Goal: Task Accomplishment & Management: Use online tool/utility

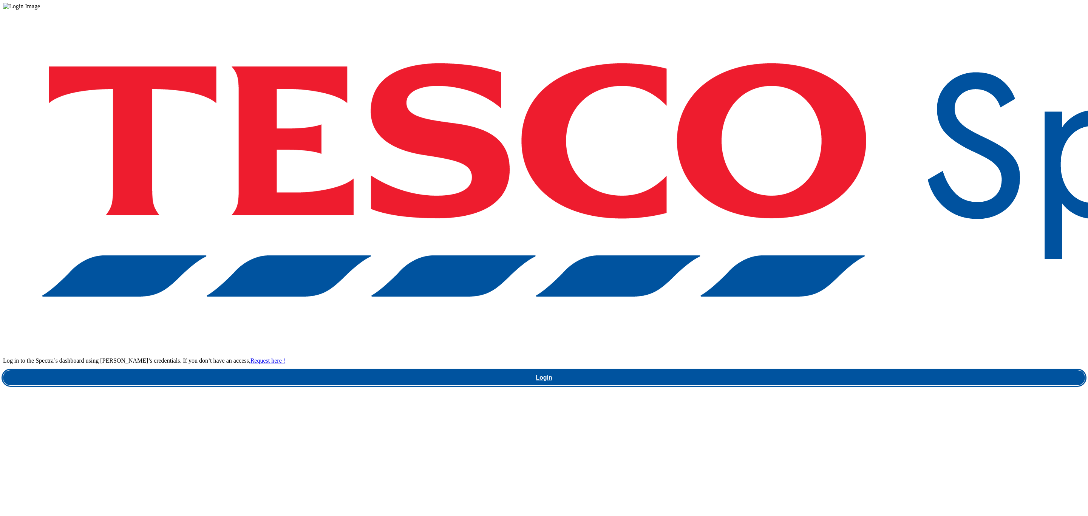
click at [804, 370] on link "Login" at bounding box center [544, 377] width 1082 height 15
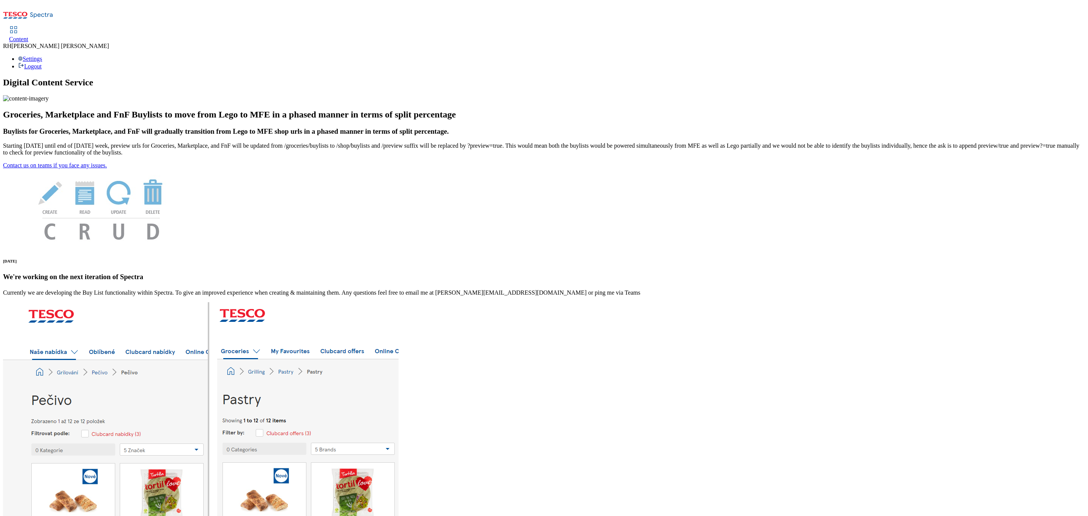
click at [109, 3] on div "Content RH [PERSON_NAME] Settings Logout" at bounding box center [544, 36] width 1082 height 67
click at [28, 27] on link "Content" at bounding box center [18, 35] width 19 height 16
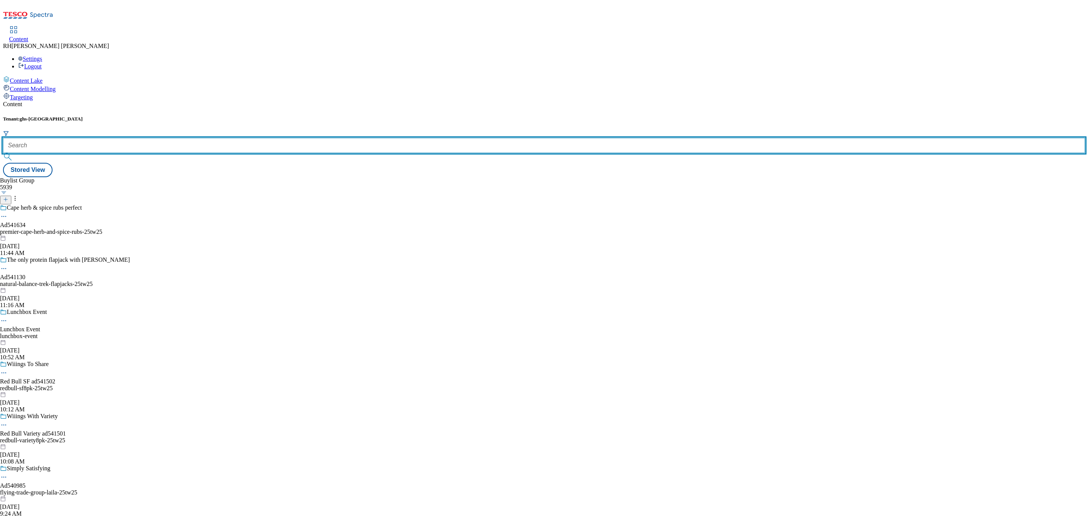
click at [166, 138] on input "text" at bounding box center [544, 145] width 1082 height 15
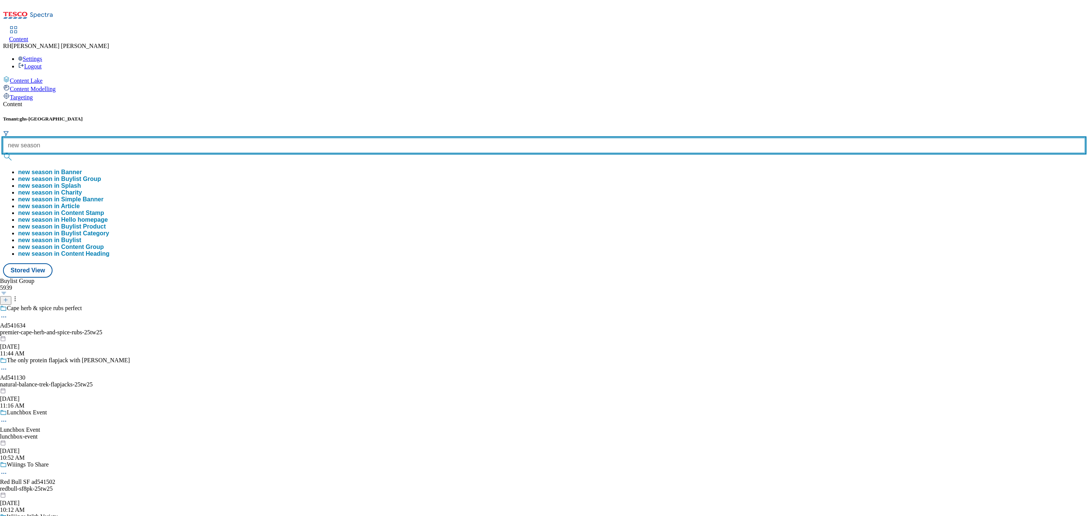
type input "new season"
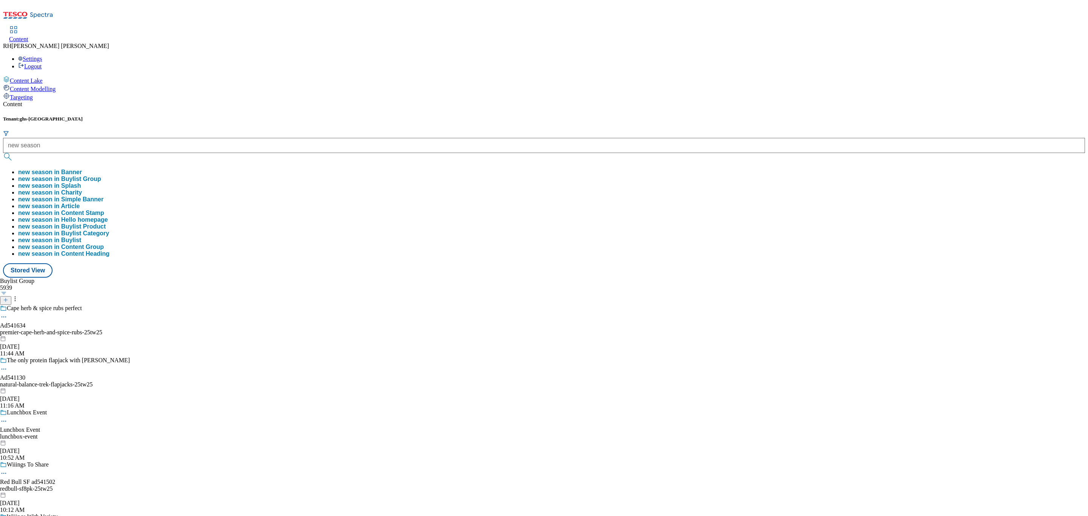
click at [101, 176] on button "new season in Buylist Group" at bounding box center [59, 179] width 83 height 7
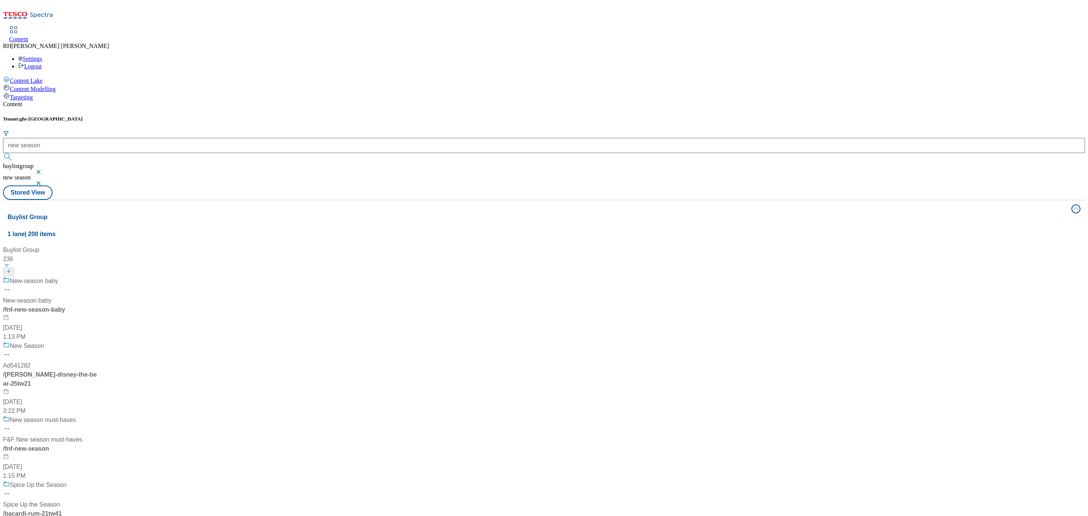
scroll to position [170, 0]
click at [97, 416] on div "New season must-haves F&F New season must-haves / fnf-new-season [DATE] 1:15 PM" at bounding box center [50, 448] width 94 height 65
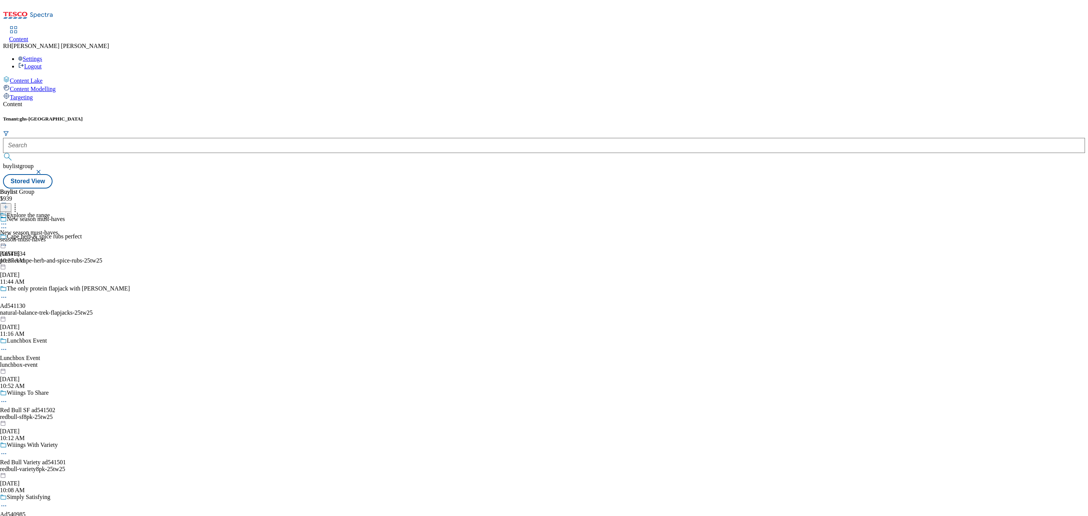
click at [58, 212] on div "Explore the range New season must-haves season-must-haves [DATE] 10:37 AM" at bounding box center [29, 238] width 58 height 52
click at [41, 236] on div "all-products" at bounding box center [20, 239] width 41 height 7
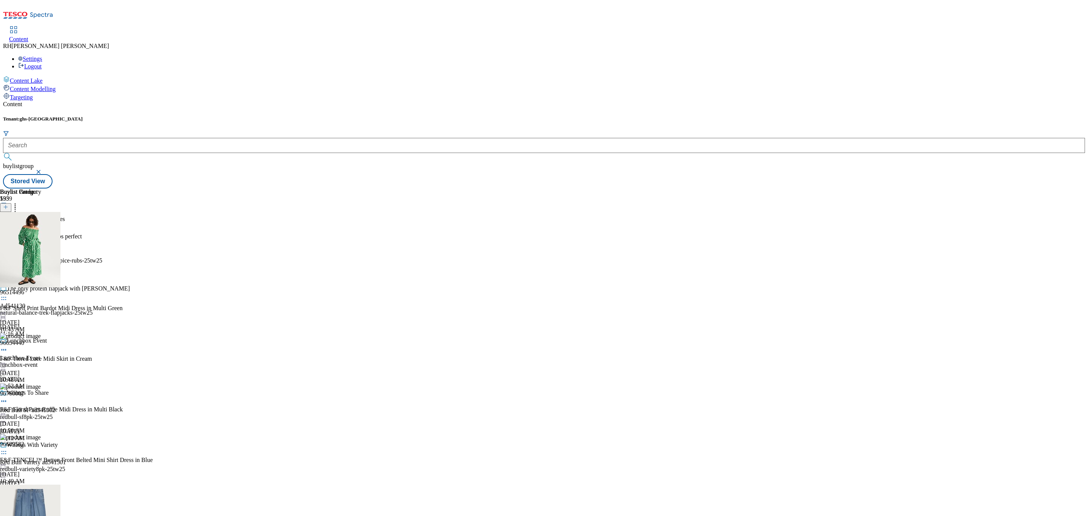
click at [6, 206] on line at bounding box center [6, 208] width 0 height 4
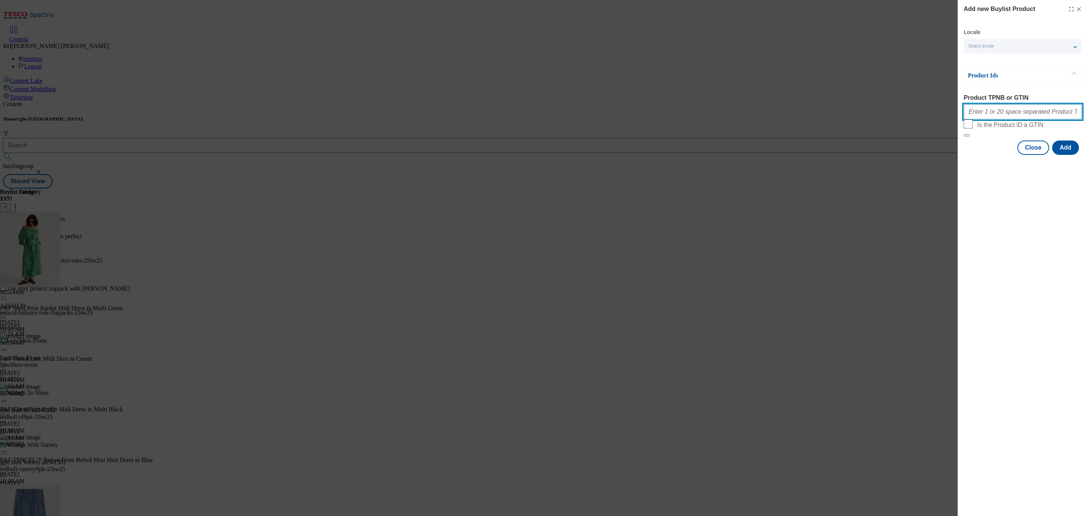
click at [1001, 117] on input "Product TPNB or GTIN" at bounding box center [1023, 111] width 118 height 15
paste input "96760802"
type input "96760802"
click at [1065, 155] on button "Add" at bounding box center [1065, 148] width 27 height 14
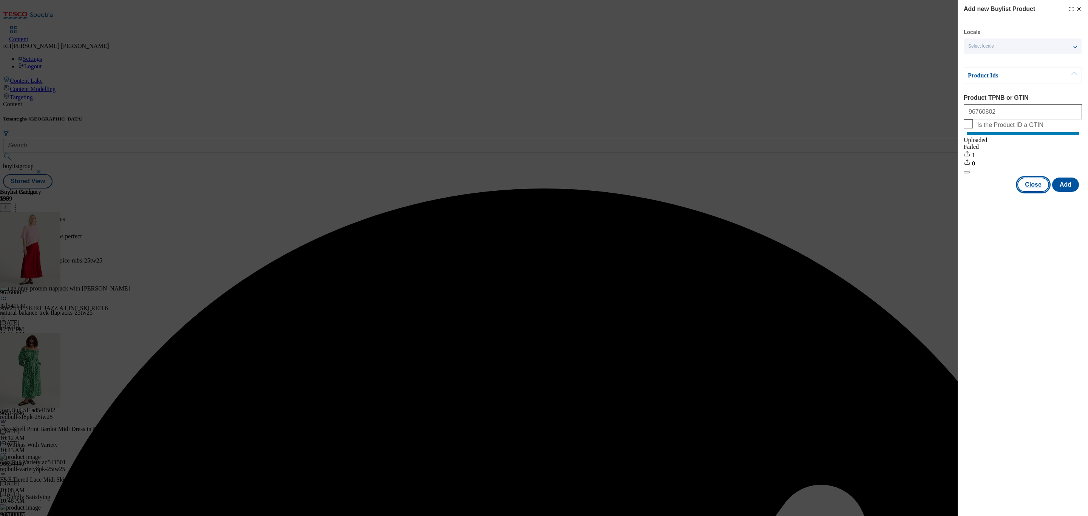
click at [1044, 192] on button "Close" at bounding box center [1034, 185] width 32 height 14
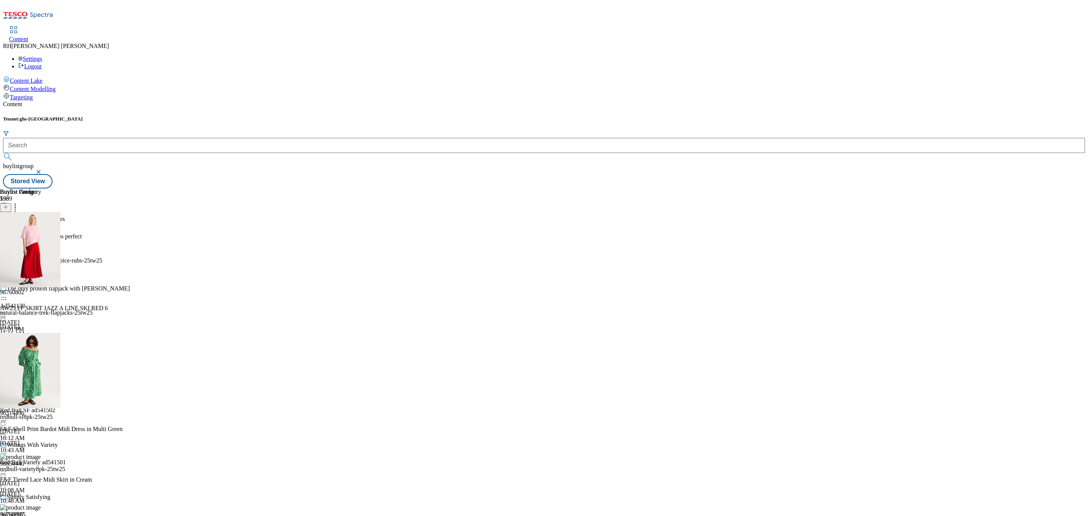
click at [8, 204] on icon at bounding box center [5, 206] width 5 height 5
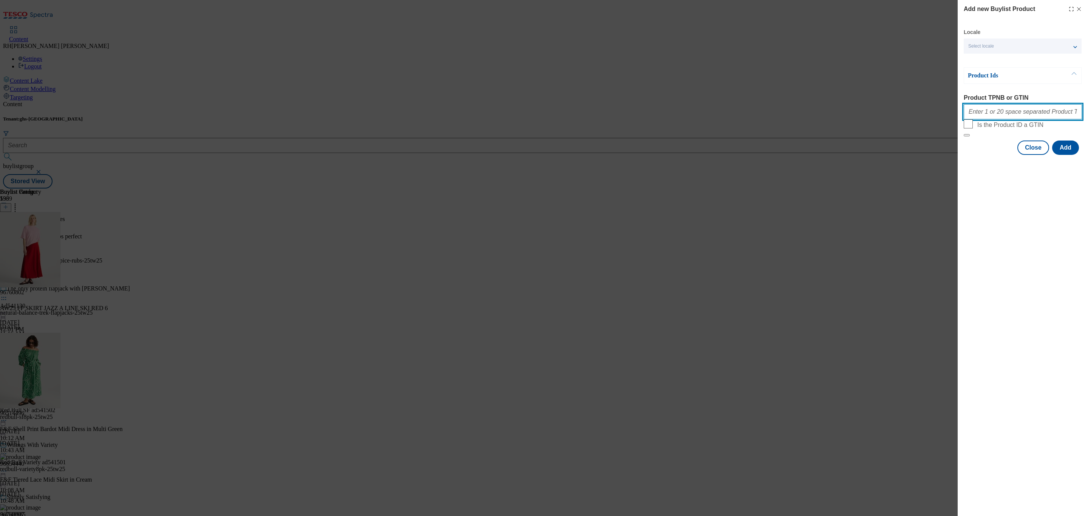
click at [1005, 113] on input "Product TPNB or GTIN" at bounding box center [1023, 111] width 118 height 15
paste input "96516995"
type input "96516995"
click at [1070, 155] on button "Add" at bounding box center [1065, 148] width 27 height 14
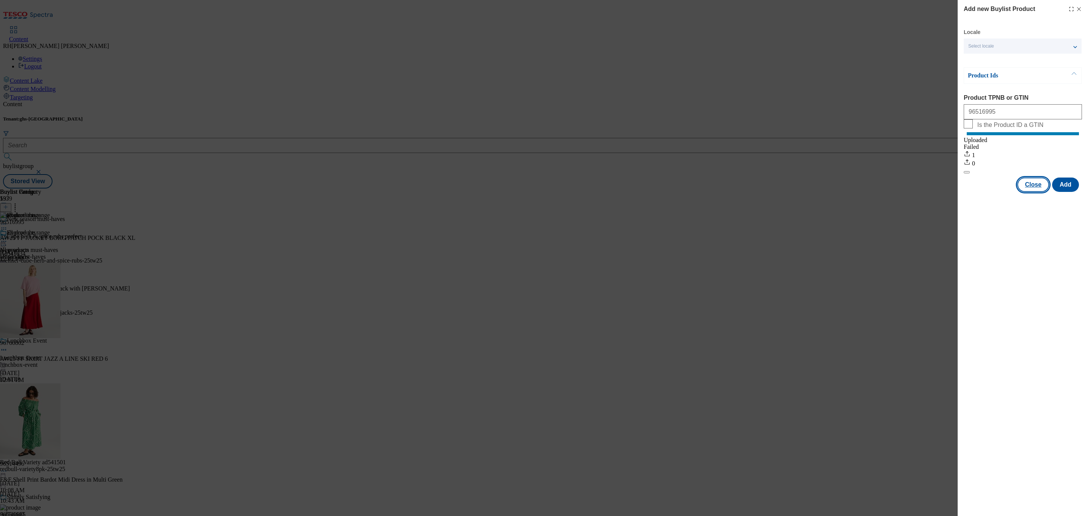
click at [1041, 192] on button "Close" at bounding box center [1034, 185] width 32 height 14
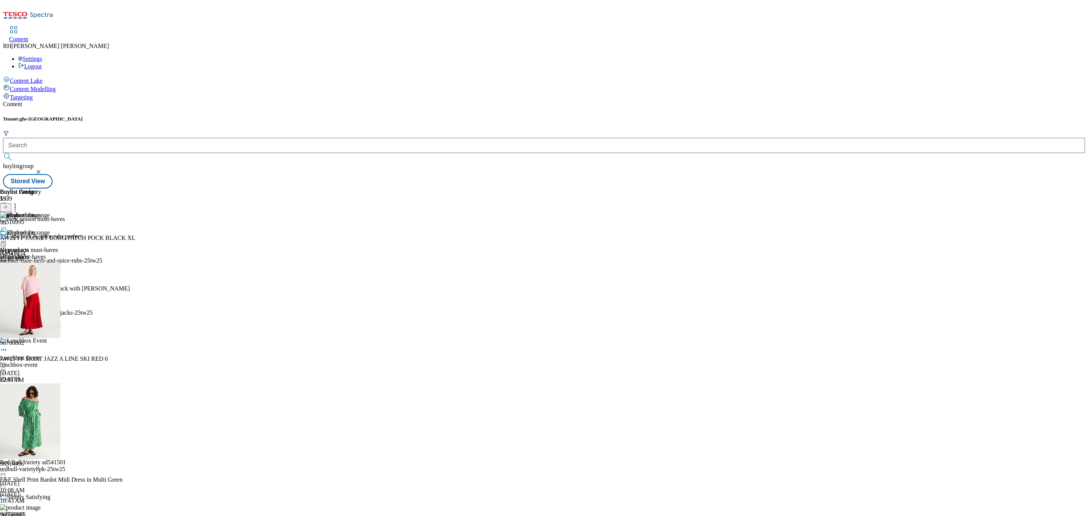
click at [11, 203] on button at bounding box center [5, 207] width 11 height 9
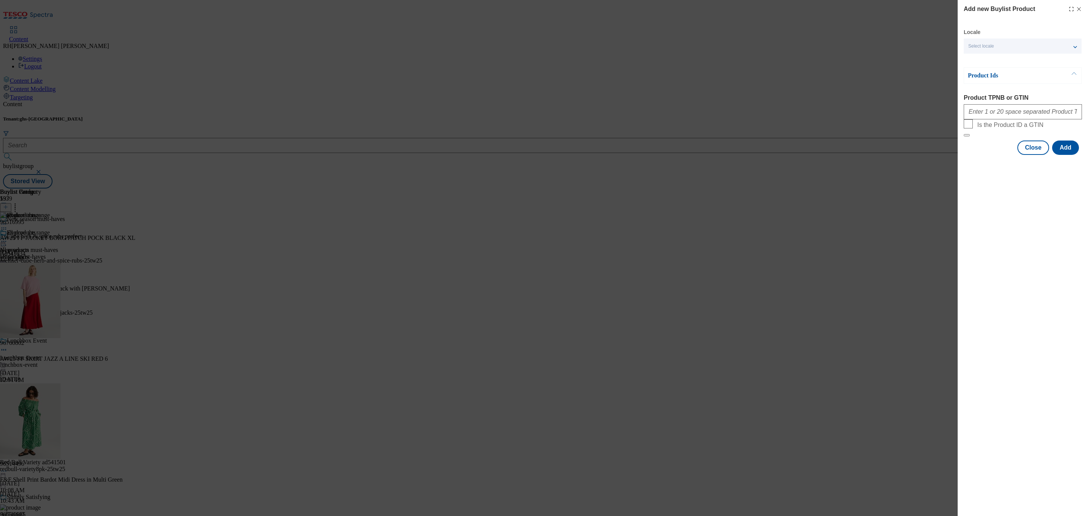
click at [1051, 126] on form "Product TPNB or GTIN Is the Product ID a GTIN" at bounding box center [1023, 115] width 118 height 42
click at [1053, 117] on input "Product TPNB or GTIN" at bounding box center [1023, 111] width 118 height 15
paste input "96504698"
type input "96504698"
click at [1067, 155] on button "Add" at bounding box center [1065, 148] width 27 height 14
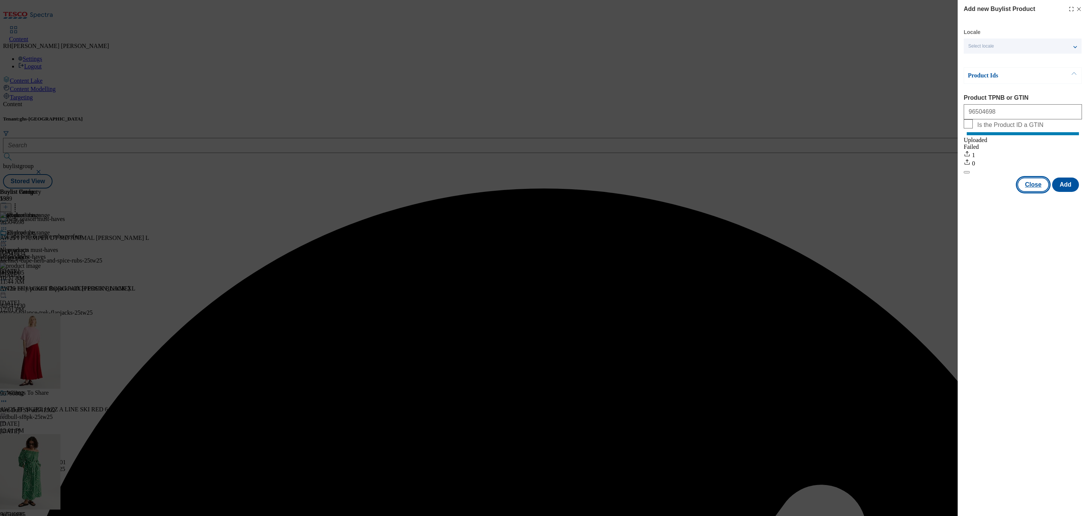
click at [1039, 192] on button "Close" at bounding box center [1034, 185] width 32 height 14
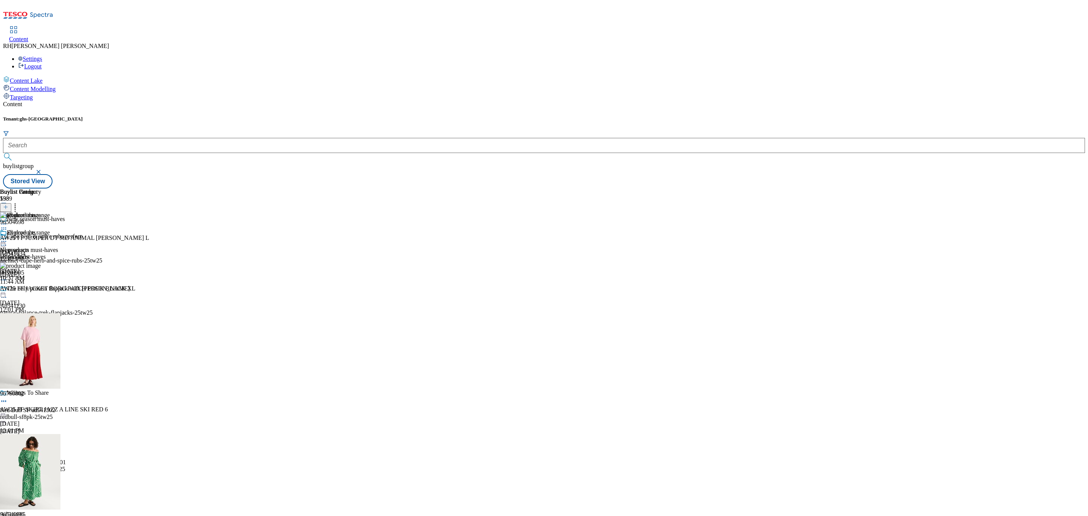
click at [8, 204] on icon at bounding box center [5, 206] width 5 height 5
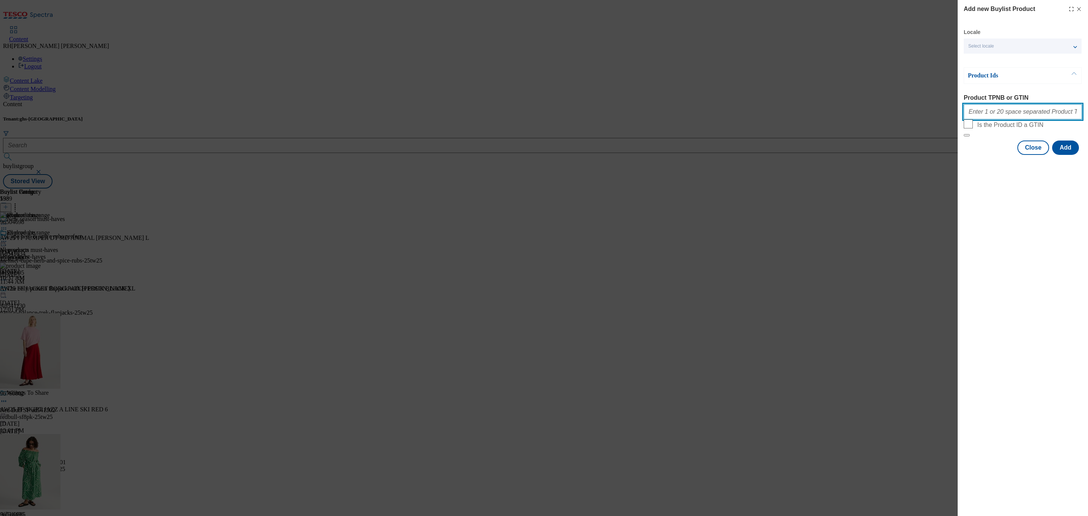
click at [1001, 114] on input "Product TPNB or GTIN" at bounding box center [1023, 111] width 118 height 15
paste input "93700390"
type input "93700390"
click at [1062, 155] on button "Add" at bounding box center [1065, 148] width 27 height 14
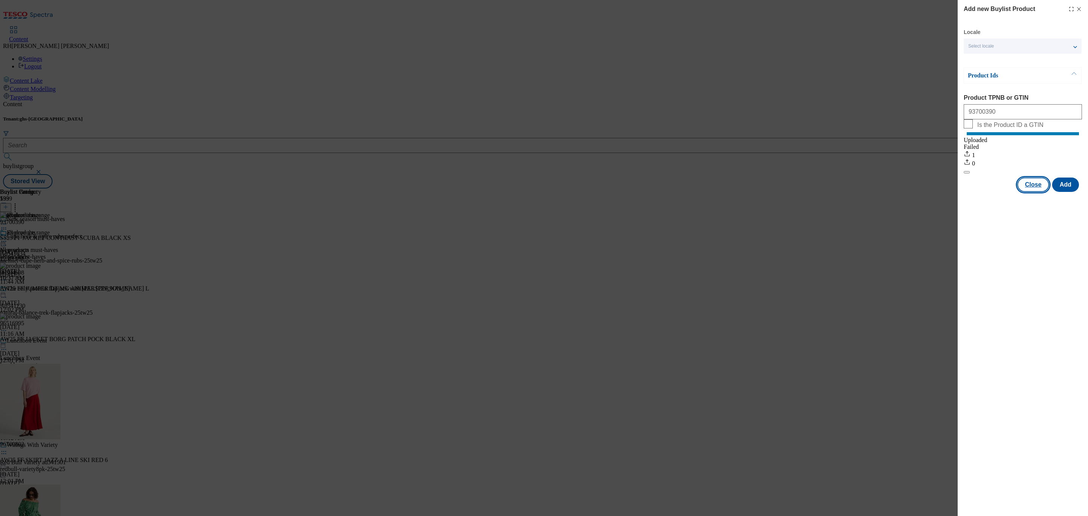
click at [1030, 192] on button "Close" at bounding box center [1034, 185] width 32 height 14
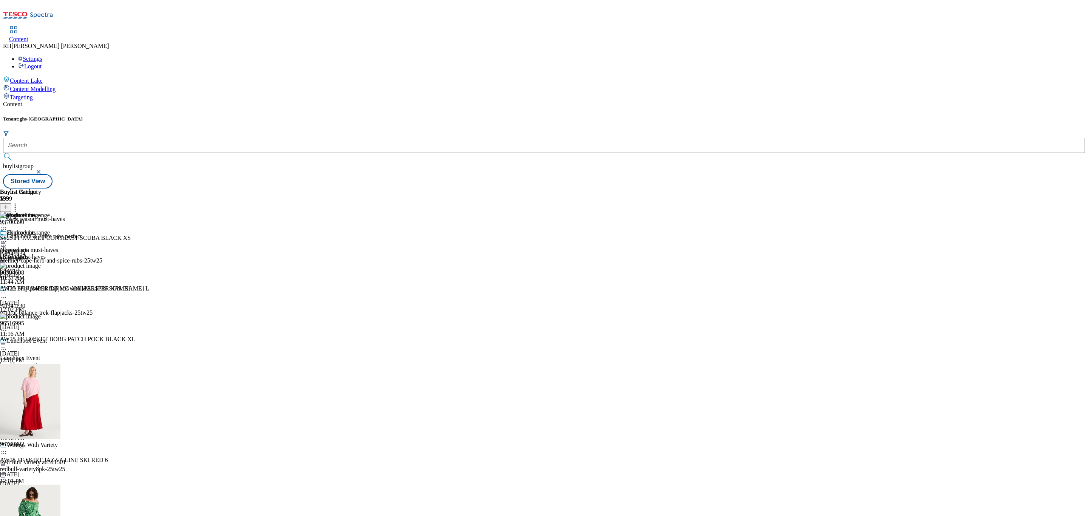
click at [6, 206] on line at bounding box center [6, 208] width 0 height 4
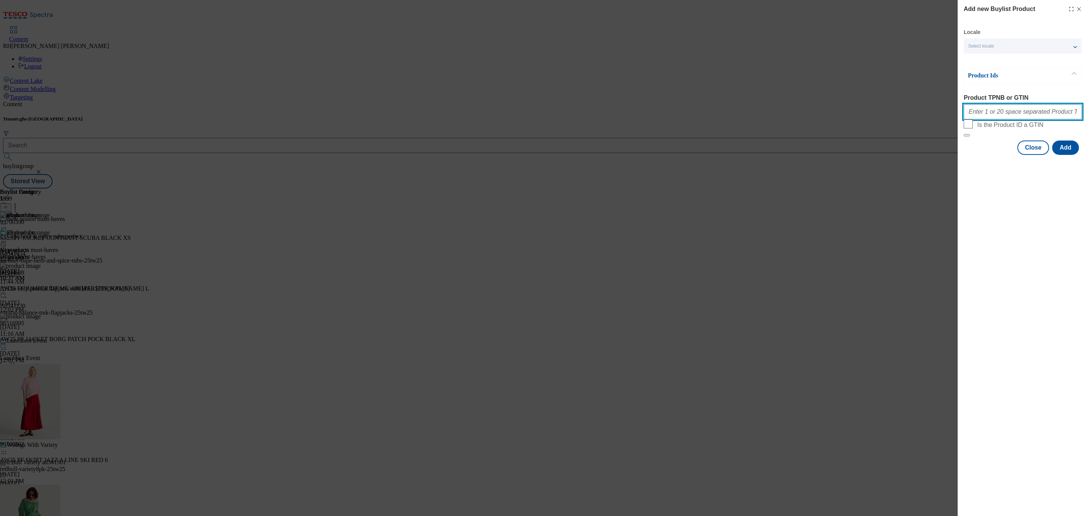
click at [987, 116] on input "Product TPNB or GTIN" at bounding box center [1023, 111] width 118 height 15
paste input "96596576"
type input "96596576"
click at [1072, 155] on button "Add" at bounding box center [1065, 148] width 27 height 14
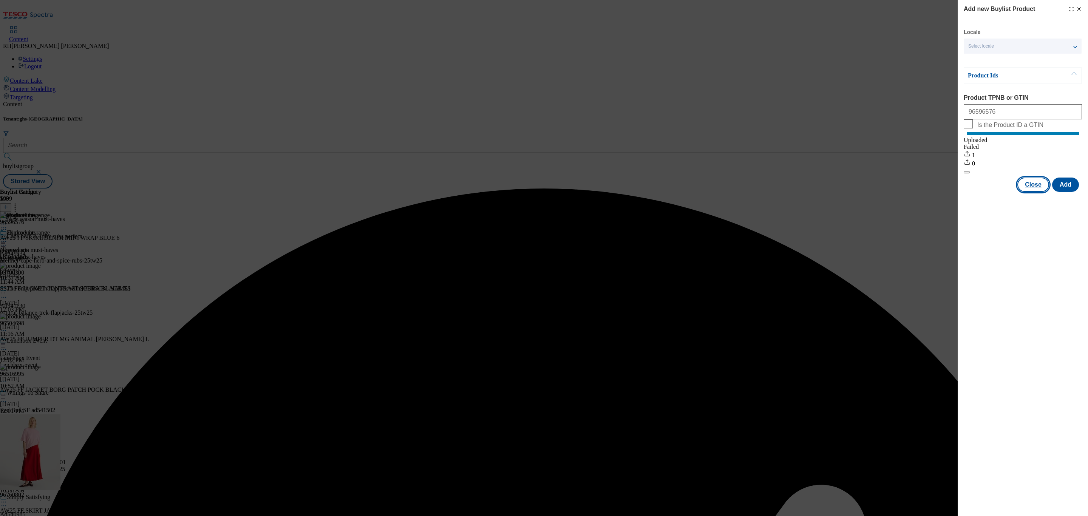
click at [1040, 189] on button "Close" at bounding box center [1034, 185] width 32 height 14
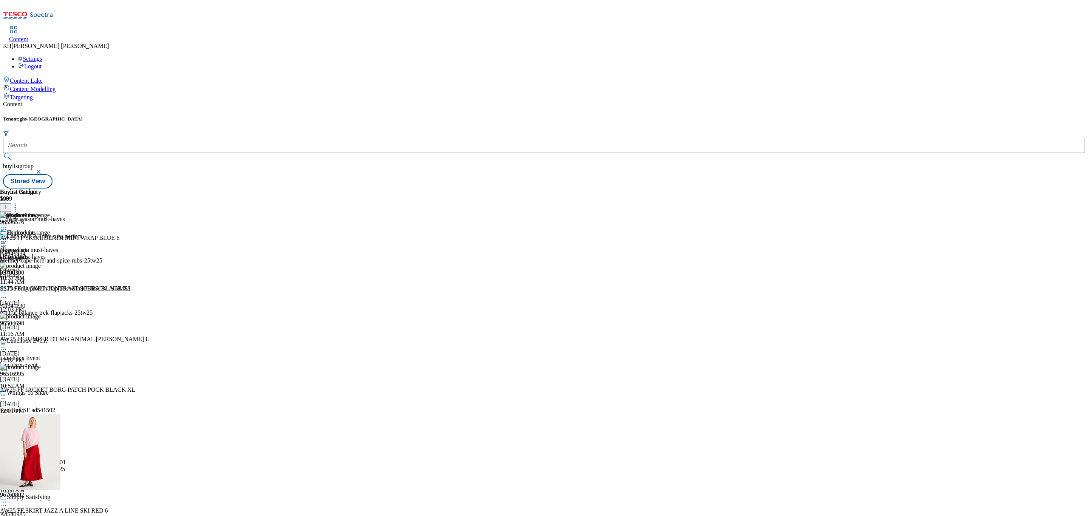
click at [11, 203] on button at bounding box center [5, 207] width 11 height 9
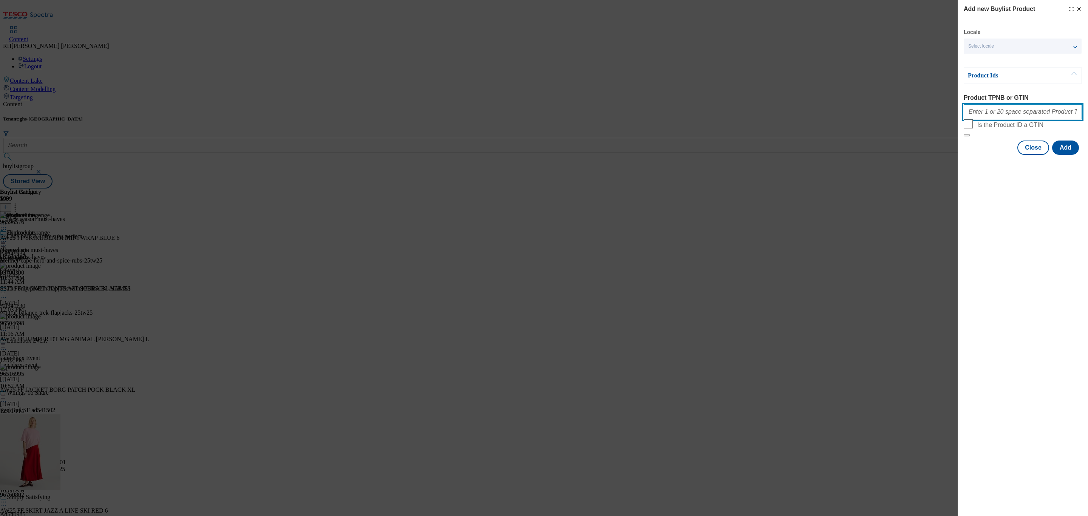
click at [1002, 119] on input "Product TPNB or GTIN" at bounding box center [1023, 111] width 118 height 15
paste input "96508014"
click at [1070, 155] on button "Add" at bounding box center [1065, 148] width 27 height 14
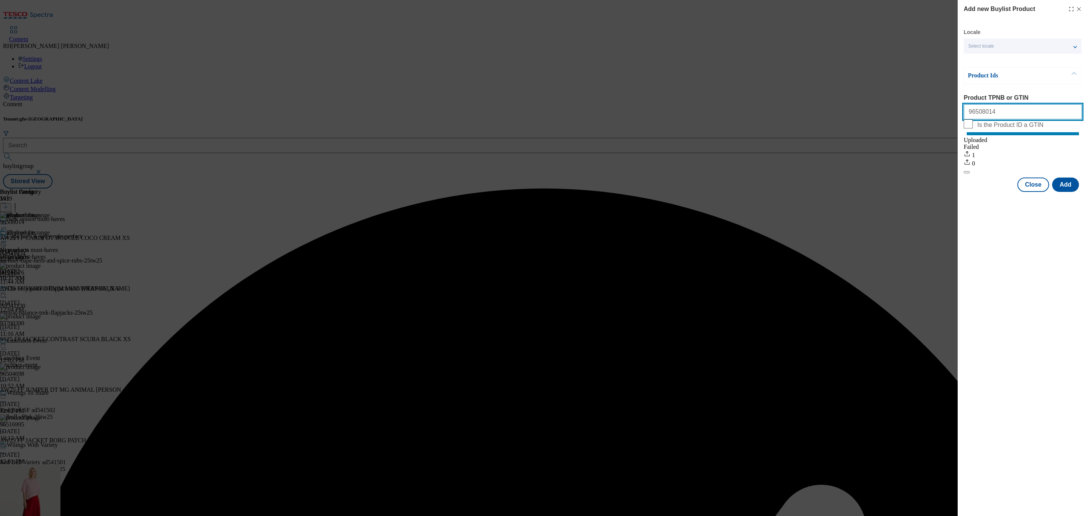
click at [999, 118] on input "96508014" at bounding box center [1023, 111] width 118 height 15
drag, startPoint x: 1001, startPoint y: 115, endPoint x: 871, endPoint y: 108, distance: 130.9
click at [872, 109] on div "Add new Buylist Product Locale Select locale English Welsh Product Ids Product …" at bounding box center [544, 258] width 1088 height 516
paste input "741900"
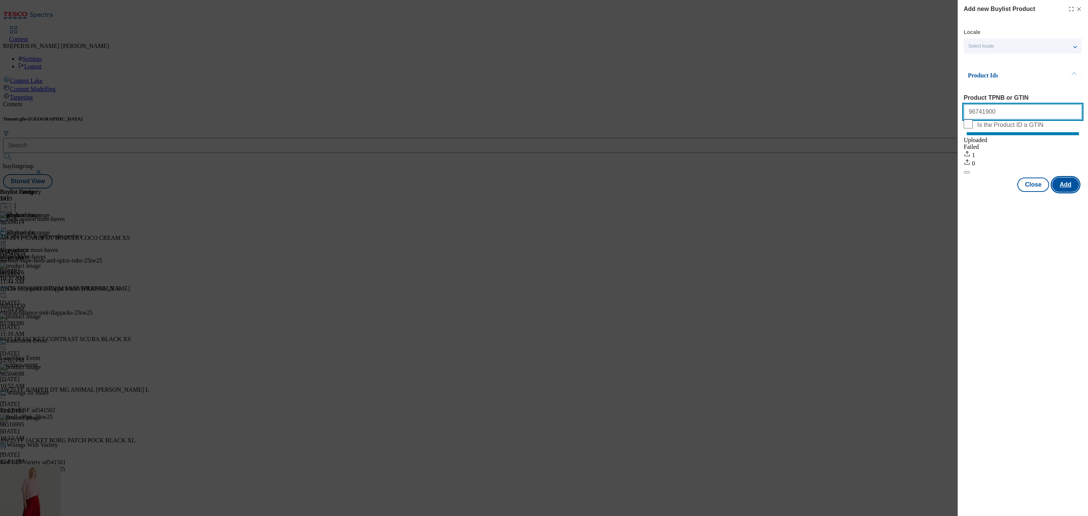
type input "96741900"
click at [1072, 190] on button "Add" at bounding box center [1065, 185] width 27 height 14
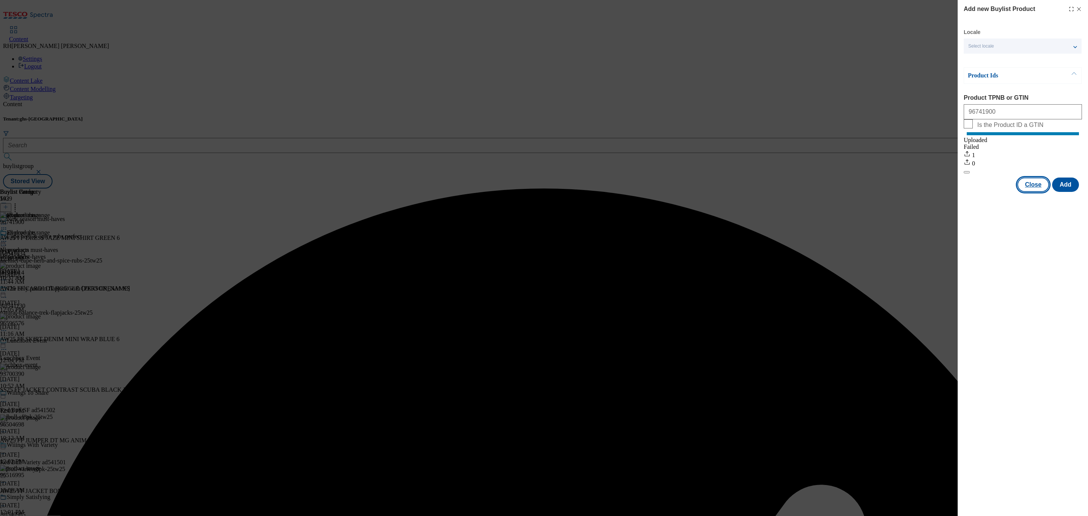
click at [1035, 192] on button "Close" at bounding box center [1034, 185] width 32 height 14
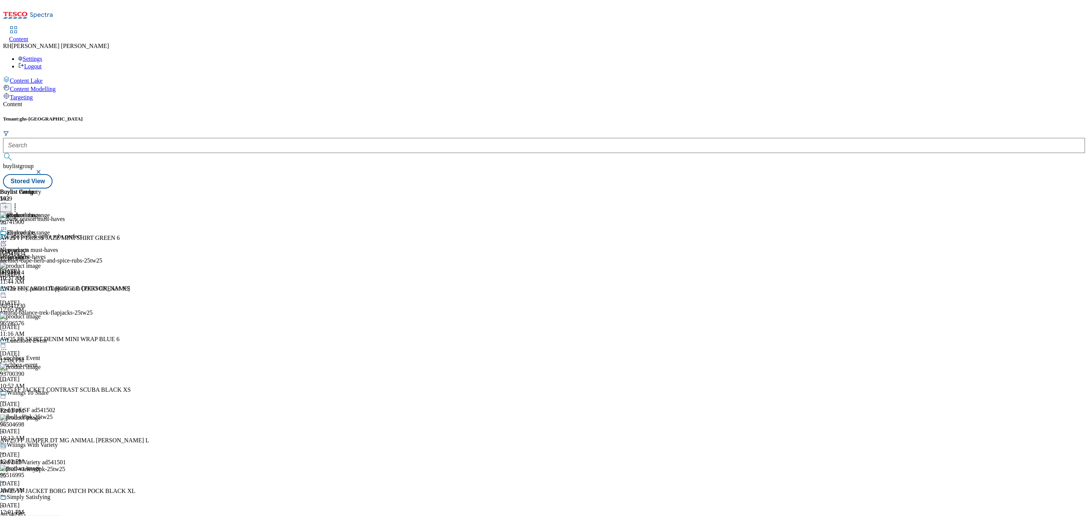
click at [6, 206] on line at bounding box center [6, 208] width 0 height 4
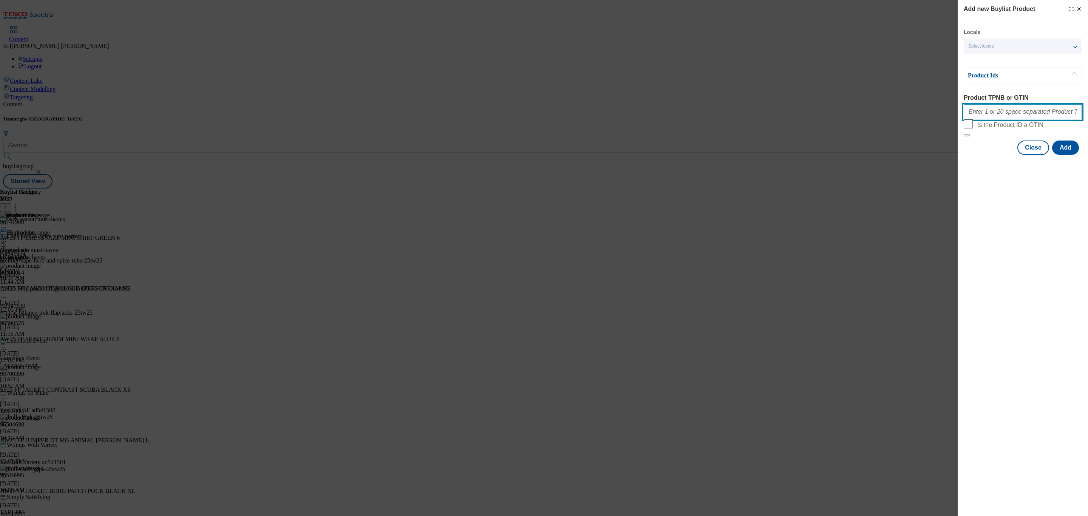
click at [1006, 114] on input "Product TPNB or GTIN" at bounding box center [1023, 111] width 118 height 15
paste input "96679900"
type input "96679900"
click at [1066, 155] on button "Add" at bounding box center [1065, 148] width 27 height 14
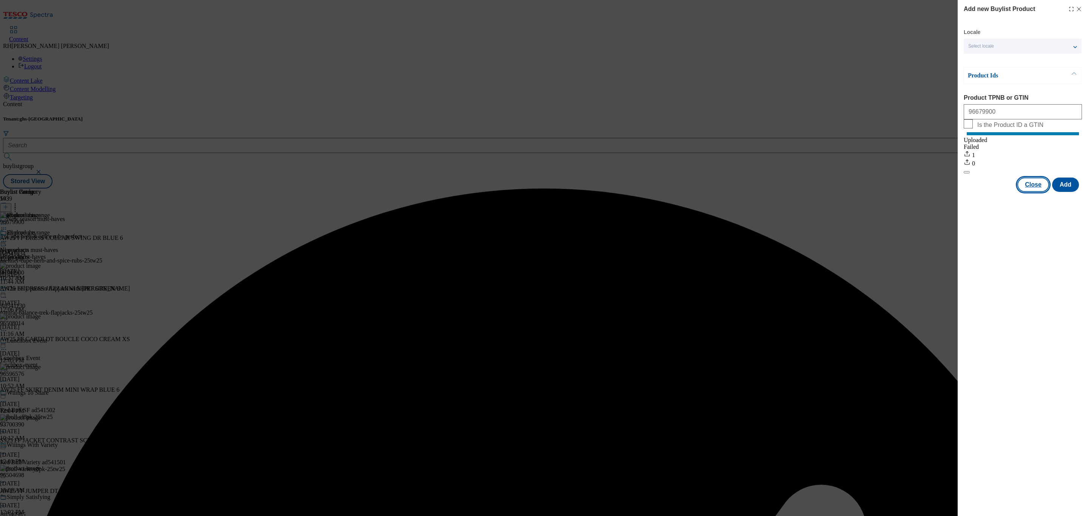
click at [1033, 191] on button "Close" at bounding box center [1034, 185] width 32 height 14
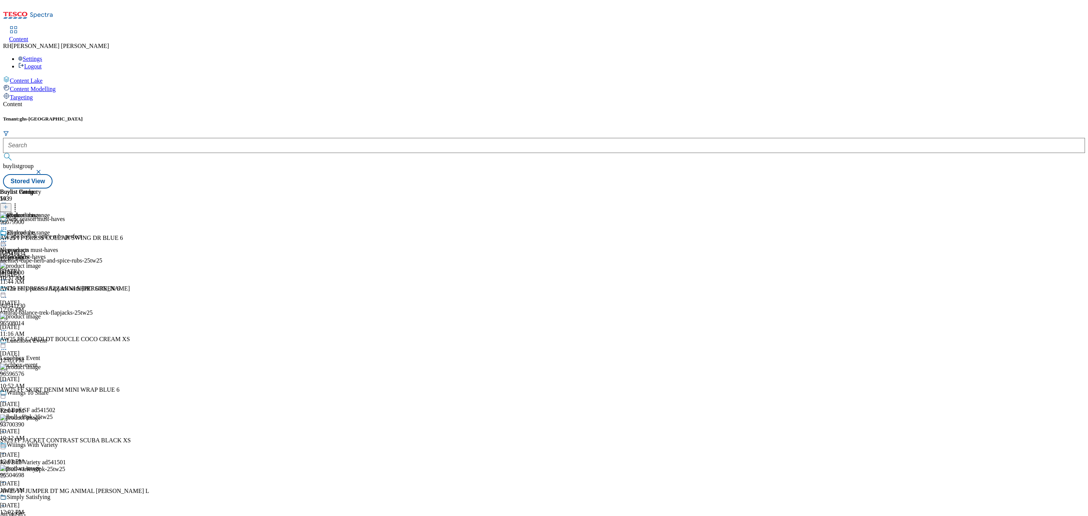
click at [16, 206] on circle at bounding box center [15, 206] width 1 height 1
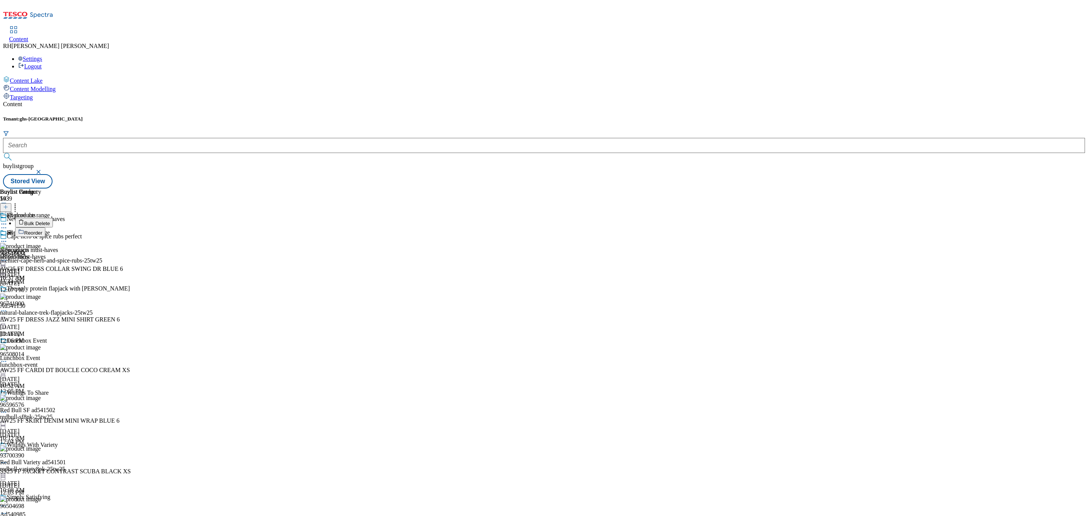
click at [45, 227] on button "Reorder" at bounding box center [30, 231] width 30 height 9
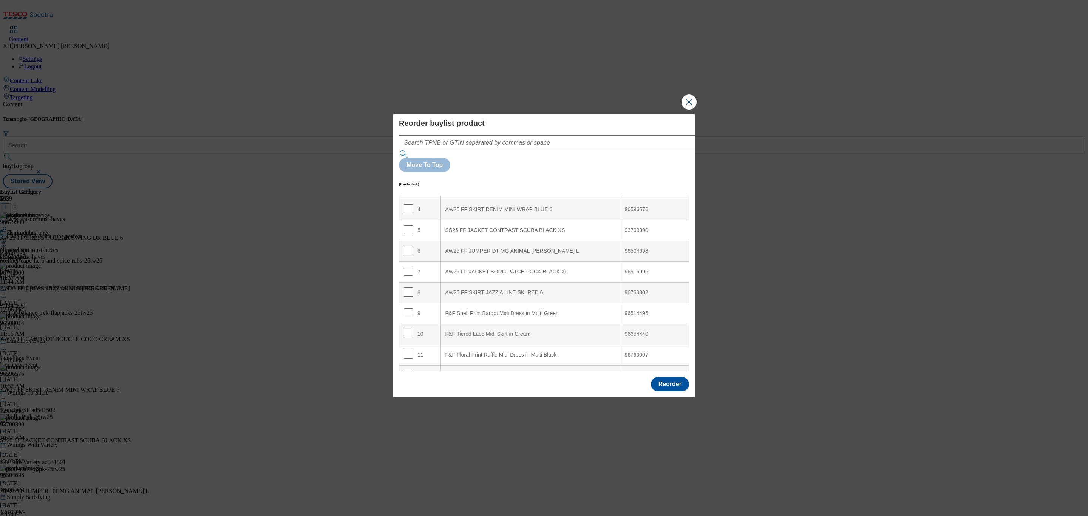
scroll to position [91, 0]
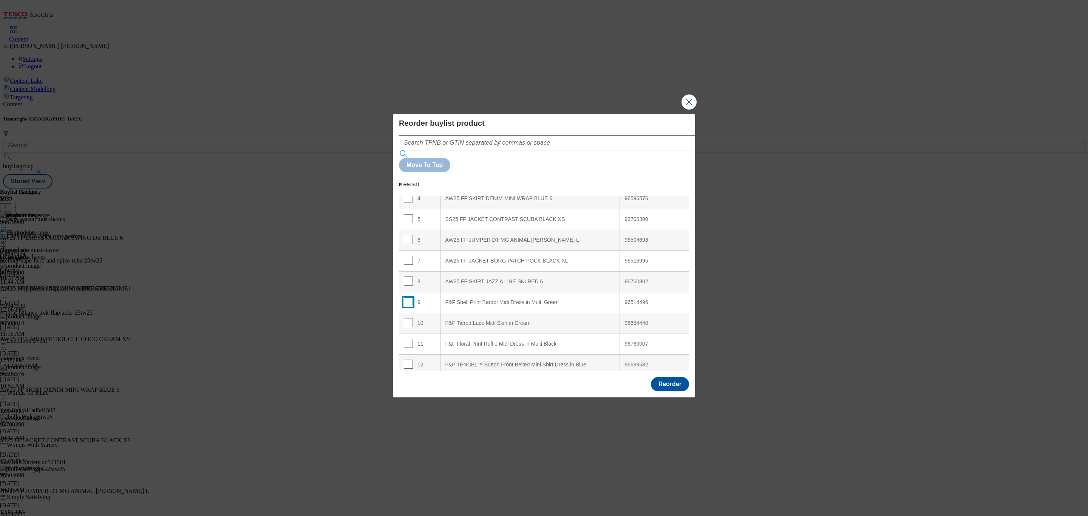
click at [405, 297] on input "Modal" at bounding box center [408, 301] width 9 height 9
checkbox input "true"
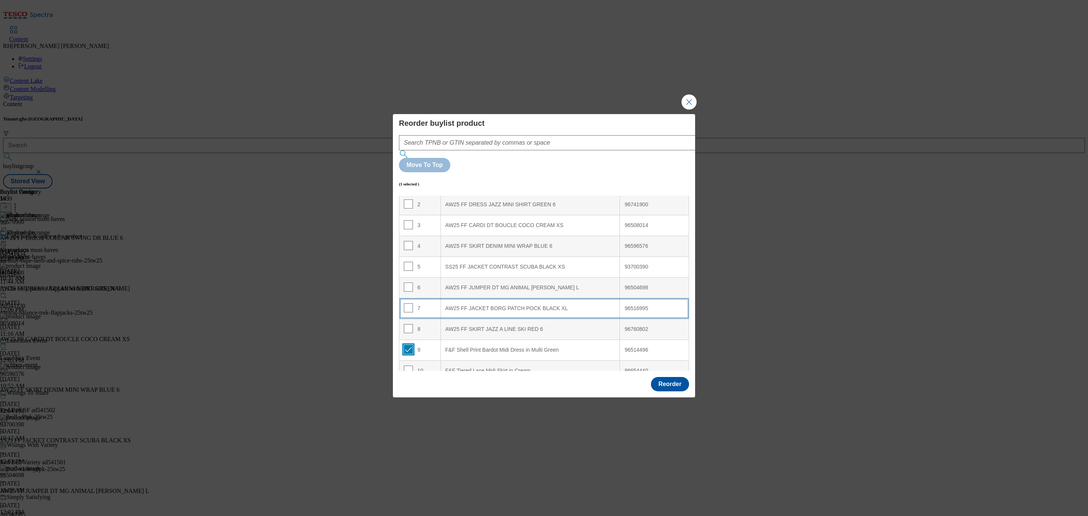
scroll to position [0, 0]
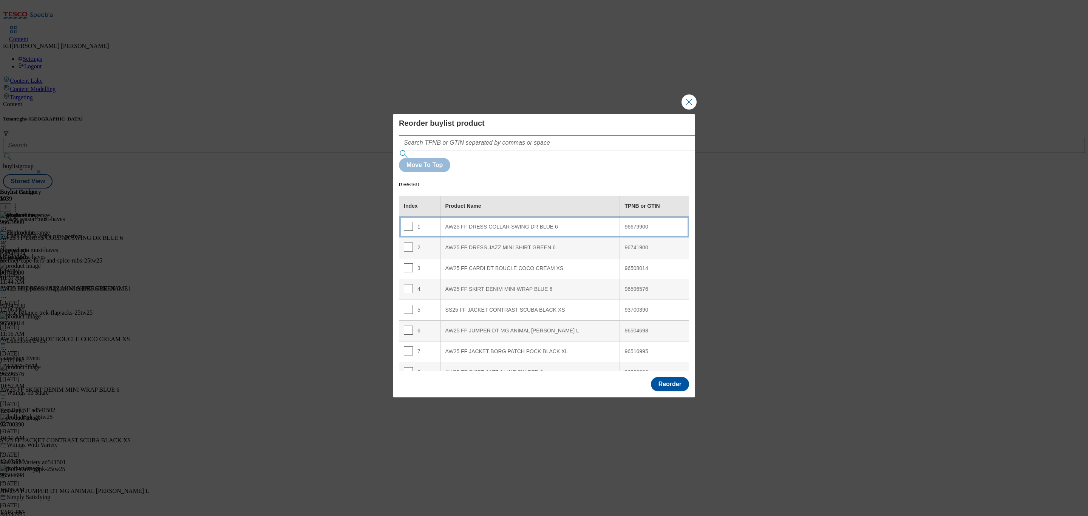
click at [553, 224] on div "AW25 FF DRESS COLLAR SWING DR BLUE 6" at bounding box center [530, 227] width 170 height 7
click at [409, 222] on input "Modal" at bounding box center [408, 226] width 9 height 9
checkbox input "false"
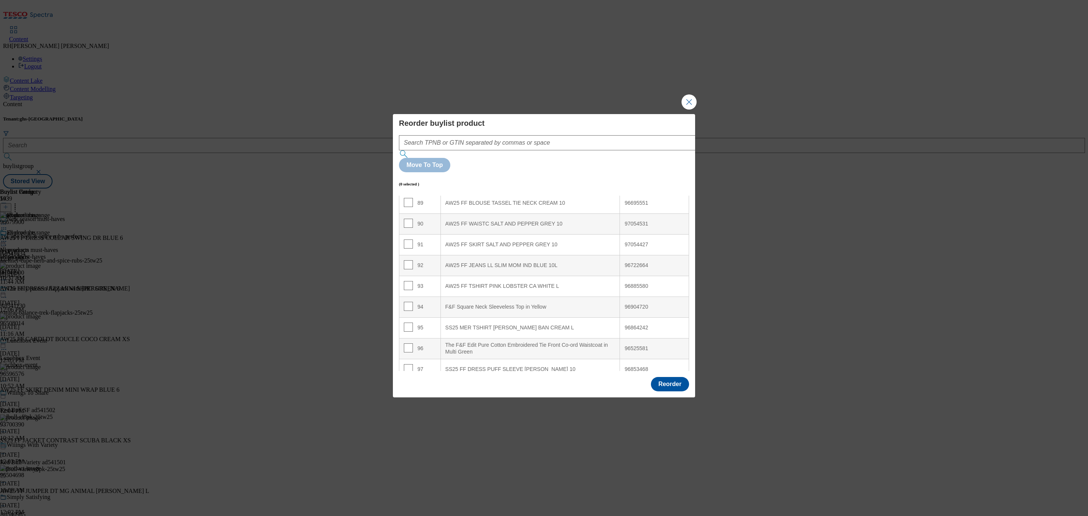
scroll to position [1984, 0]
click at [674, 377] on button "Reorder" at bounding box center [670, 384] width 38 height 14
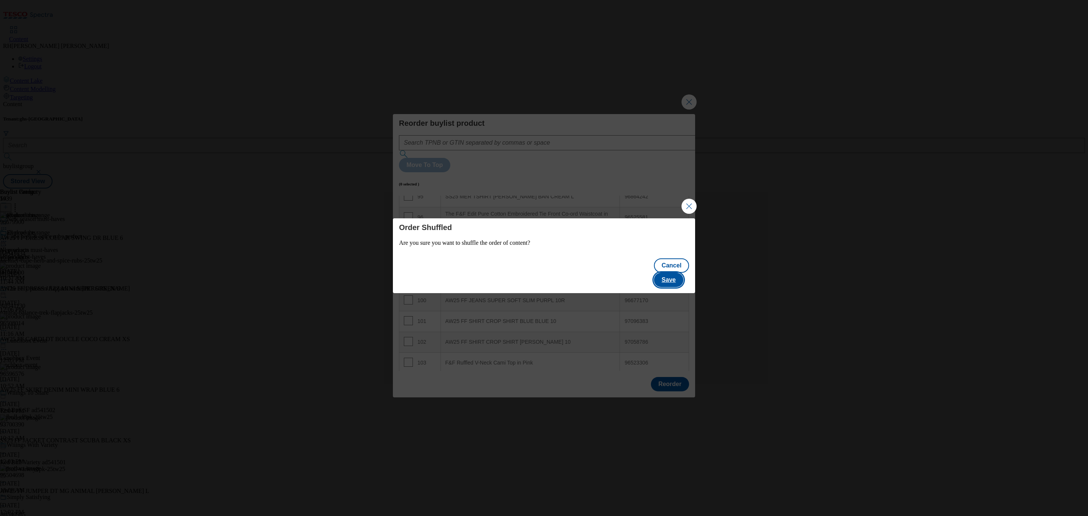
click at [682, 273] on button "Save" at bounding box center [668, 280] width 29 height 14
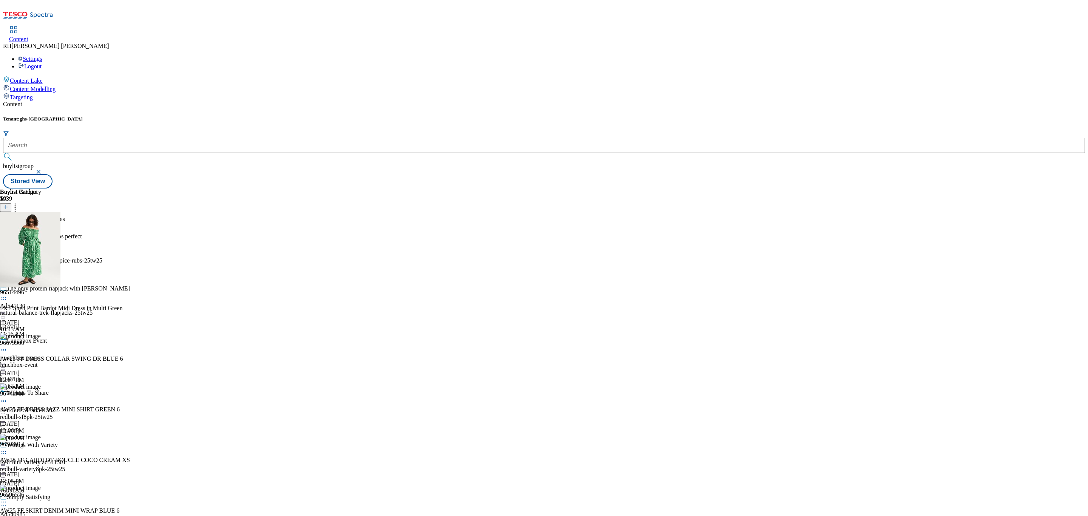
click at [8, 238] on icon at bounding box center [4, 242] width 8 height 8
click at [32, 255] on span "Edit" at bounding box center [27, 258] width 9 height 6
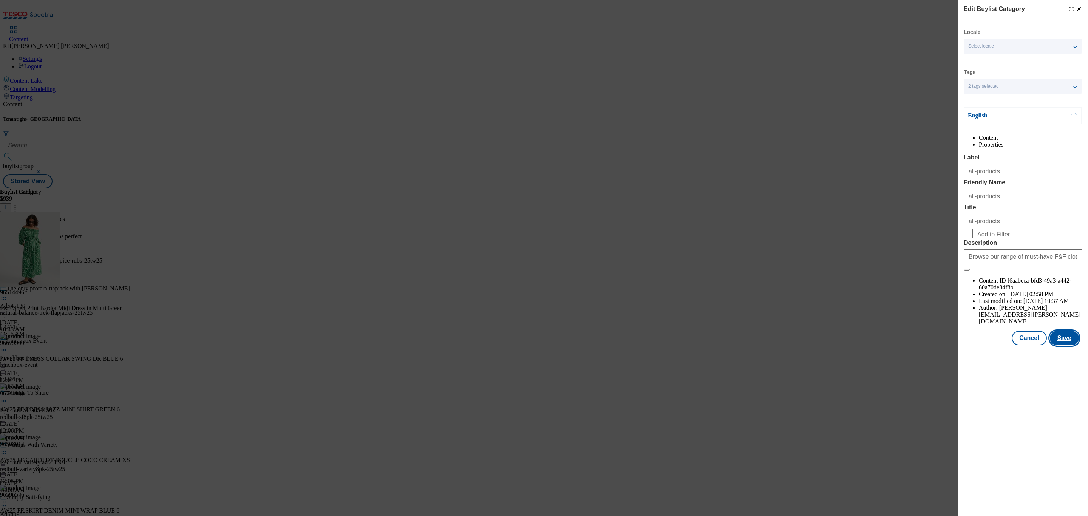
click at [1072, 345] on button "Save" at bounding box center [1064, 338] width 29 height 14
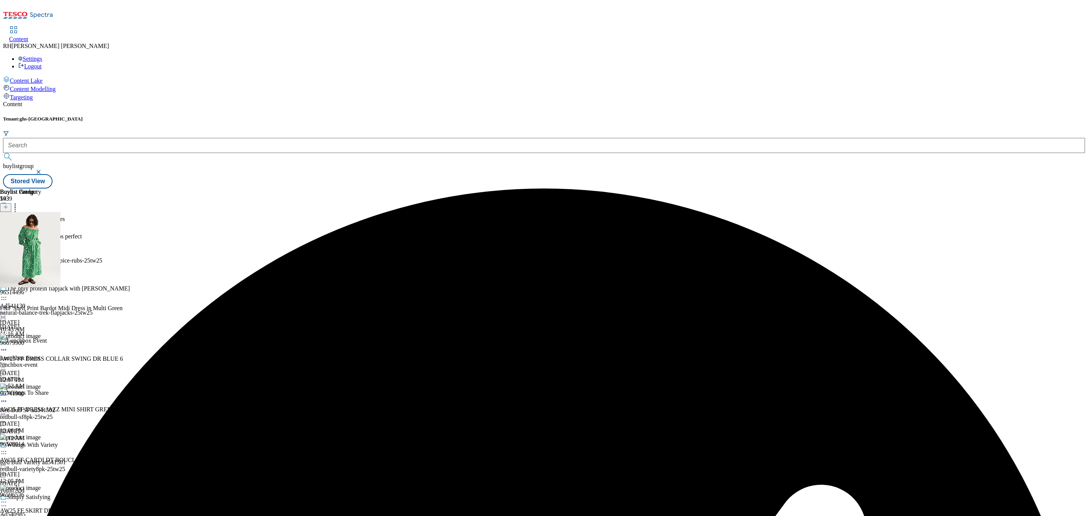
click at [8, 238] on icon at bounding box center [4, 242] width 8 height 8
click at [44, 288] on button "Preview" at bounding box center [29, 292] width 29 height 9
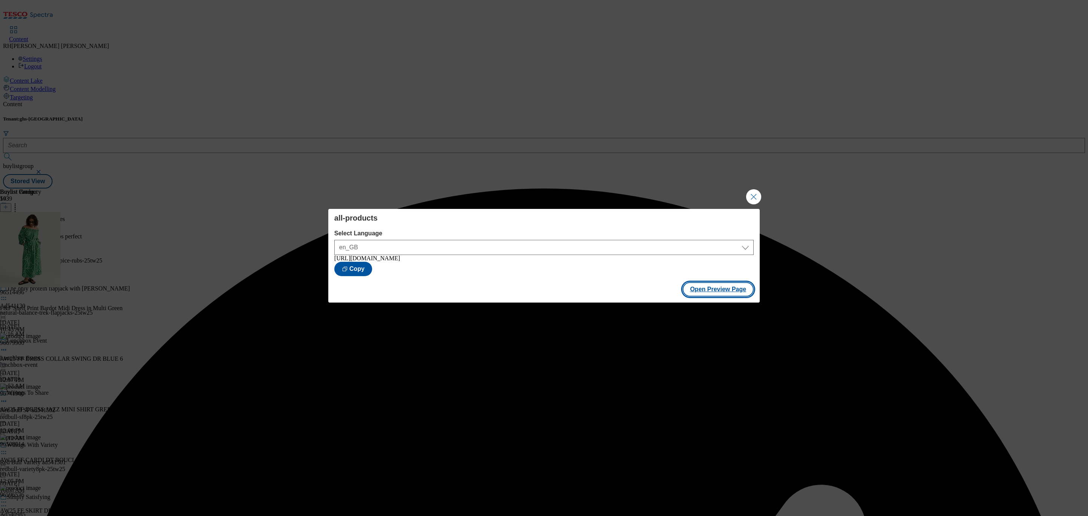
click at [730, 289] on button "Open Preview Page" at bounding box center [718, 289] width 71 height 14
click at [757, 193] on button "Close Modal" at bounding box center [753, 196] width 15 height 15
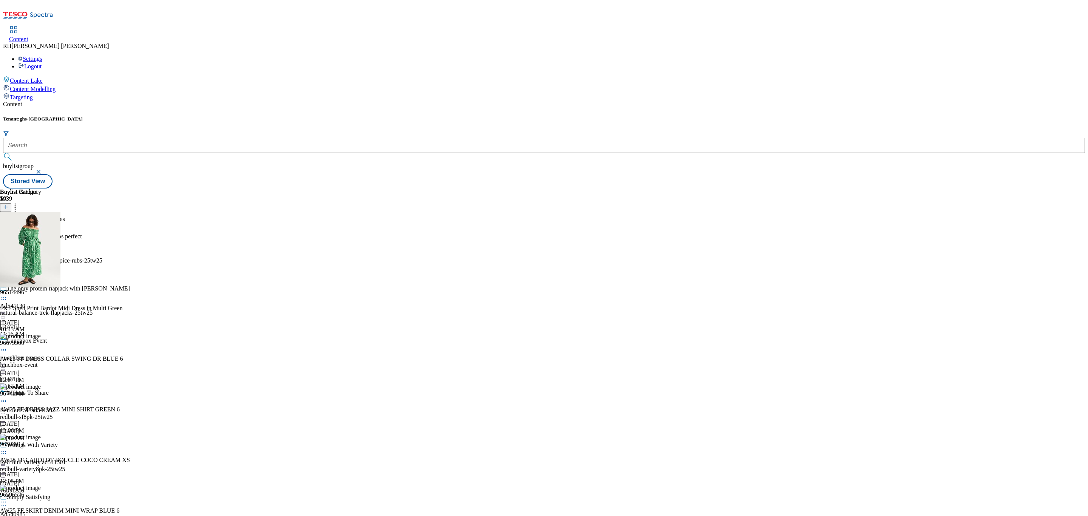
click at [8, 238] on icon at bounding box center [4, 242] width 8 height 8
click at [40, 315] on span "Publish" at bounding box center [31, 318] width 17 height 6
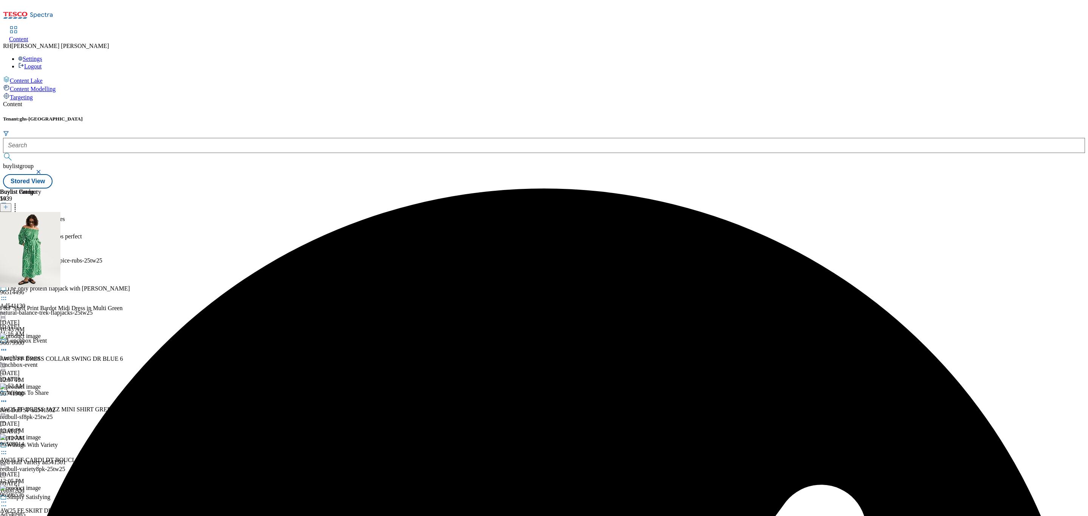
click at [8, 238] on icon at bounding box center [4, 242] width 8 height 8
click at [48, 324] on span "Un-publish" at bounding box center [35, 327] width 24 height 6
click at [8, 238] on icon at bounding box center [4, 242] width 8 height 8
click at [49, 298] on span "Un-preview" at bounding box center [35, 301] width 25 height 6
click at [8, 296] on icon at bounding box center [4, 300] width 8 height 8
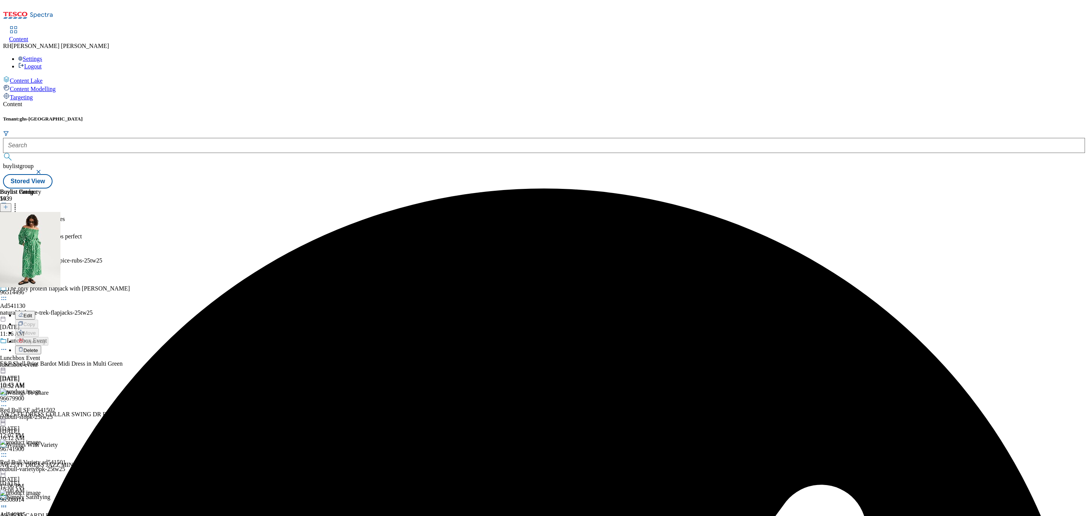
click at [38, 348] on span "Delete" at bounding box center [30, 351] width 15 height 6
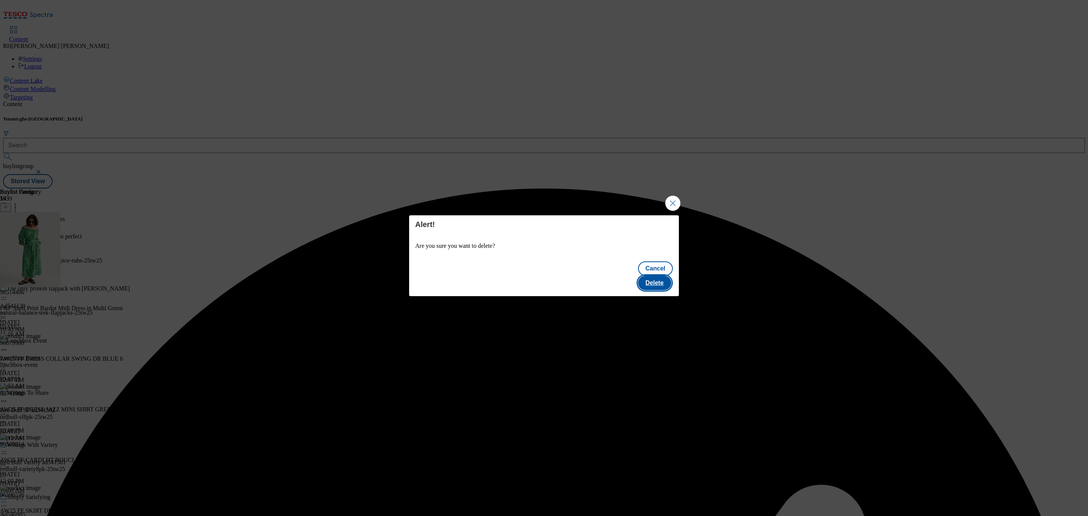
click at [659, 276] on button "Delete" at bounding box center [654, 283] width 33 height 14
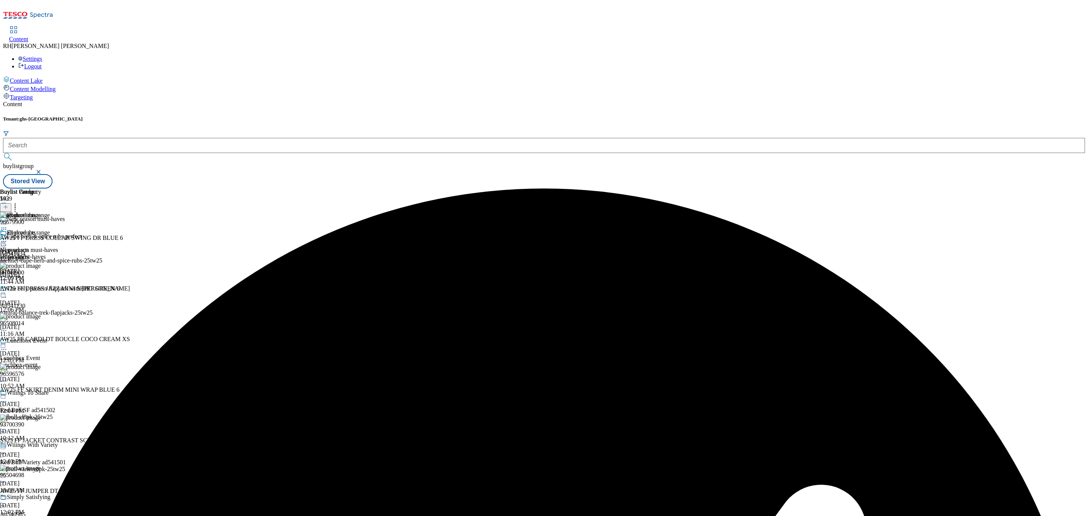
scroll to position [432, 0]
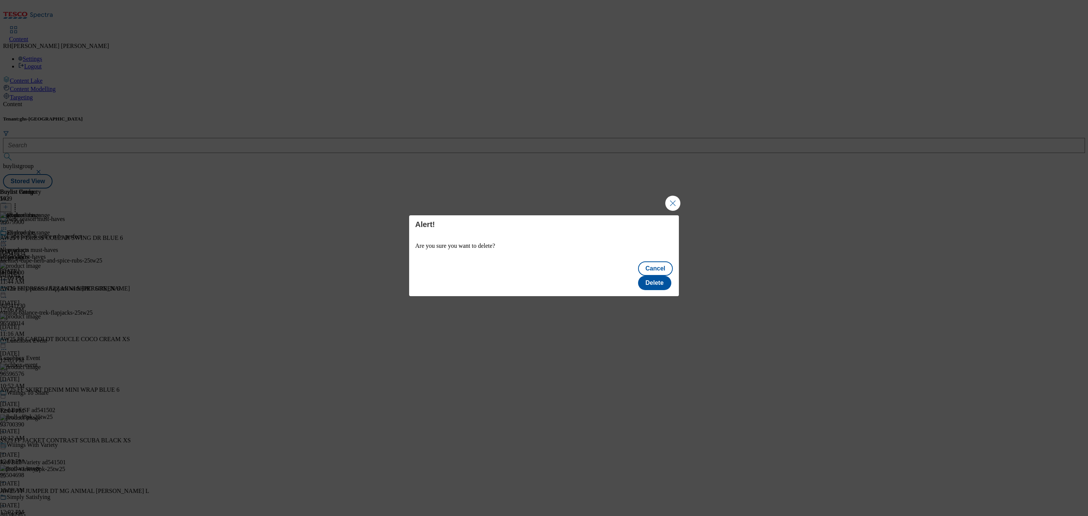
scroll to position [0, 0]
click at [657, 276] on button "Delete" at bounding box center [654, 283] width 33 height 14
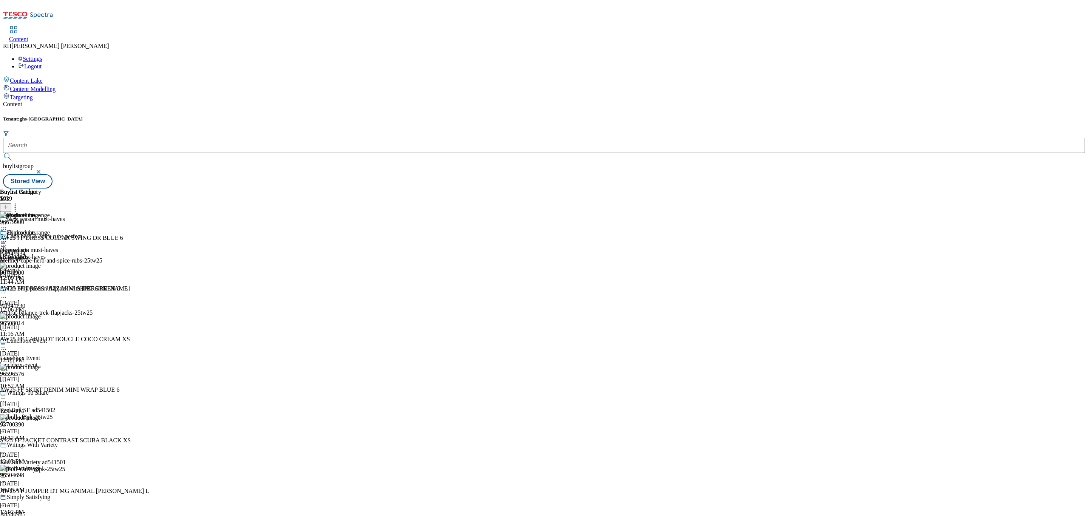
scroll to position [391, 0]
click at [19, 202] on icon at bounding box center [15, 206] width 8 height 8
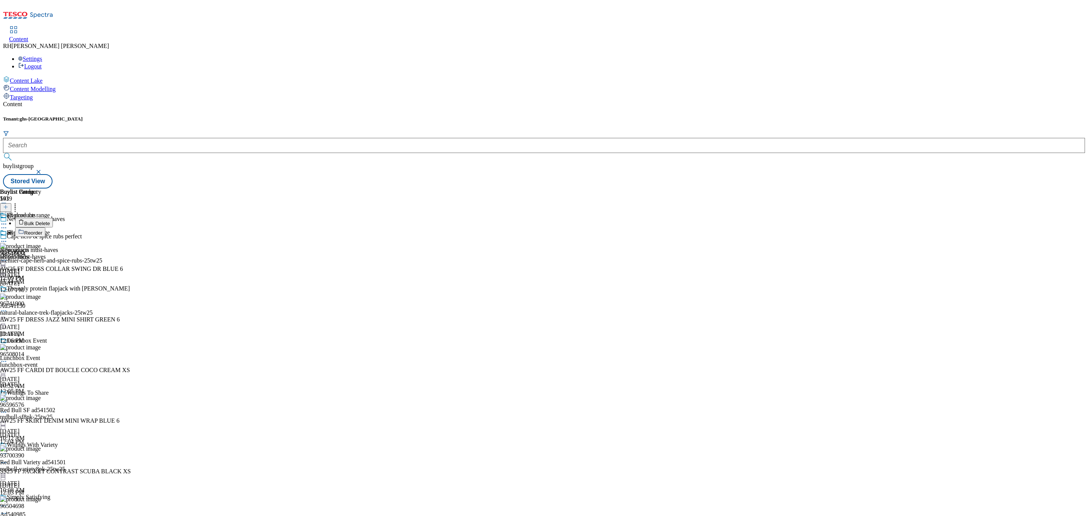
click at [42, 230] on span "Reorder" at bounding box center [33, 233] width 18 height 6
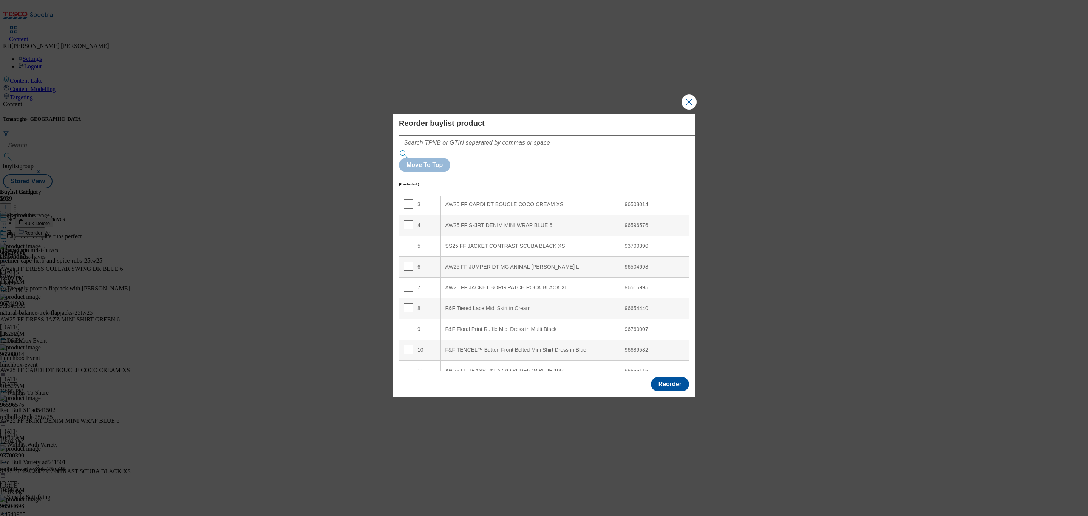
scroll to position [57, 0]
click at [410, 311] on input "Modal" at bounding box center [408, 315] width 9 height 9
checkbox input "true"
click at [405, 331] on input "Modal" at bounding box center [408, 335] width 9 height 9
checkbox input "true"
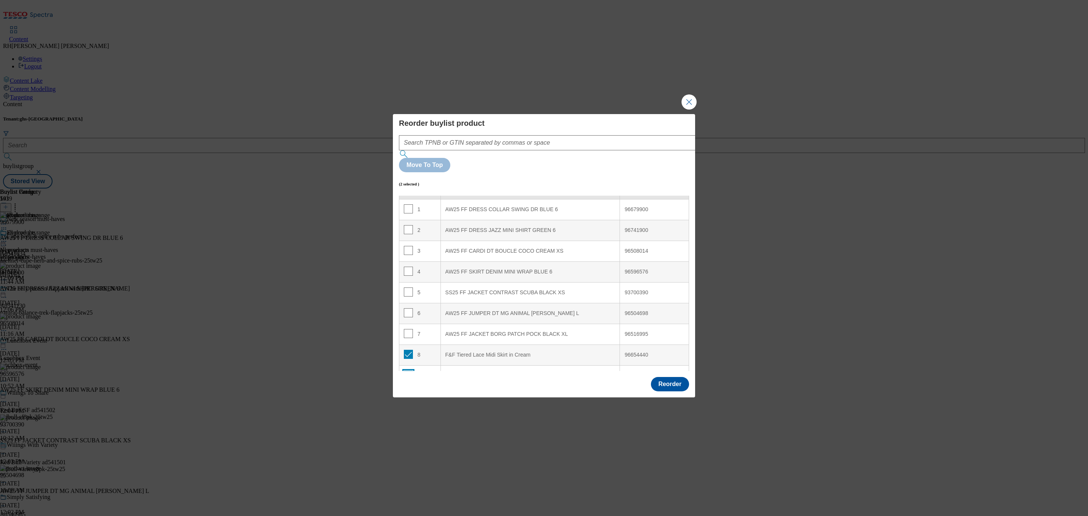
scroll to position [0, 0]
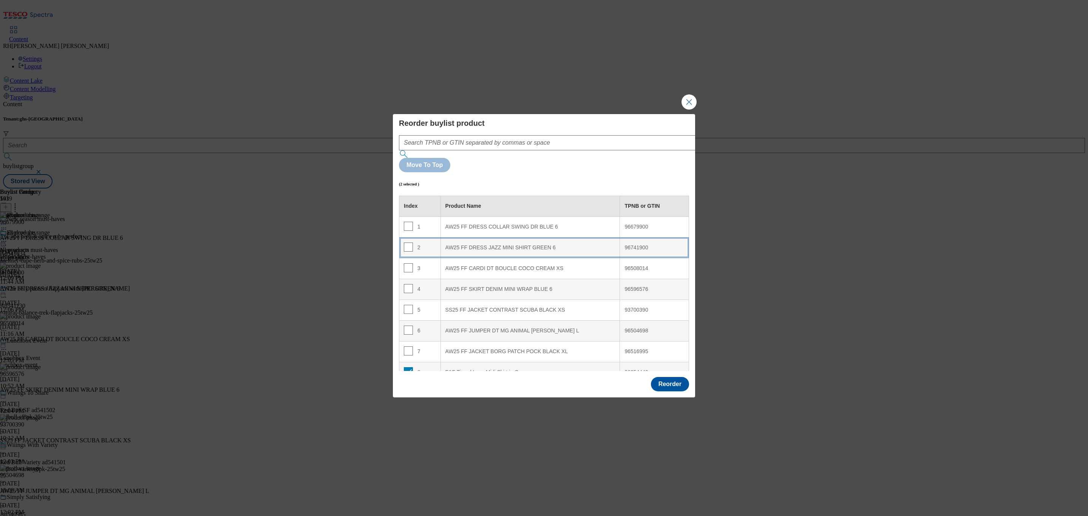
click at [547, 244] on div "AW25 FF DRESS JAZZ MINI SHIRT GREEN 6" at bounding box center [530, 247] width 170 height 7
click at [409, 243] on input "Modal" at bounding box center [408, 247] width 9 height 9
checkbox input "false"
click at [406, 263] on input "Modal" at bounding box center [408, 267] width 9 height 9
checkbox input "false"
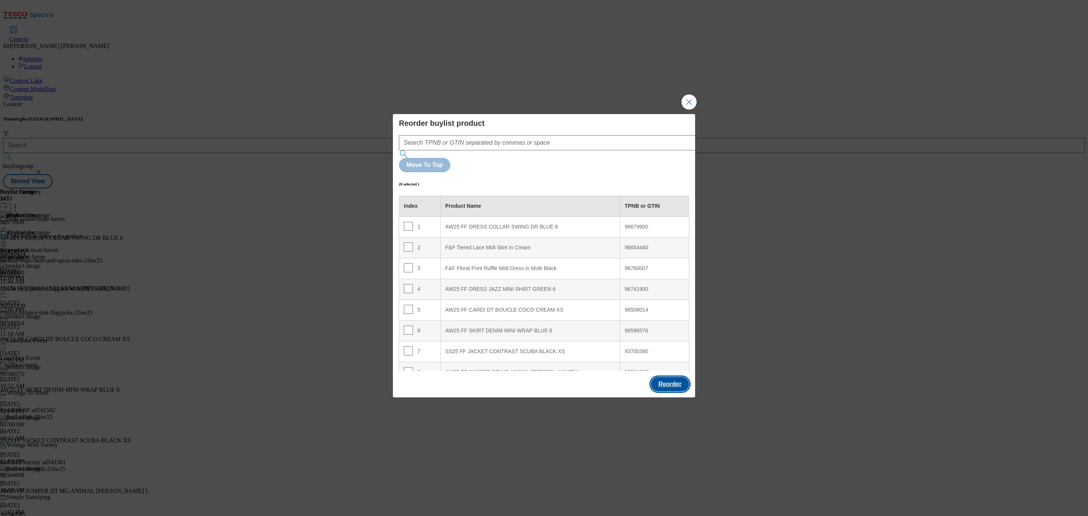
click at [670, 377] on button "Reorder" at bounding box center [670, 384] width 38 height 14
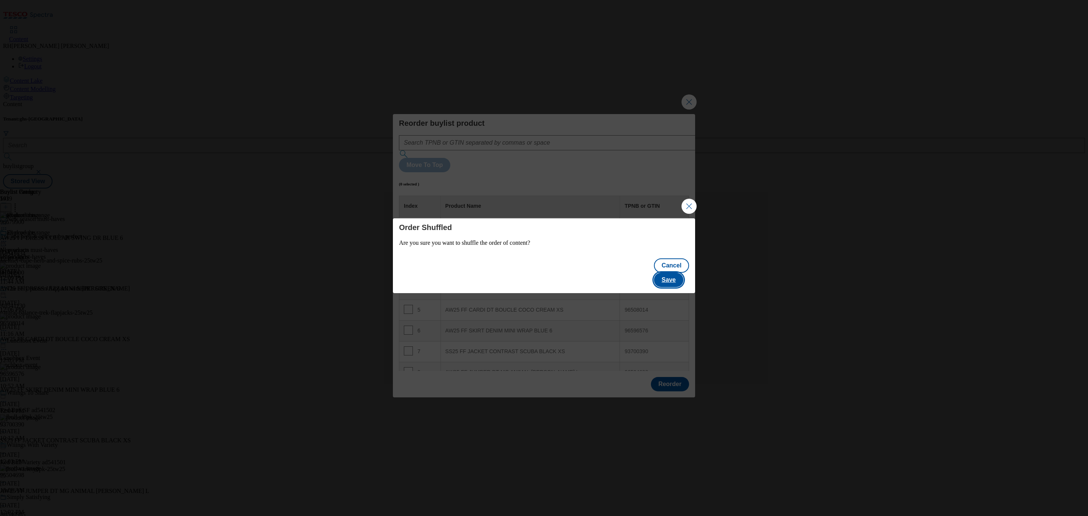
click at [682, 273] on button "Save" at bounding box center [668, 280] width 29 height 14
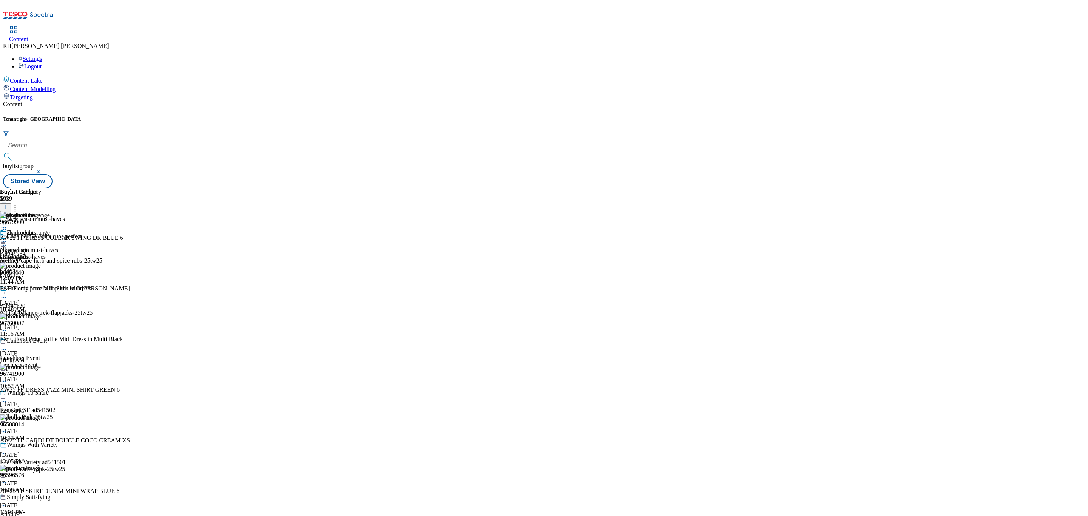
click at [19, 202] on icon at bounding box center [15, 206] width 8 height 8
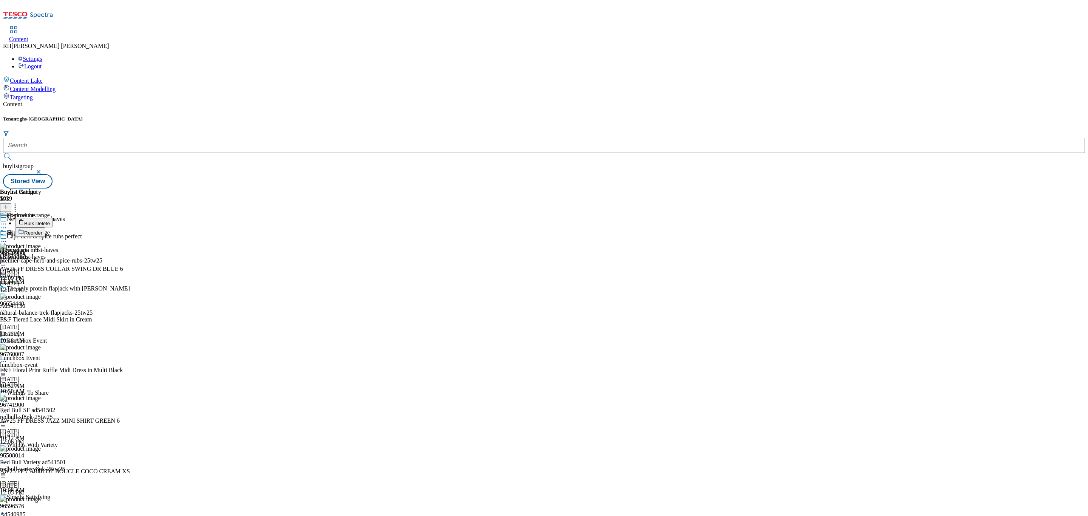
click at [42, 230] on span "Reorder" at bounding box center [33, 233] width 18 height 6
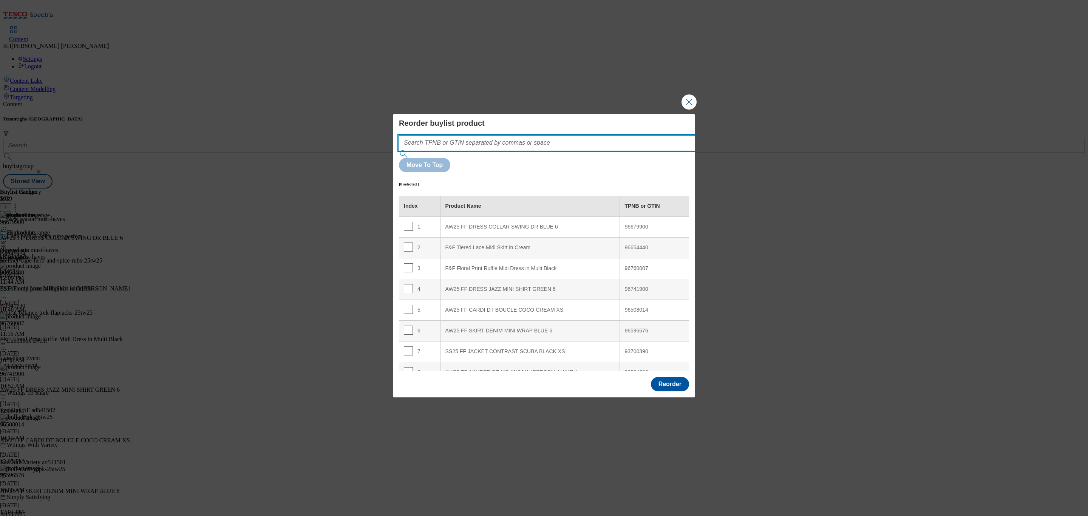
click at [442, 150] on input "Modal" at bounding box center [558, 142] width 319 height 15
paste input "96760727"
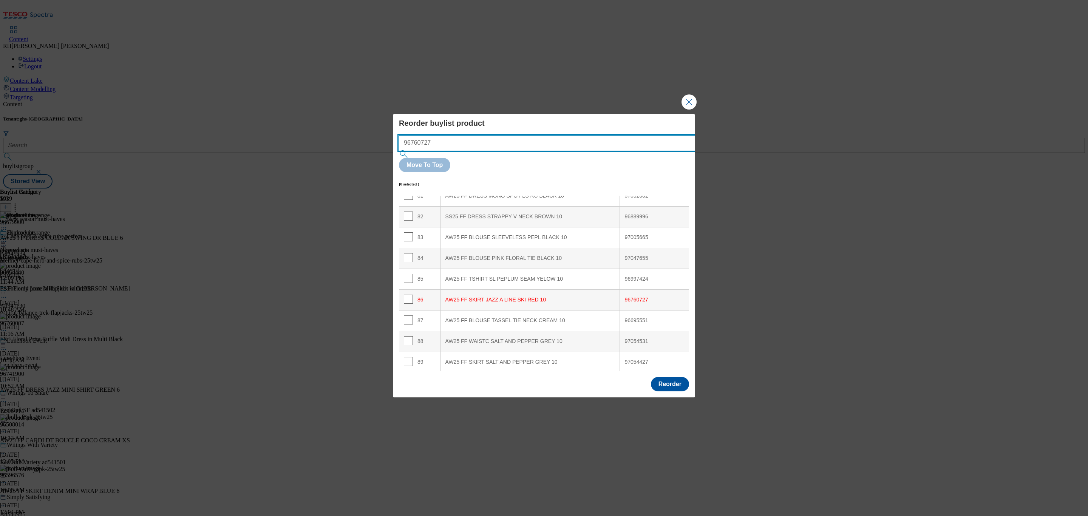
scroll to position [1794, 0]
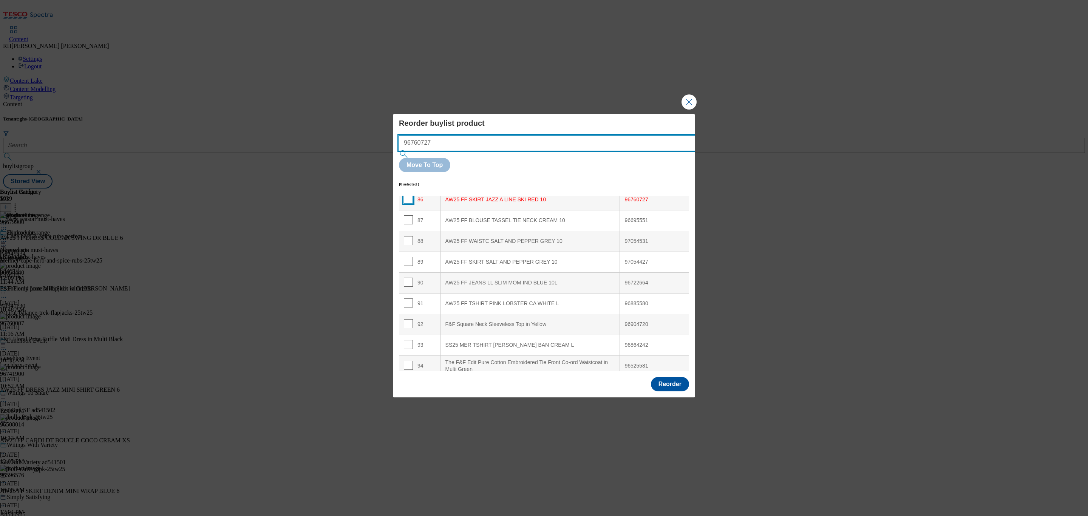
type input "96760727"
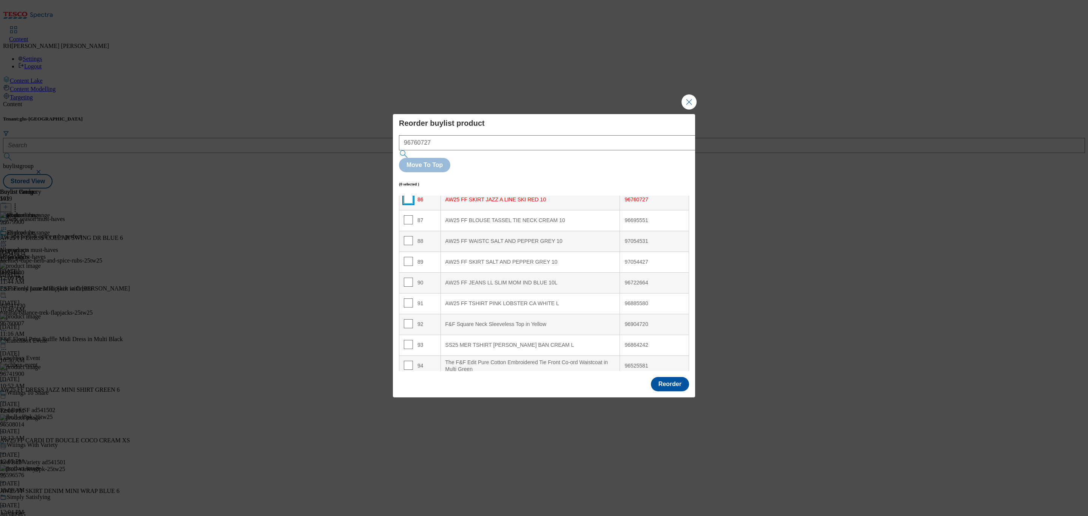
click at [408, 195] on input "Modal" at bounding box center [408, 199] width 9 height 9
checkbox input "true"
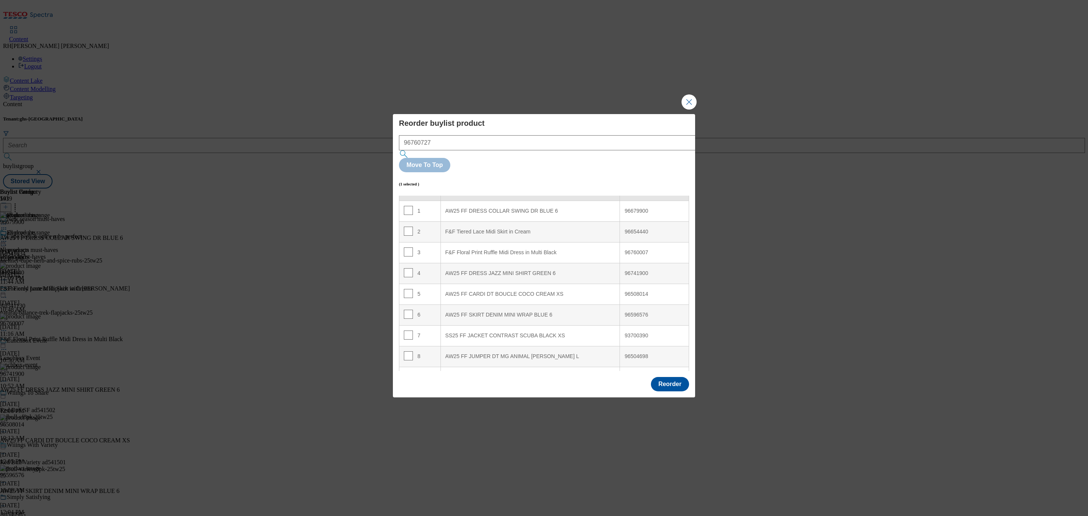
scroll to position [0, 0]
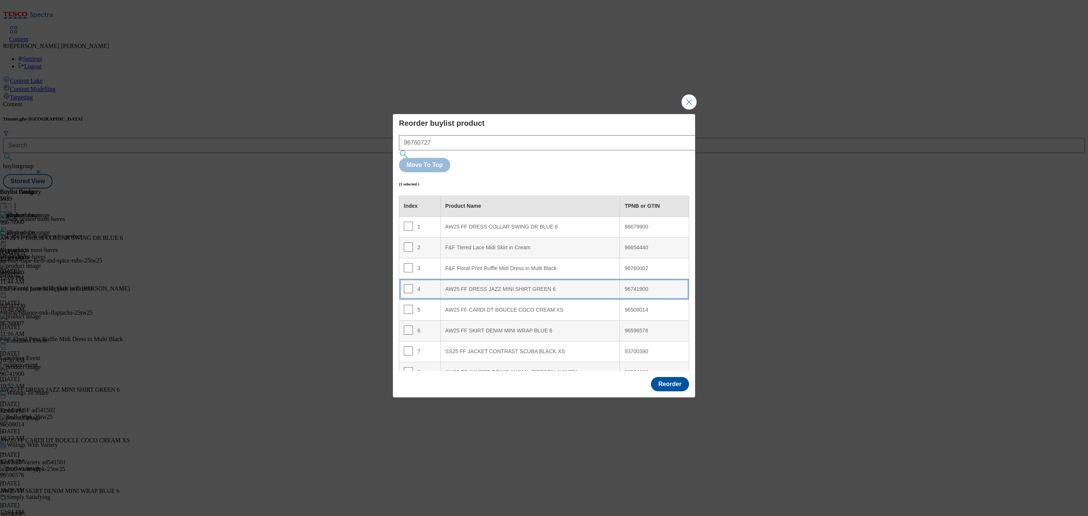
click at [559, 286] on div "AW25 FF DRESS JAZZ MINI SHIRT GREEN 6" at bounding box center [530, 289] width 170 height 7
click at [406, 284] on input "Modal" at bounding box center [408, 288] width 9 height 9
checkbox input "false"
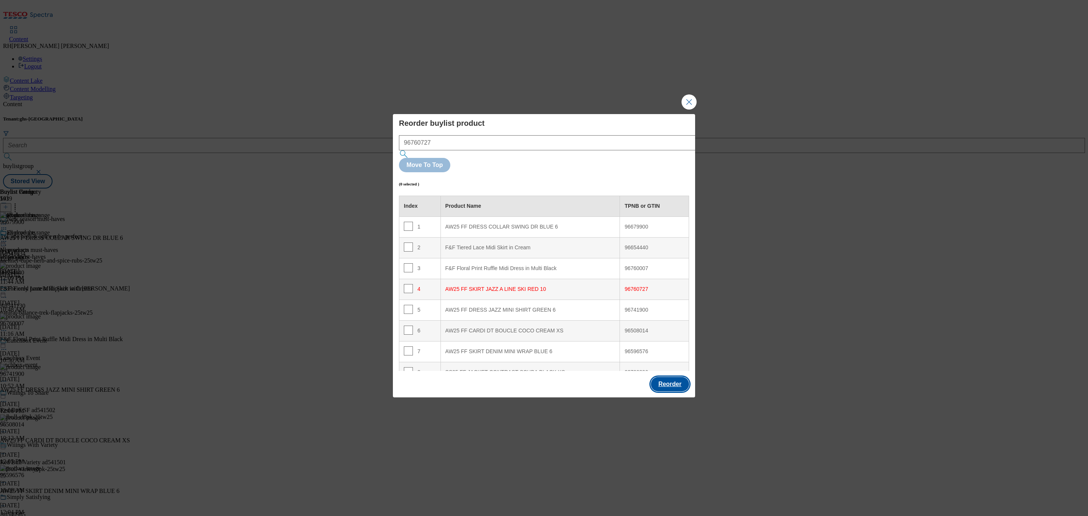
click at [673, 377] on button "Reorder" at bounding box center [670, 384] width 38 height 14
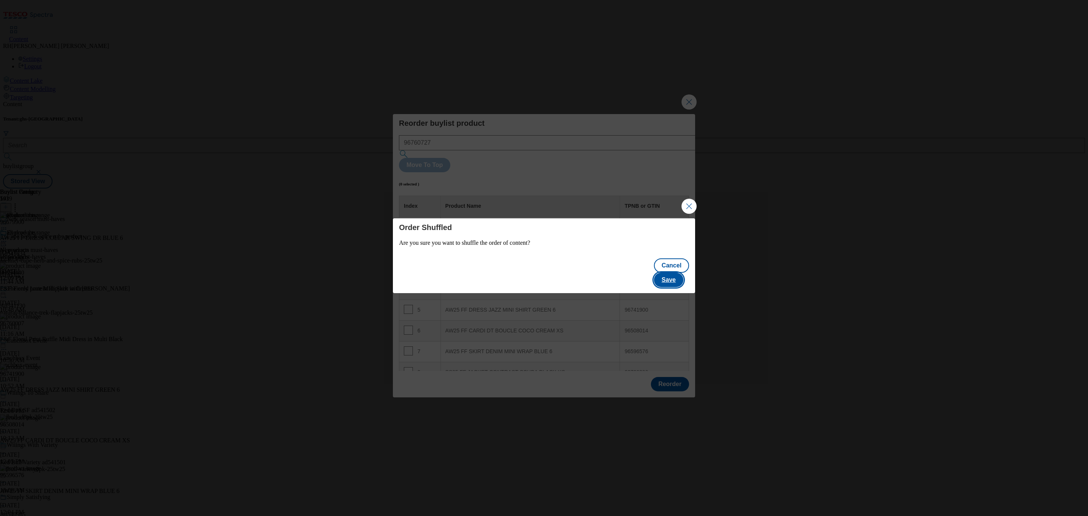
click at [673, 275] on button "Save" at bounding box center [668, 280] width 29 height 14
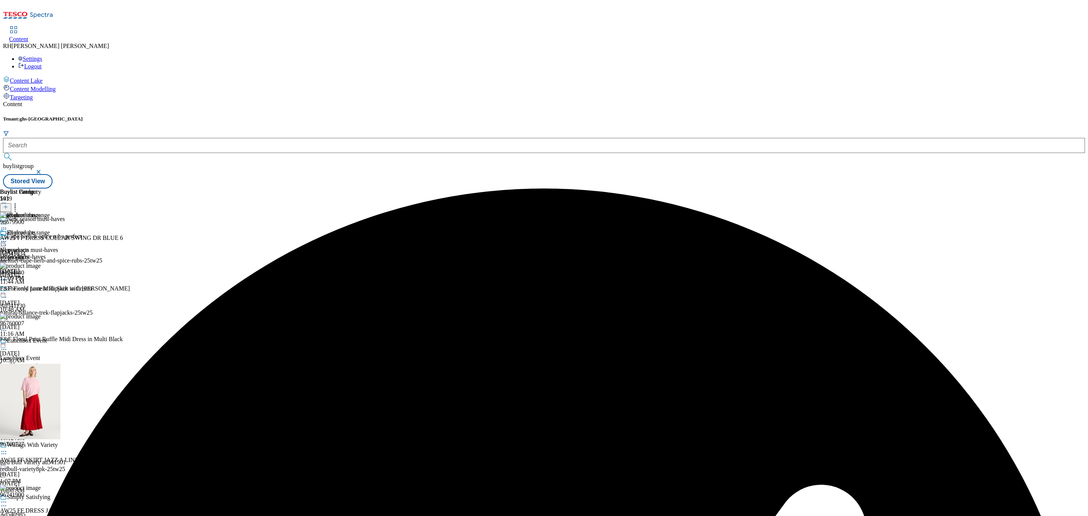
click at [8, 207] on line at bounding box center [6, 207] width 4 height 0
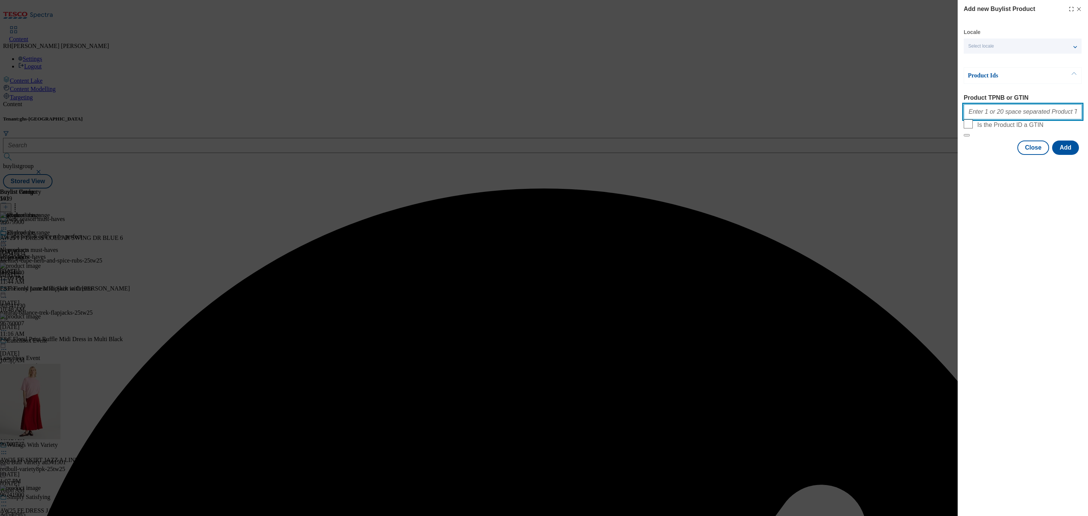
click at [1012, 116] on input "Product TPNB or GTIN" at bounding box center [1023, 111] width 118 height 15
paste input "96603419"
click at [1070, 155] on button "Add" at bounding box center [1065, 148] width 27 height 14
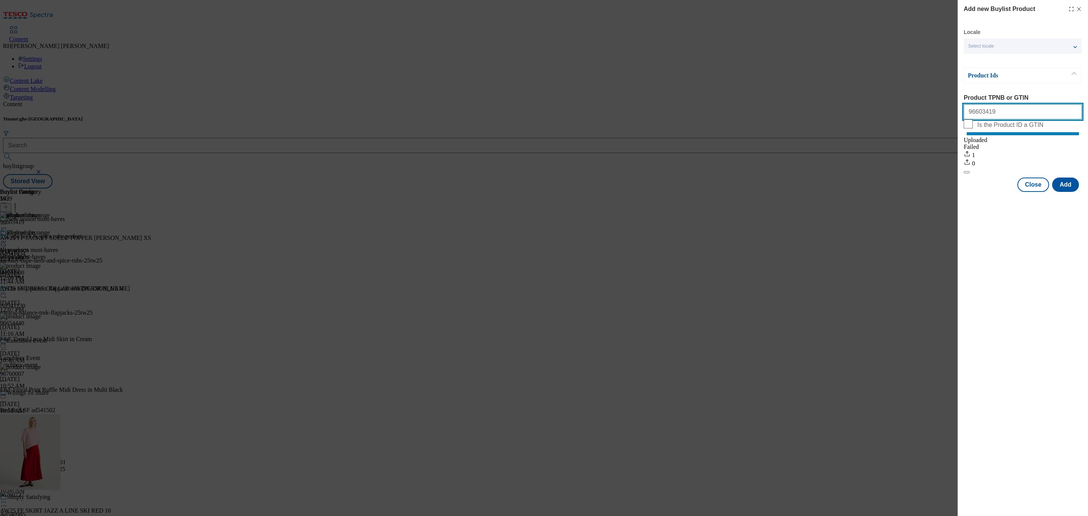
drag, startPoint x: 1005, startPoint y: 115, endPoint x: 926, endPoint y: 119, distance: 78.3
click at [926, 119] on div "Add new Buylist Product Locale Select locale English Welsh Product Ids Product …" at bounding box center [544, 258] width 1088 height 516
paste input "548450"
type input "96548450"
click at [1070, 192] on button "Add" at bounding box center [1065, 185] width 27 height 14
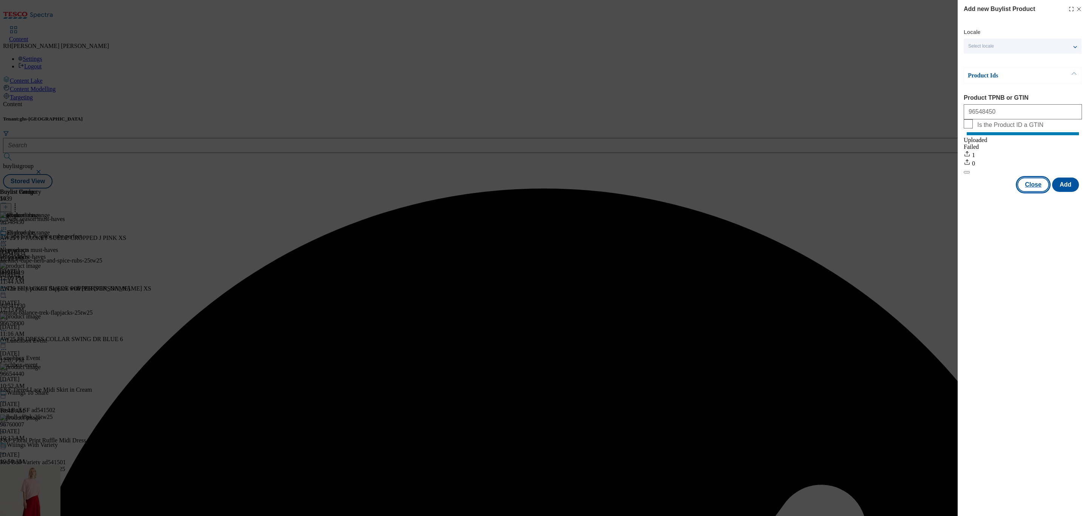
click at [1033, 192] on button "Close" at bounding box center [1034, 185] width 32 height 14
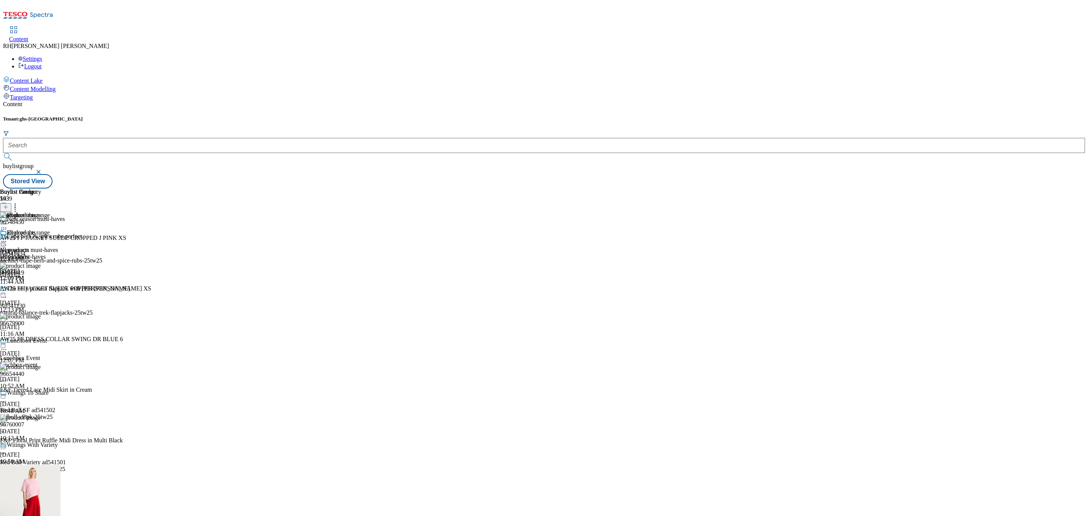
click at [8, 204] on icon at bounding box center [5, 206] width 5 height 5
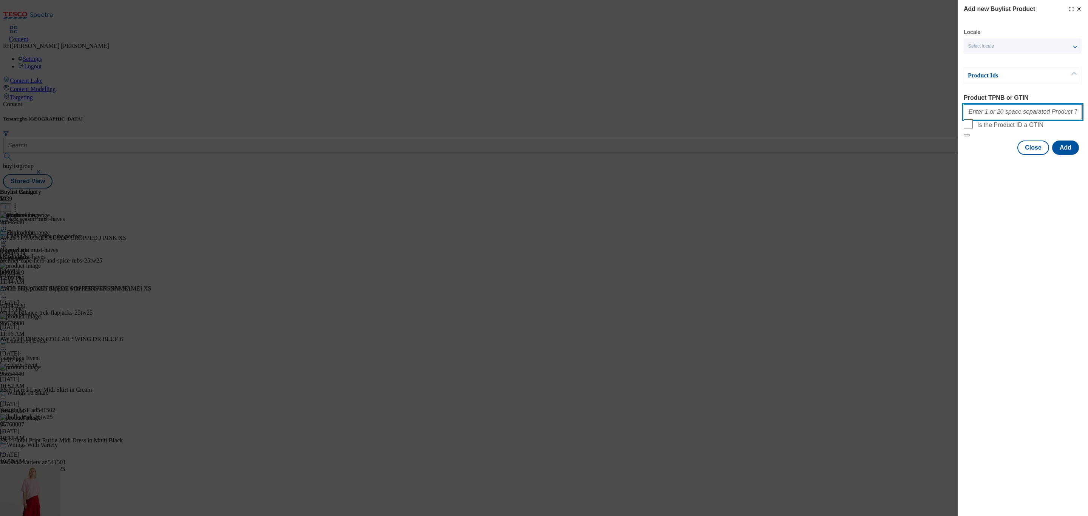
click at [1016, 118] on input "Product TPNB or GTIN" at bounding box center [1023, 111] width 118 height 15
paste input "96517493"
type input "96517493"
click at [1070, 155] on button "Add" at bounding box center [1065, 148] width 27 height 14
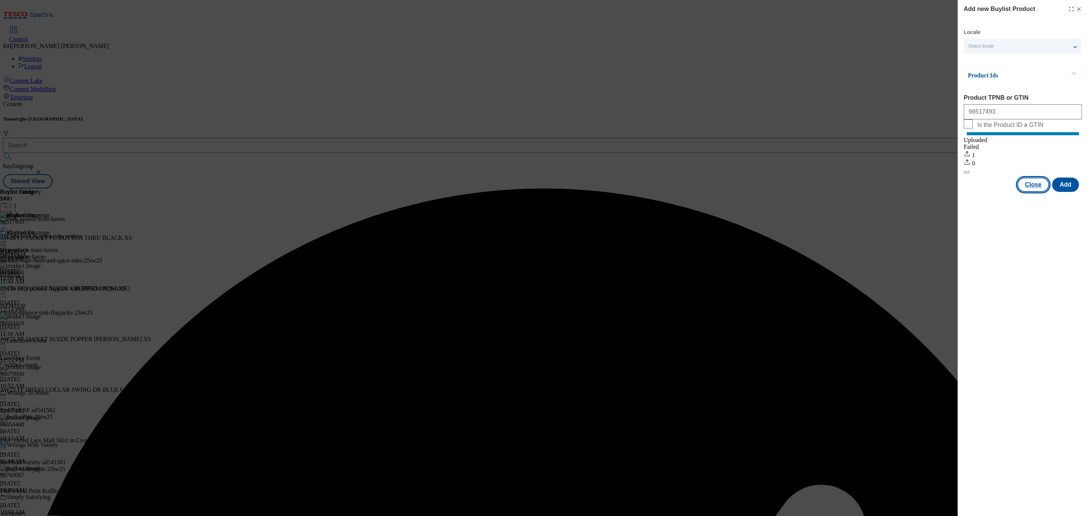
click at [1036, 187] on button "Close" at bounding box center [1034, 185] width 32 height 14
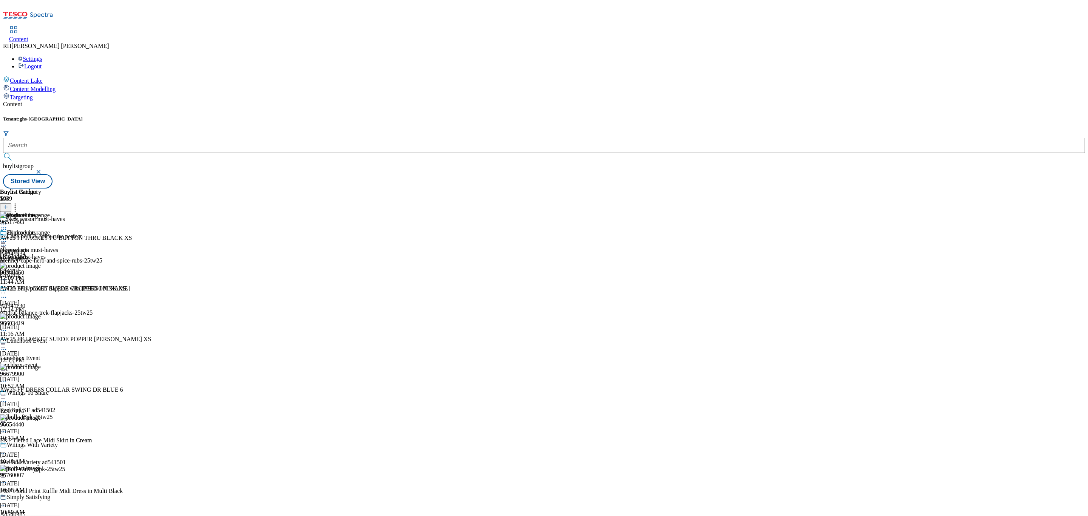
click at [19, 202] on icon at bounding box center [15, 206] width 8 height 8
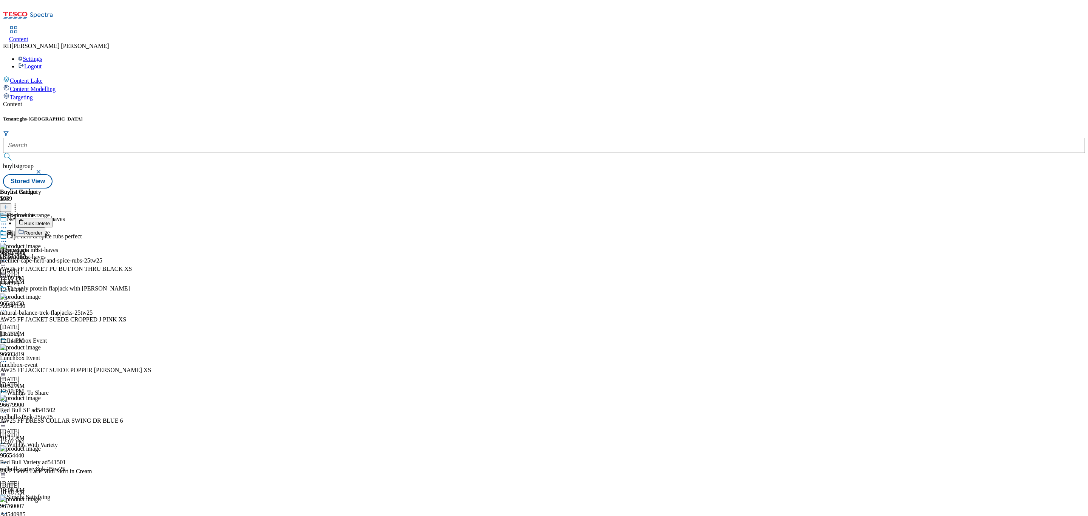
click at [151, 227] on li "Reorder" at bounding box center [83, 231] width 136 height 9
click at [42, 230] on span "Reorder" at bounding box center [33, 233] width 18 height 6
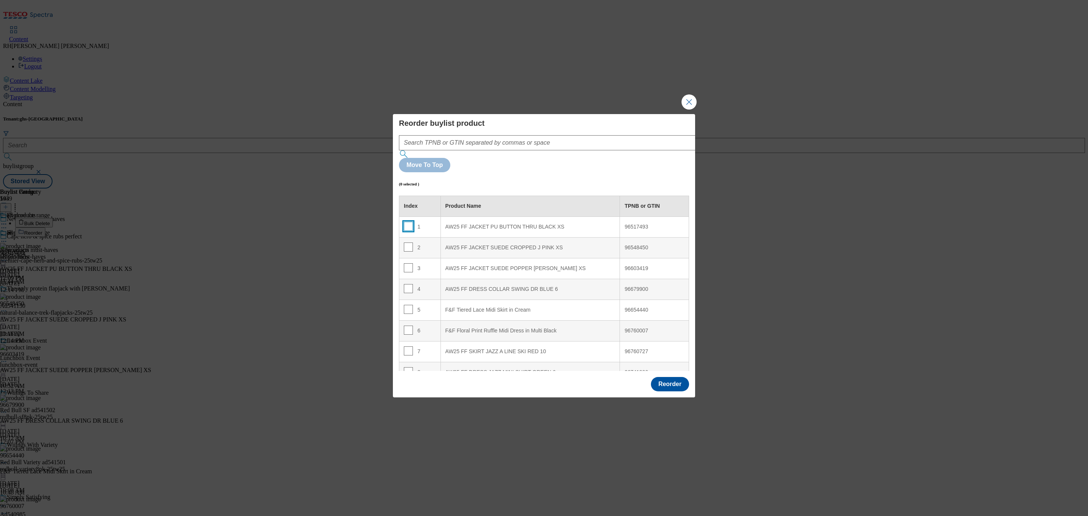
click at [410, 222] on input "Modal" at bounding box center [408, 226] width 9 height 9
checkbox input "true"
click at [408, 243] on input "Modal" at bounding box center [408, 247] width 9 height 9
checkbox input "true"
click at [406, 263] on input "Modal" at bounding box center [408, 267] width 9 height 9
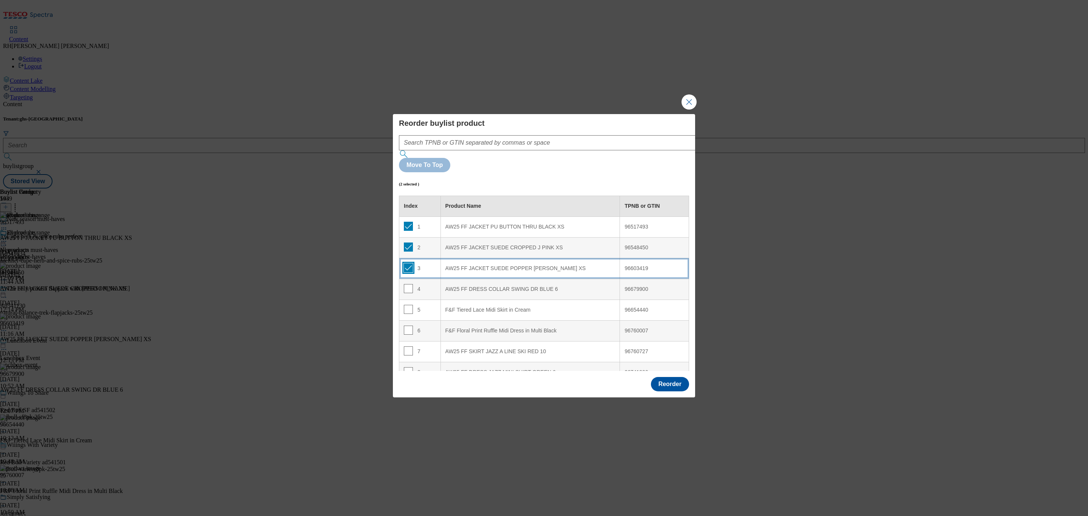
checkbox input "true"
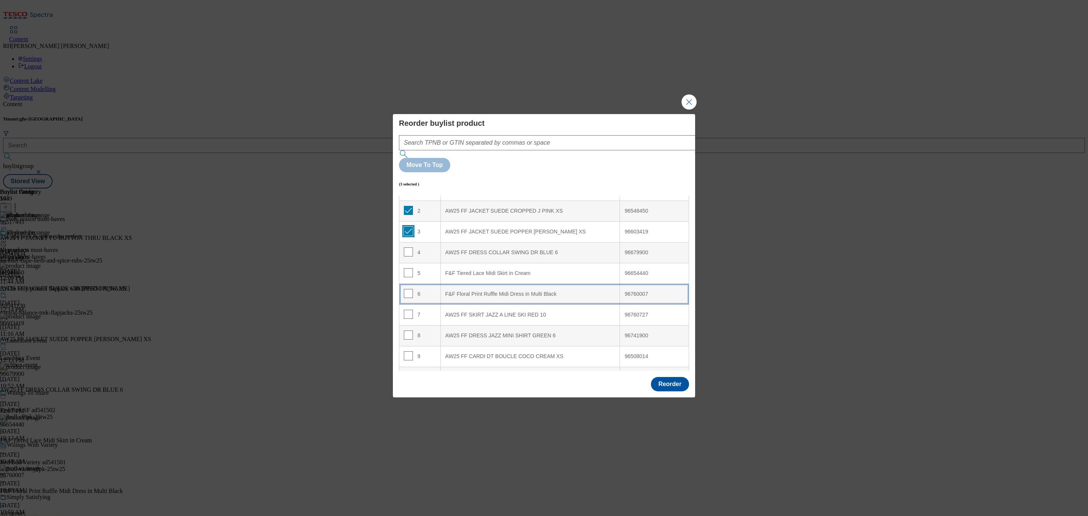
scroll to position [57, 0]
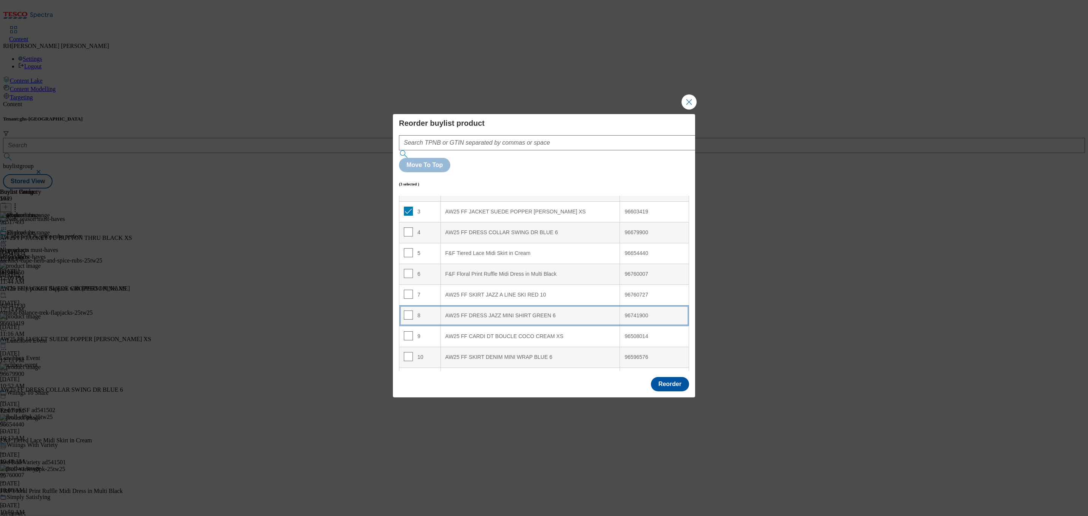
click at [533, 312] on div "AW25 FF DRESS JAZZ MINI SHIRT GREEN 6" at bounding box center [530, 315] width 170 height 7
click at [409, 269] on input "Modal" at bounding box center [408, 273] width 9 height 9
checkbox input "false"
click at [404, 290] on input "Modal" at bounding box center [408, 294] width 9 height 9
checkbox input "false"
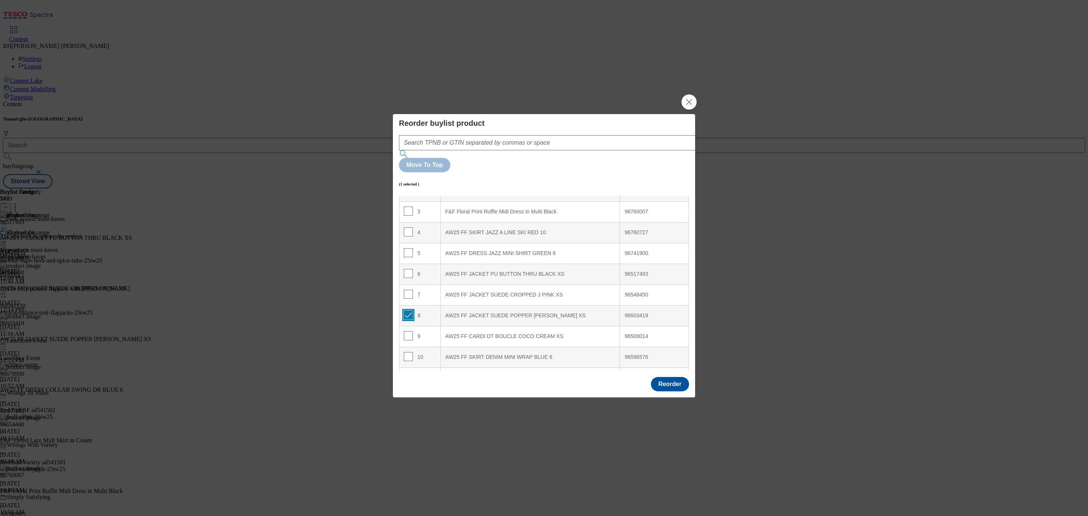
click at [407, 311] on input "Modal" at bounding box center [408, 315] width 9 height 9
checkbox input "false"
click at [668, 377] on button "Reorder" at bounding box center [670, 384] width 38 height 14
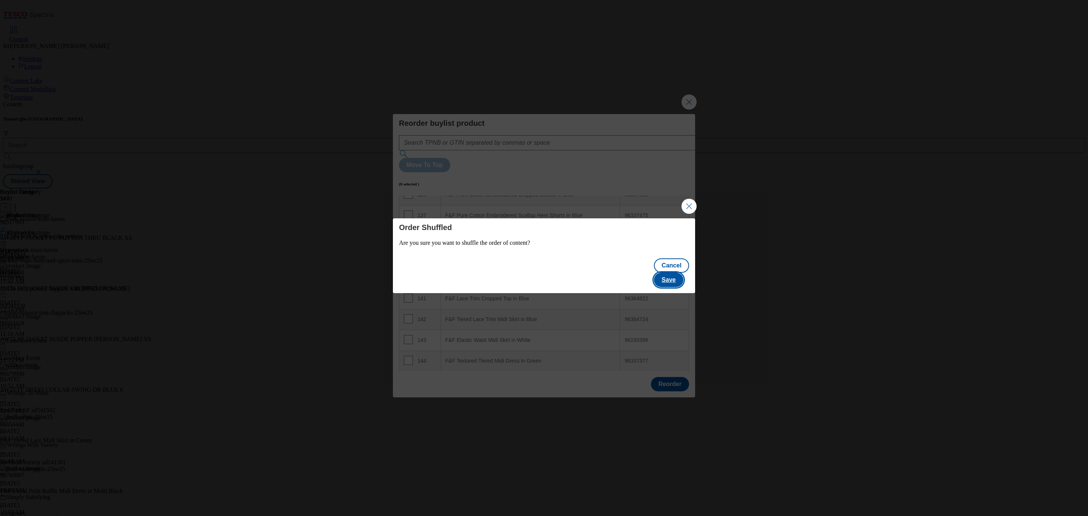
click at [675, 273] on button "Save" at bounding box center [668, 280] width 29 height 14
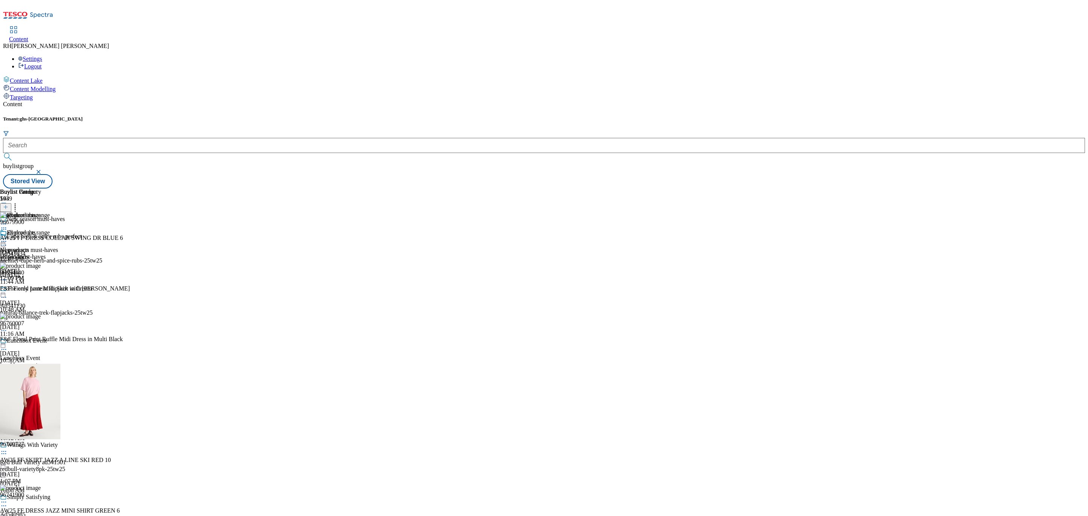
scroll to position [0, 0]
click at [3, 241] on circle at bounding box center [2, 241] width 1 height 1
click at [32, 255] on span "Edit" at bounding box center [27, 258] width 9 height 6
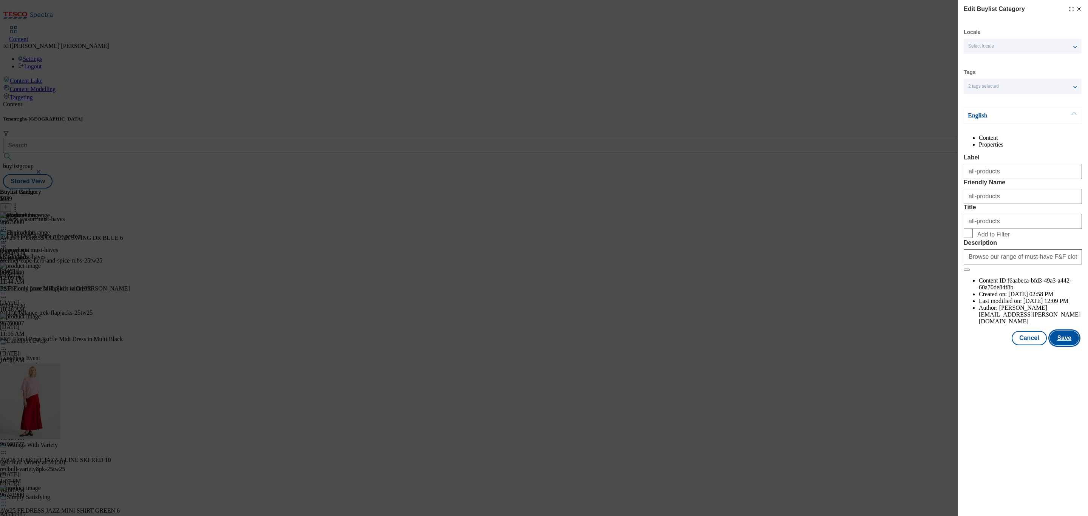
click at [1069, 345] on button "Save" at bounding box center [1064, 338] width 29 height 14
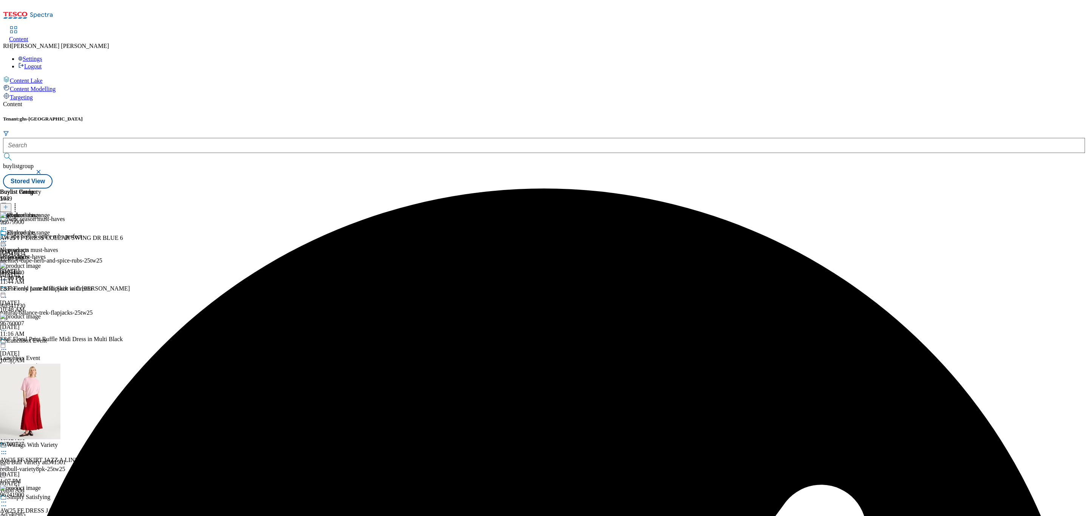
click at [8, 238] on icon at bounding box center [4, 242] width 8 height 8
click at [41, 289] on span "Preview" at bounding box center [32, 292] width 18 height 6
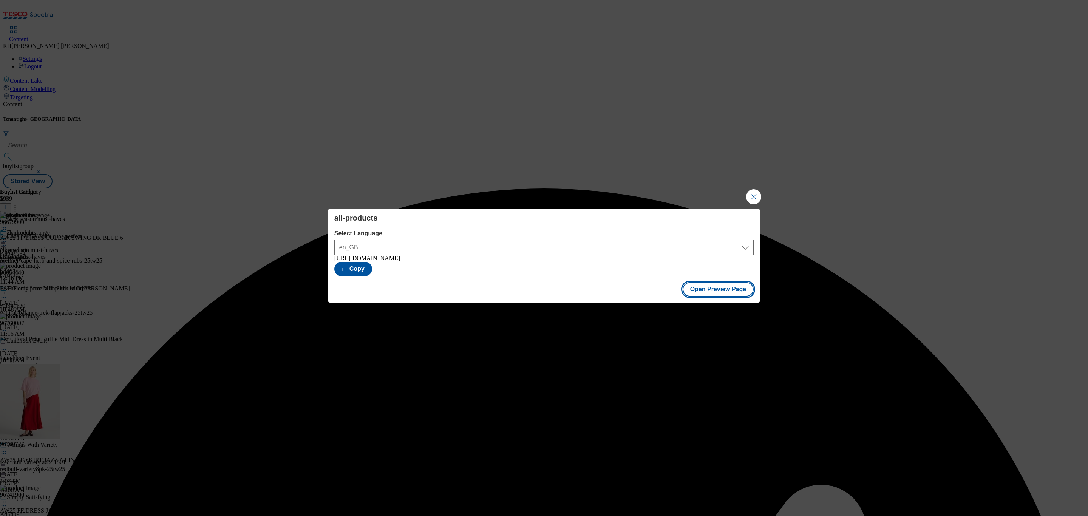
click at [739, 289] on button "Open Preview Page" at bounding box center [718, 289] width 71 height 14
click at [754, 192] on button "Close Modal" at bounding box center [753, 196] width 15 height 15
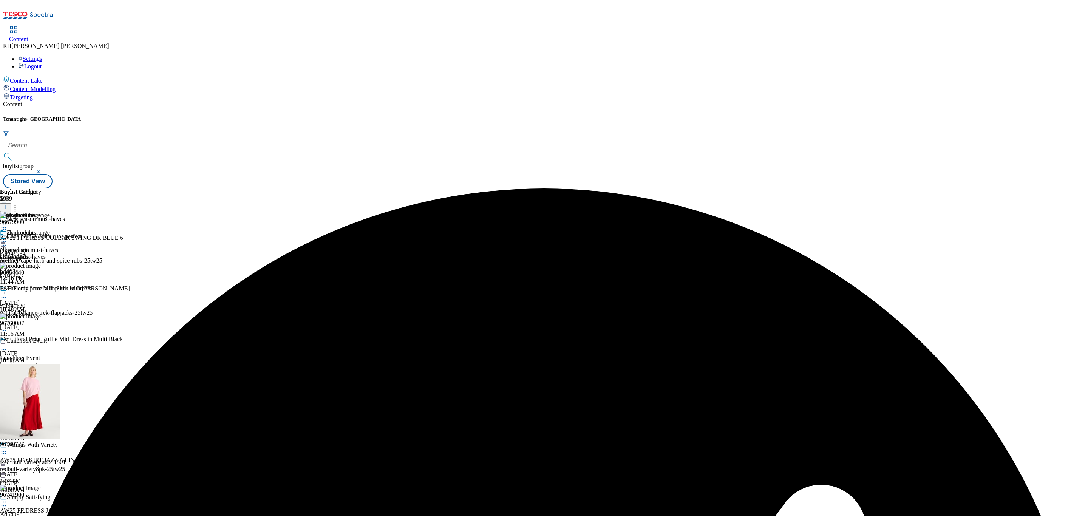
click at [8, 238] on icon at bounding box center [4, 242] width 8 height 8
click at [40, 315] on span "Publish" at bounding box center [31, 318] width 17 height 6
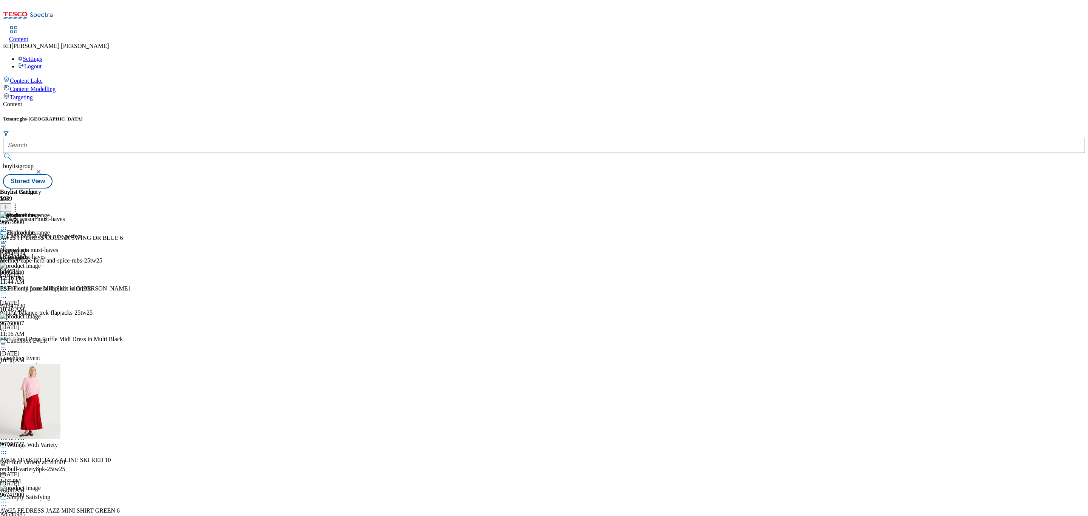
click at [8, 238] on icon at bounding box center [4, 242] width 8 height 8
click at [66, 311] on div "all-products Edit Copy Move Reporting Preview Un-preview Open Preview Url Publi…" at bounding box center [33, 304] width 66 height 151
click at [8, 204] on icon at bounding box center [5, 206] width 5 height 5
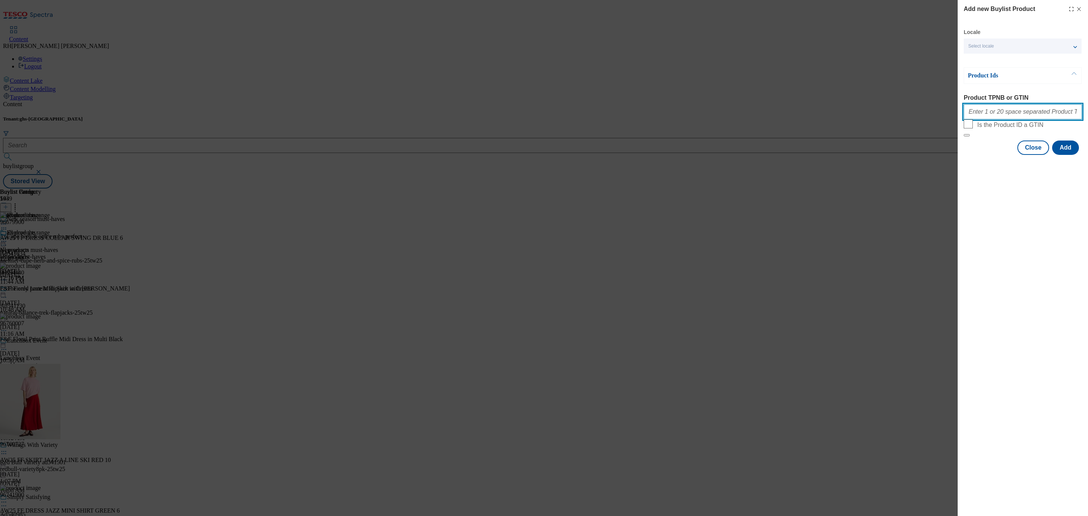
click at [1010, 119] on input "Product TPNB or GTIN" at bounding box center [1023, 111] width 118 height 15
paste input "96391956"
type input "96391956"
click at [1066, 155] on button "Add" at bounding box center [1065, 148] width 27 height 14
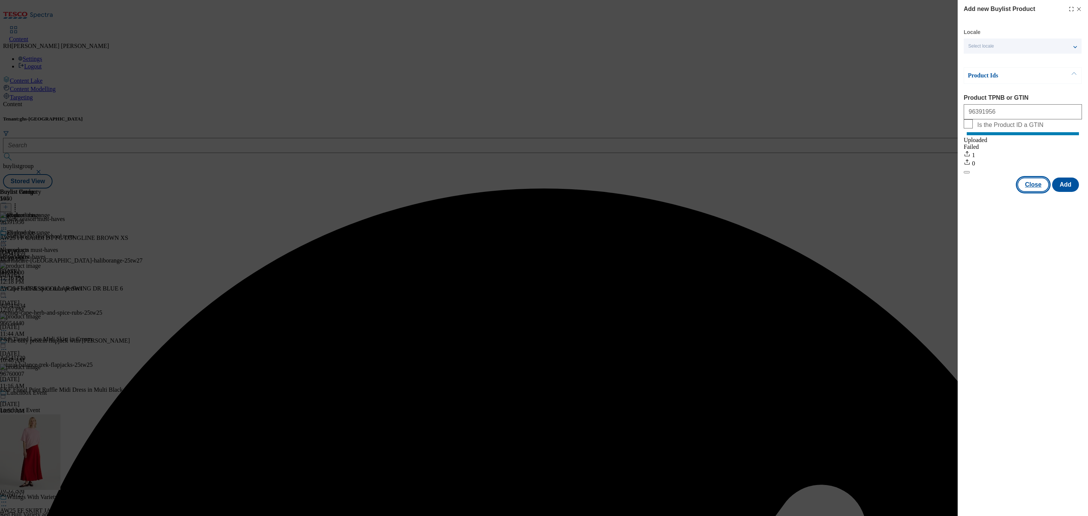
click at [1038, 192] on button "Close" at bounding box center [1034, 185] width 32 height 14
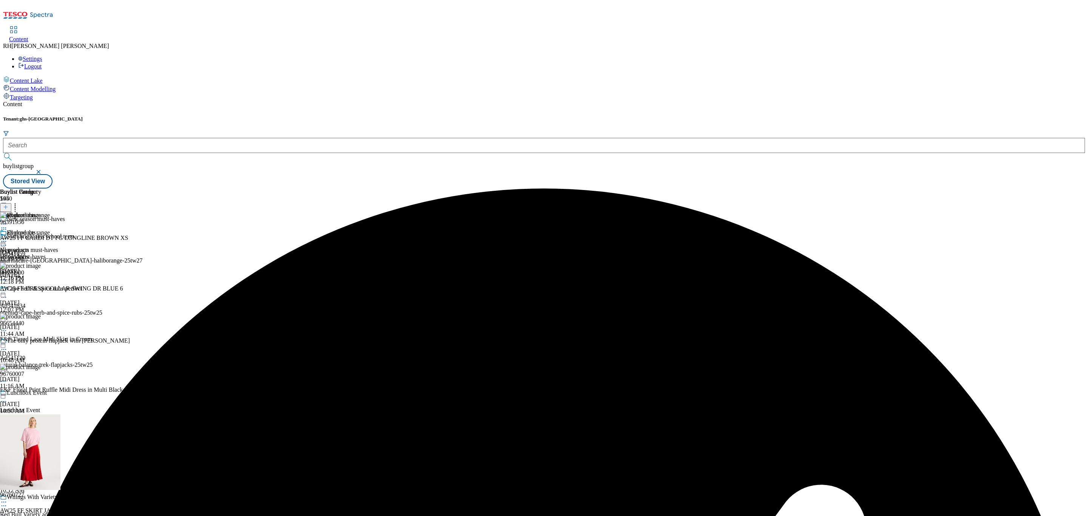
click at [19, 202] on icon at bounding box center [15, 206] width 8 height 8
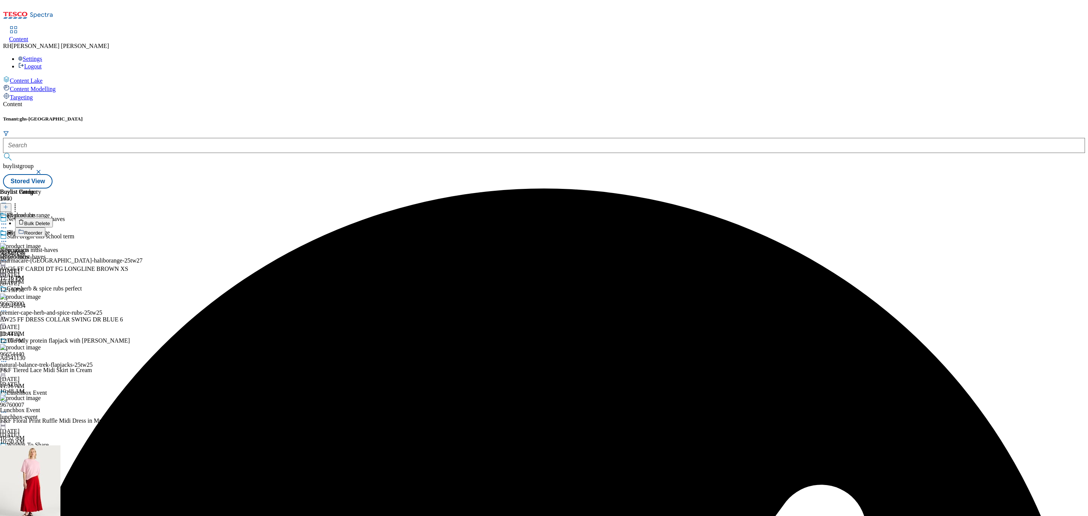
click at [42, 230] on span "Reorder" at bounding box center [33, 233] width 18 height 6
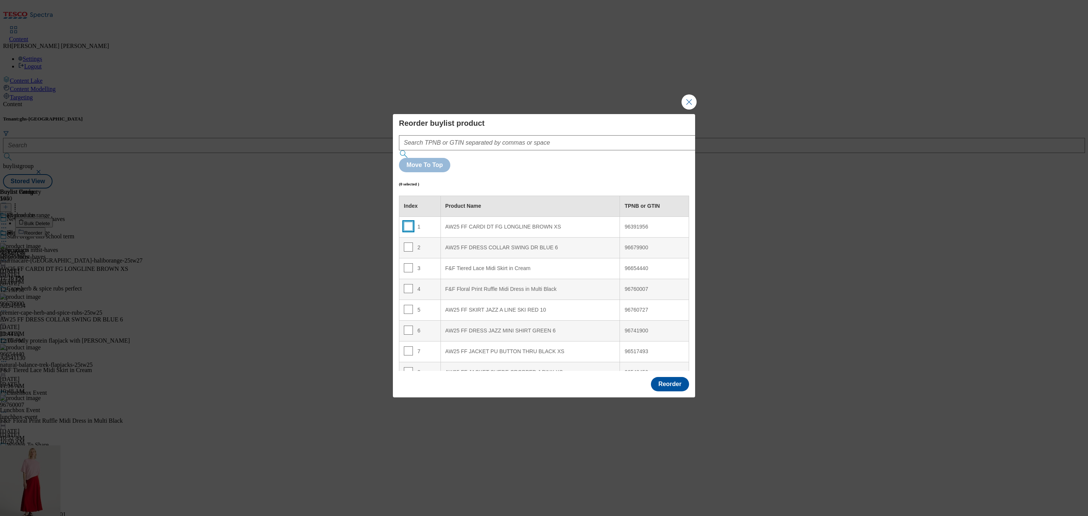
click at [406, 222] on input "Modal" at bounding box center [408, 226] width 9 height 9
checkbox input "true"
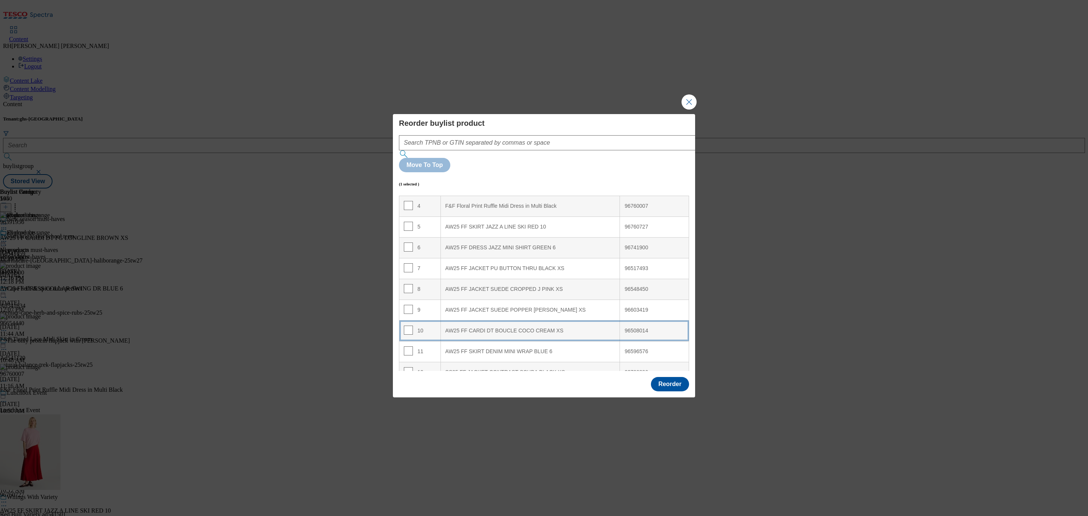
scroll to position [91, 0]
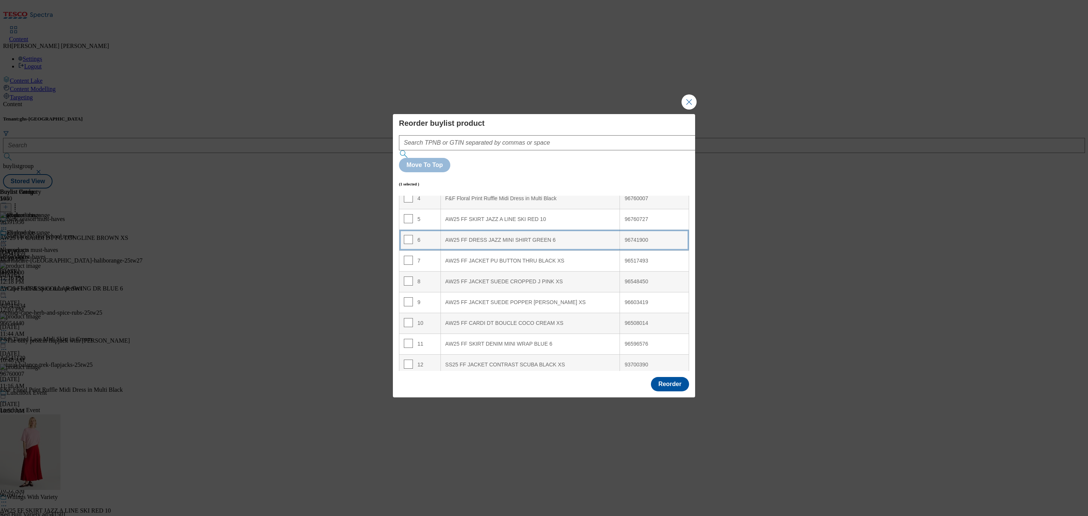
click at [484, 237] on div "AW25 FF DRESS JAZZ MINI SHIRT GREEN 6" at bounding box center [530, 240] width 170 height 7
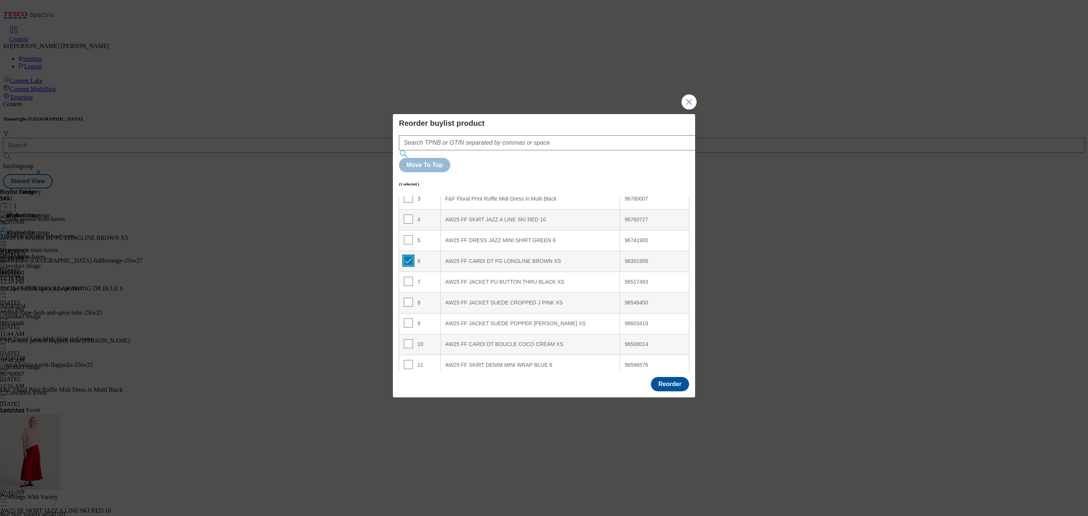
click at [406, 256] on input "Modal" at bounding box center [408, 260] width 9 height 9
checkbox input "true"
click at [499, 230] on 6 "AW25 FF DRESS JAZZ MINI SHIRT GREEN 6" at bounding box center [530, 240] width 179 height 21
click at [408, 235] on input "Modal" at bounding box center [408, 239] width 9 height 9
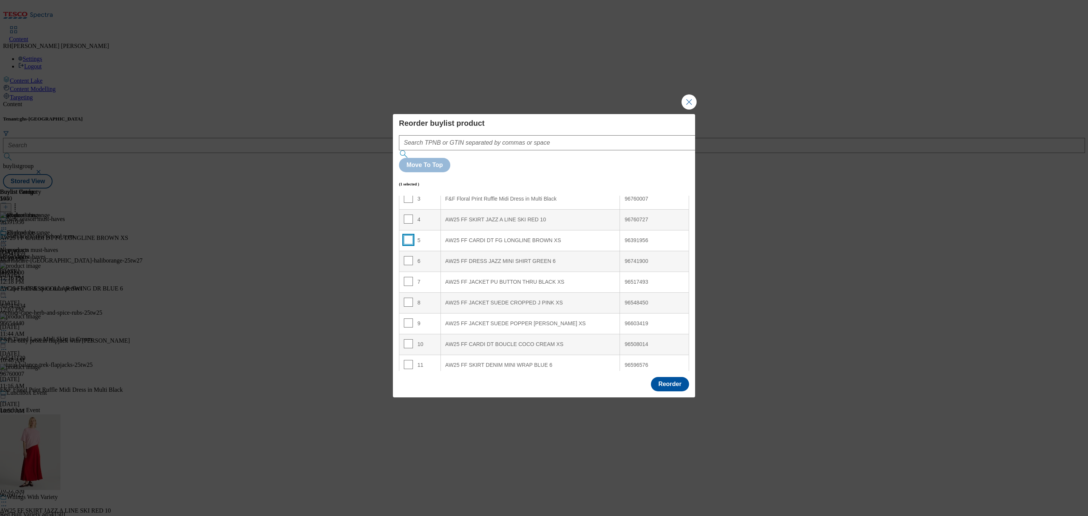
checkbox input "false"
click at [672, 377] on button "Reorder" at bounding box center [670, 384] width 38 height 14
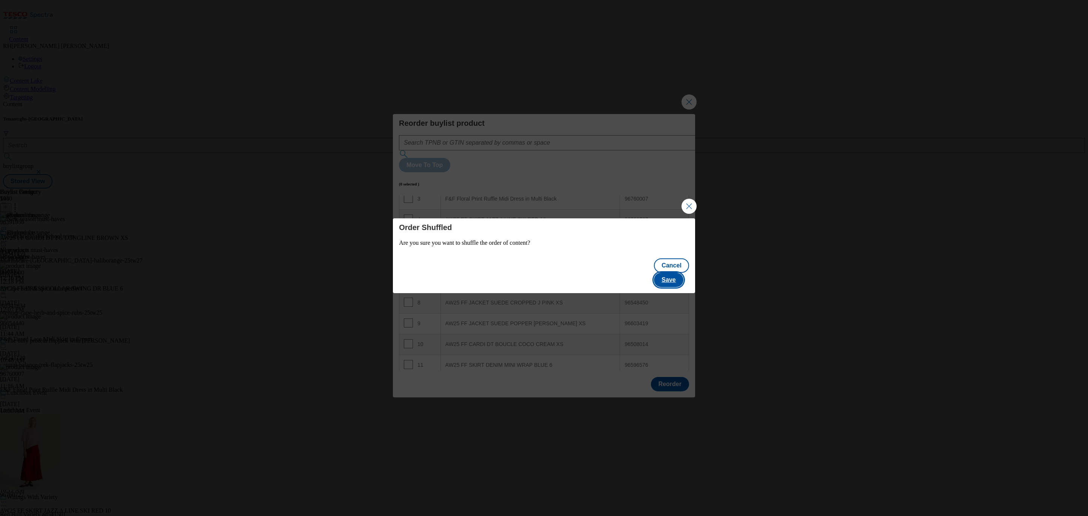
click at [676, 277] on button "Save" at bounding box center [668, 280] width 29 height 14
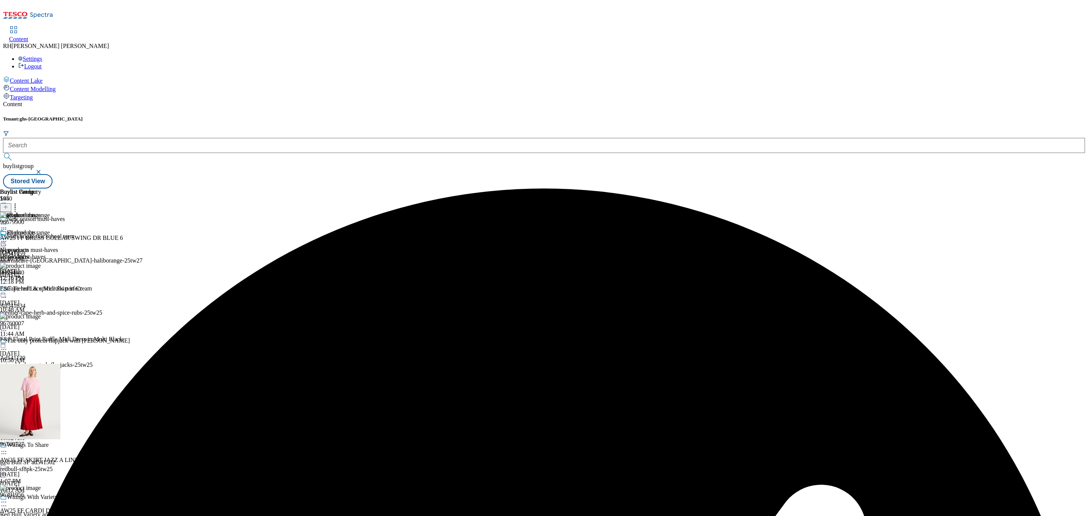
click at [8, 238] on icon at bounding box center [4, 242] width 8 height 8
click at [32, 255] on span "Edit" at bounding box center [27, 258] width 9 height 6
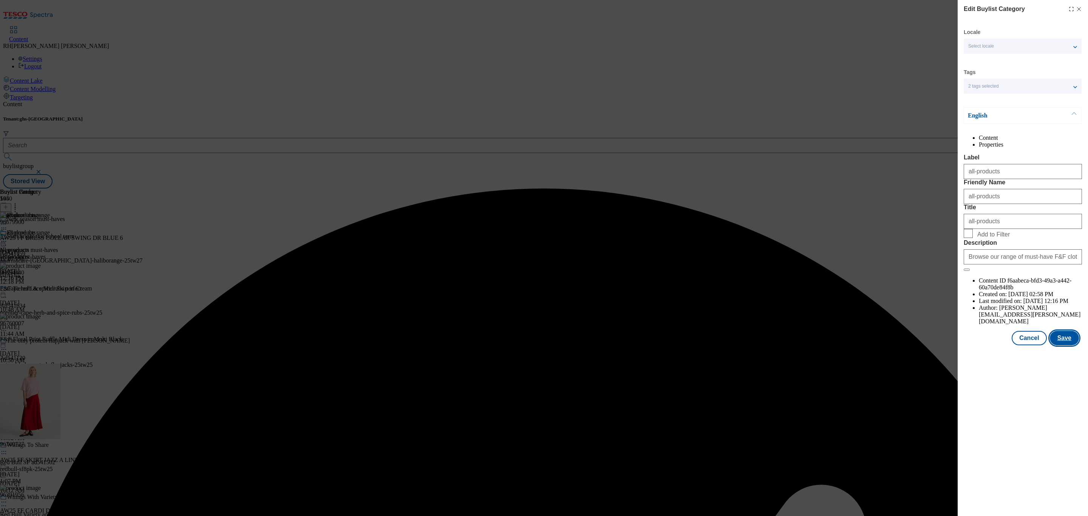
click at [1062, 345] on button "Save" at bounding box center [1064, 338] width 29 height 14
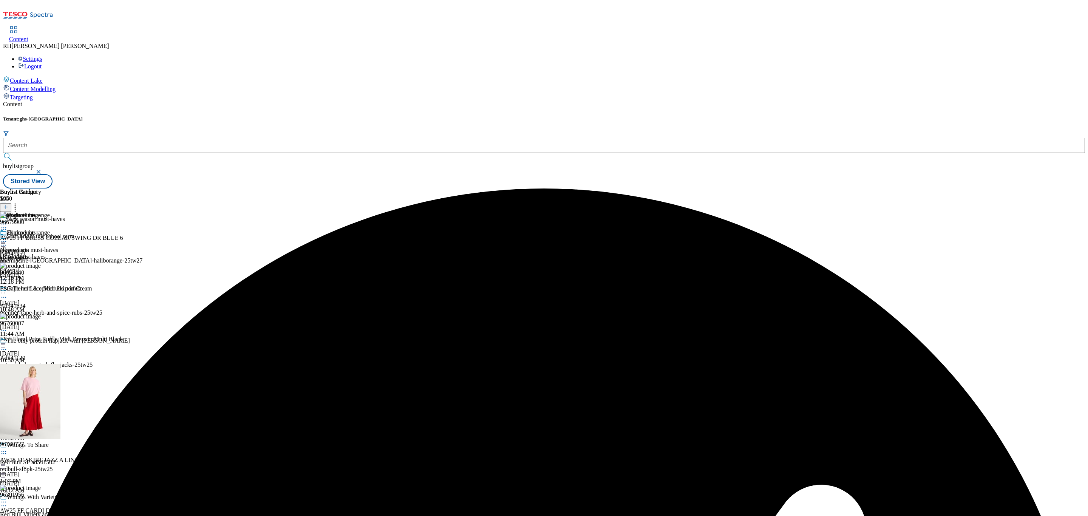
click at [3, 241] on circle at bounding box center [2, 241] width 1 height 1
click at [41, 289] on span "Preview" at bounding box center [32, 292] width 18 height 6
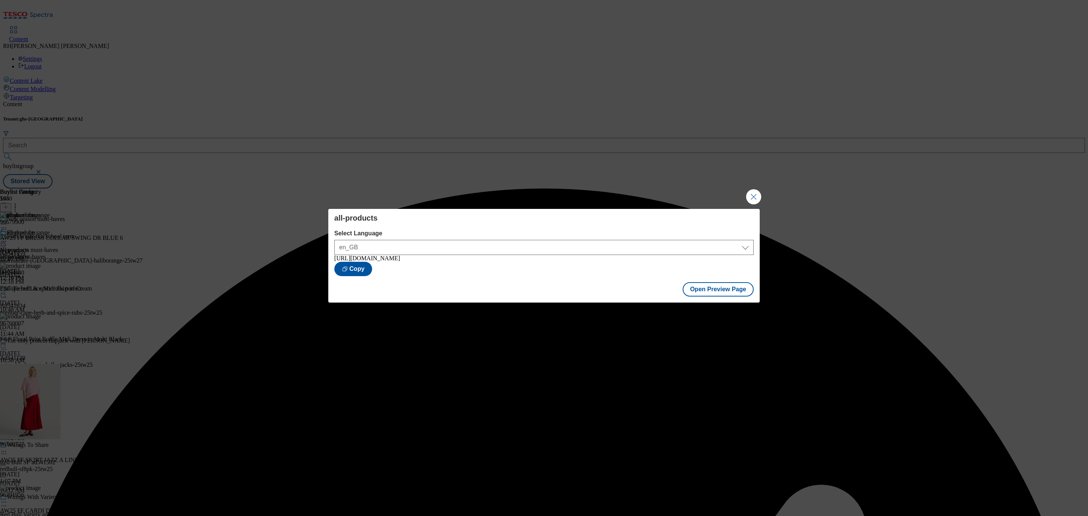
click at [707, 281] on div "Open Preview Page" at bounding box center [543, 290] width 431 height 25
click at [711, 294] on button "Open Preview Page" at bounding box center [718, 289] width 71 height 14
click at [753, 193] on button "Close Modal" at bounding box center [753, 196] width 15 height 15
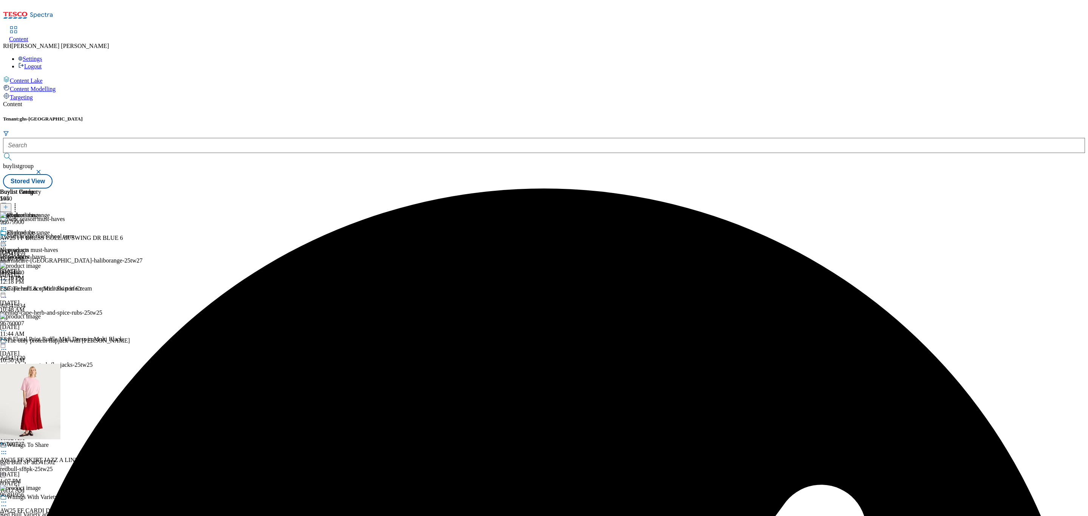
click at [8, 238] on icon at bounding box center [4, 242] width 8 height 8
click at [40, 315] on span "Publish" at bounding box center [31, 318] width 17 height 6
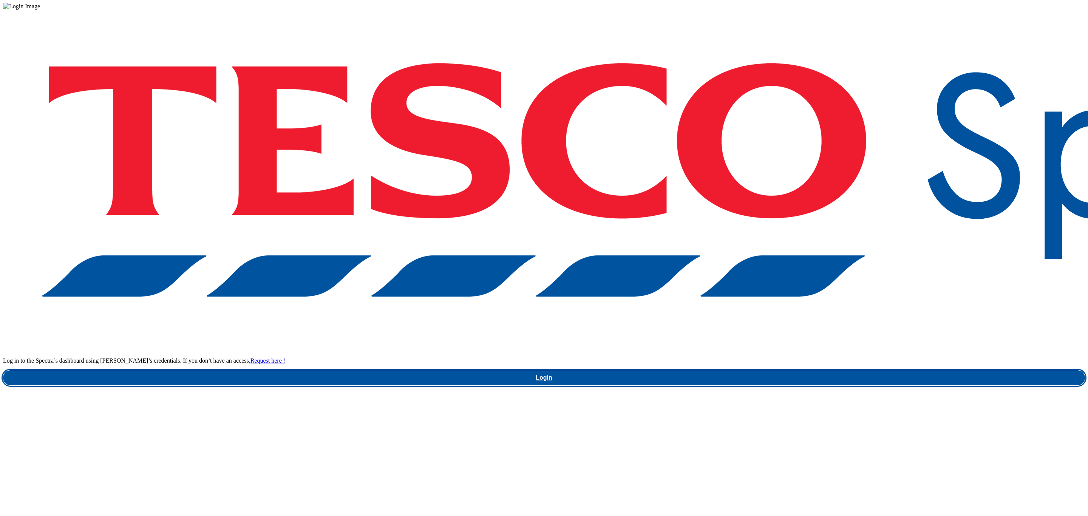
click at [820, 370] on link "Login" at bounding box center [544, 377] width 1082 height 15
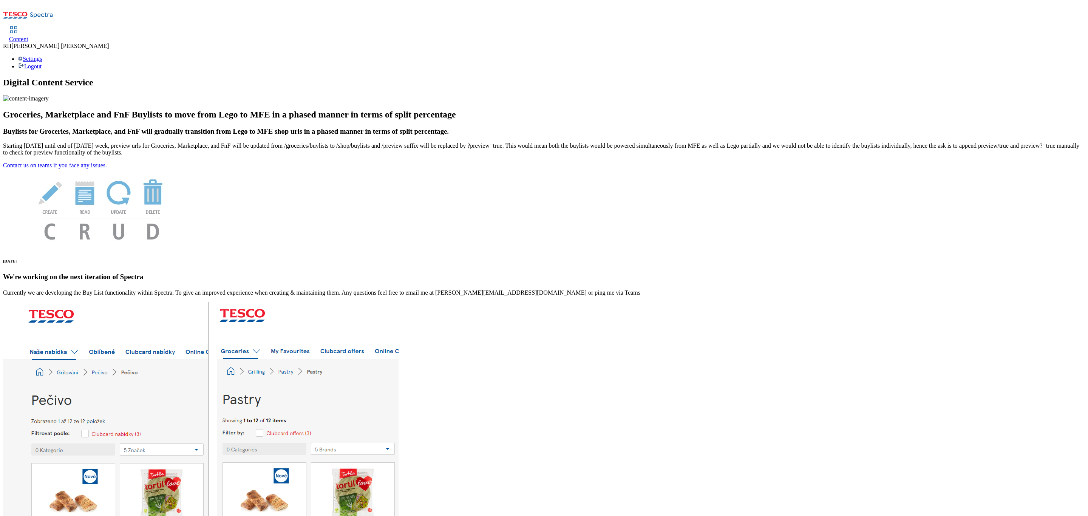
click at [28, 36] on div "Content" at bounding box center [18, 39] width 19 height 7
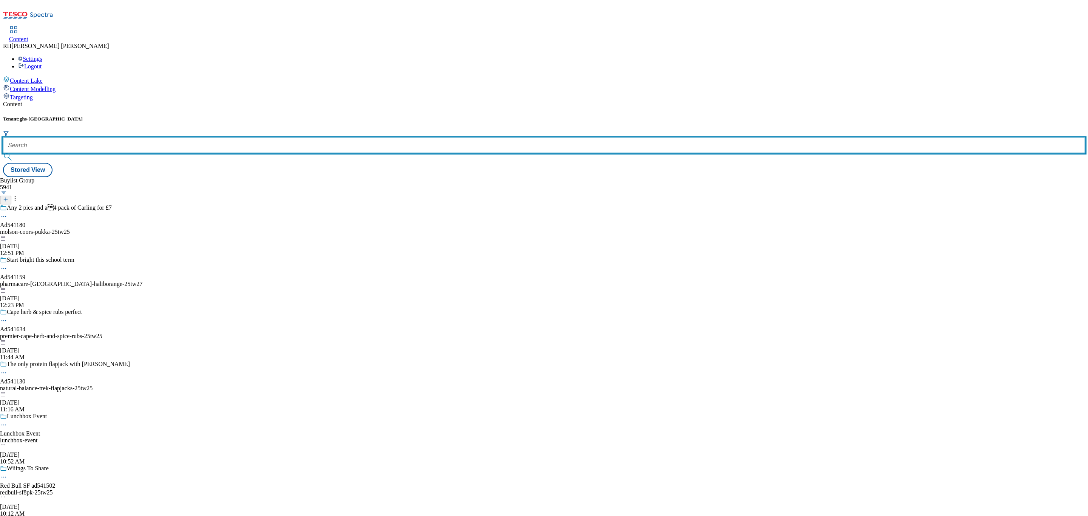
drag, startPoint x: 170, startPoint y: 66, endPoint x: 170, endPoint y: 76, distance: 10.2
click at [170, 138] on input "text" at bounding box center [544, 145] width 1082 height 15
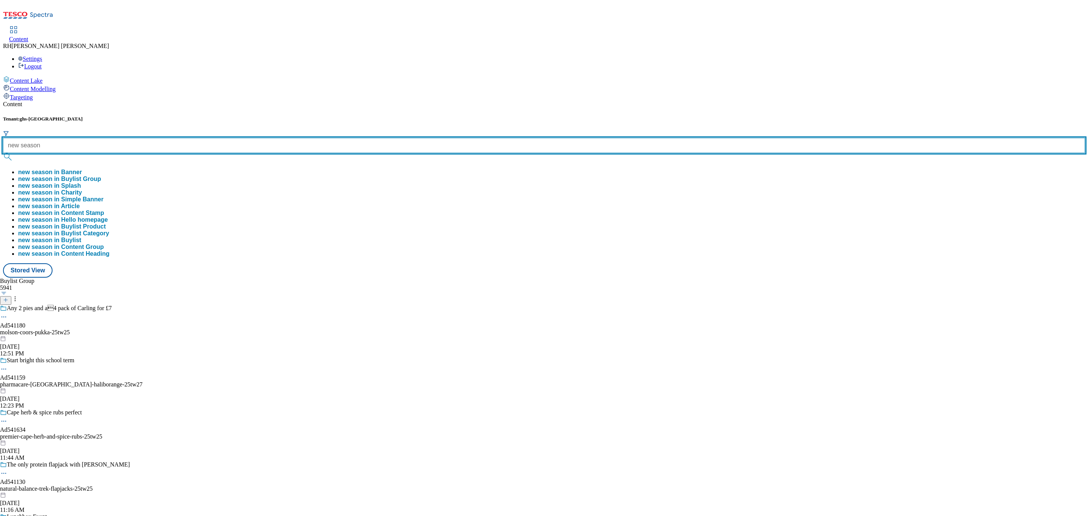
type input "new season"
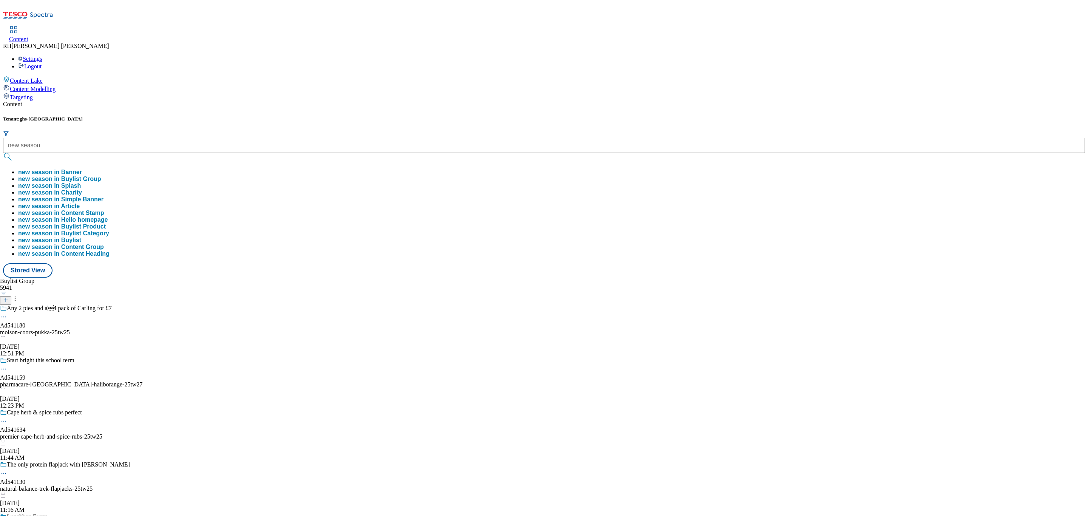
click at [101, 176] on button "new season in Buylist Group" at bounding box center [59, 179] width 83 height 7
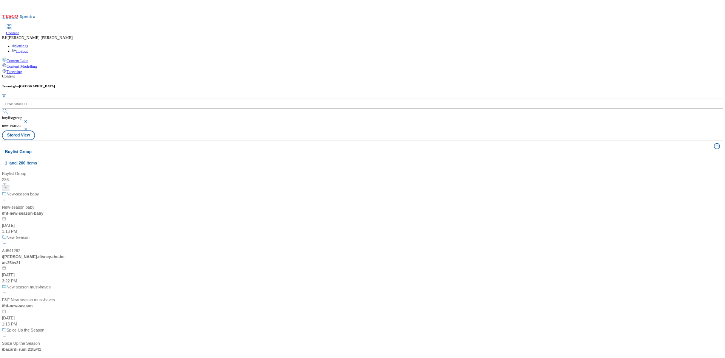
scroll to position [170, 0]
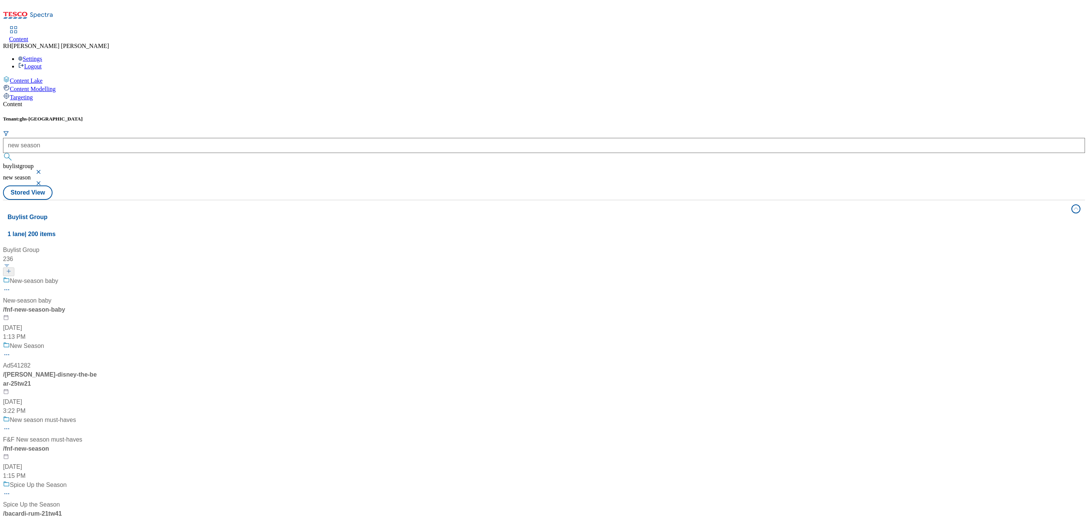
click at [97, 416] on div "New season must-haves" at bounding box center [50, 426] width 94 height 20
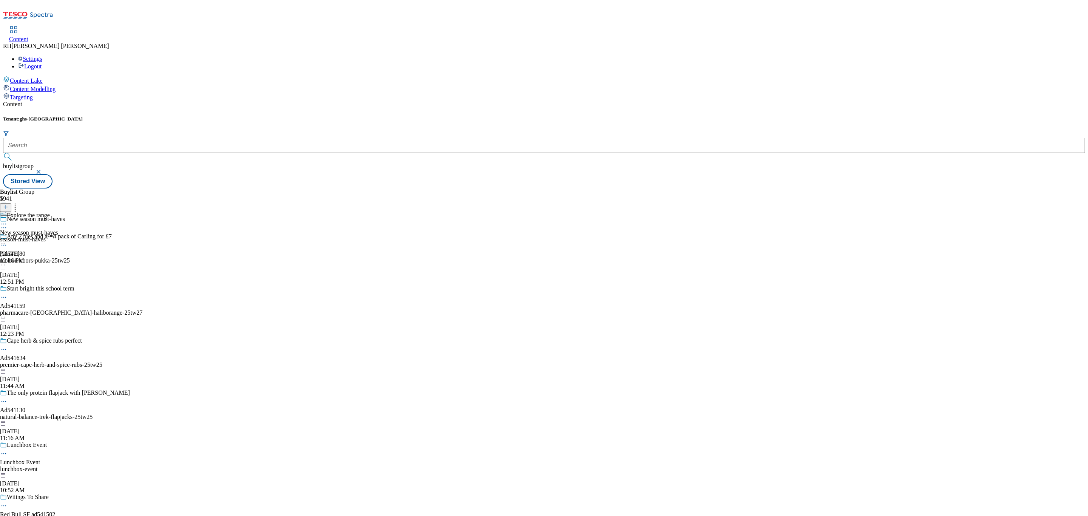
click at [58, 236] on div "season-must-haves" at bounding box center [29, 239] width 58 height 7
click at [41, 236] on div "all-products" at bounding box center [20, 239] width 41 height 7
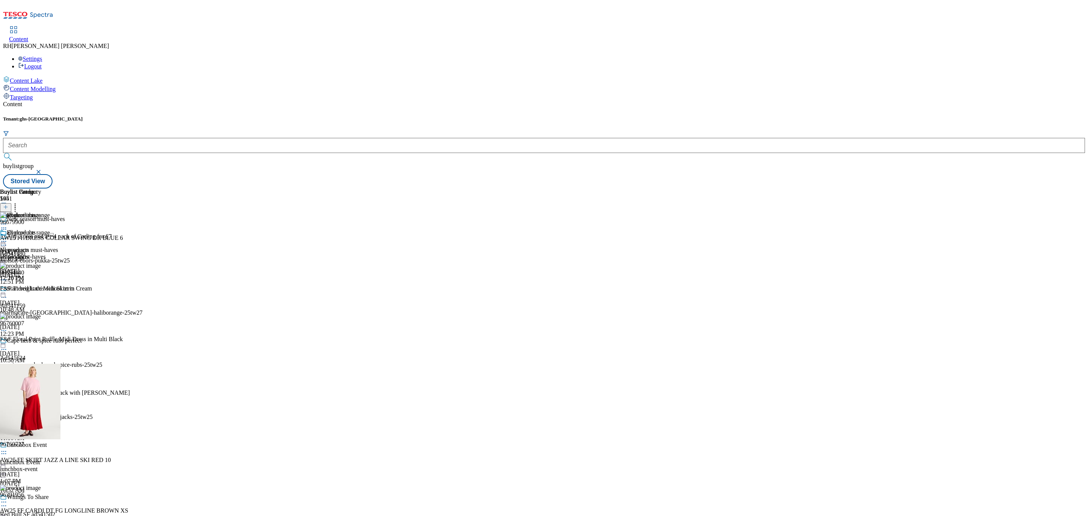
click at [8, 204] on icon at bounding box center [5, 206] width 5 height 5
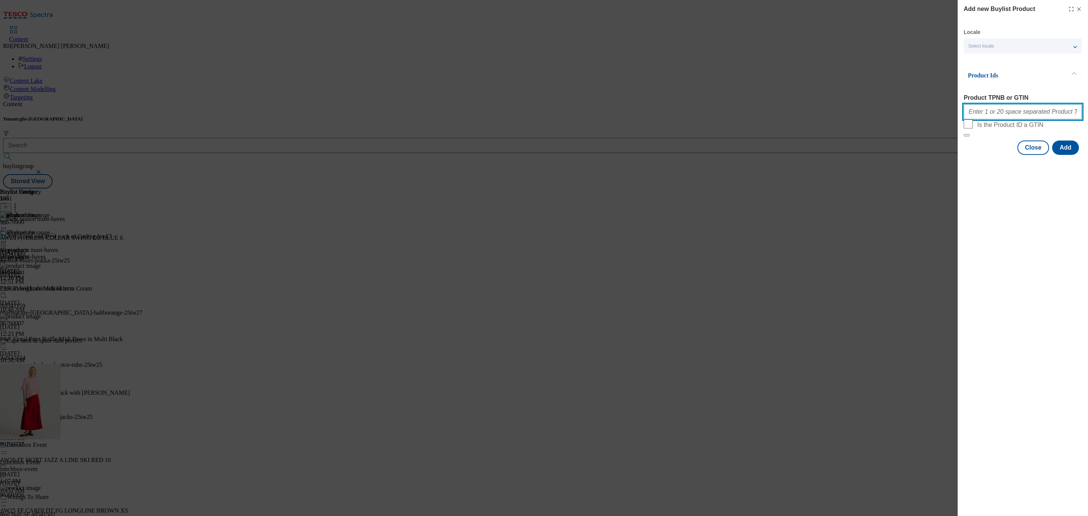
click at [996, 111] on input "Product TPNB or GTIN" at bounding box center [1023, 111] width 118 height 15
paste input "96860570"
type input "96860570"
click at [1074, 155] on button "Add" at bounding box center [1065, 148] width 27 height 14
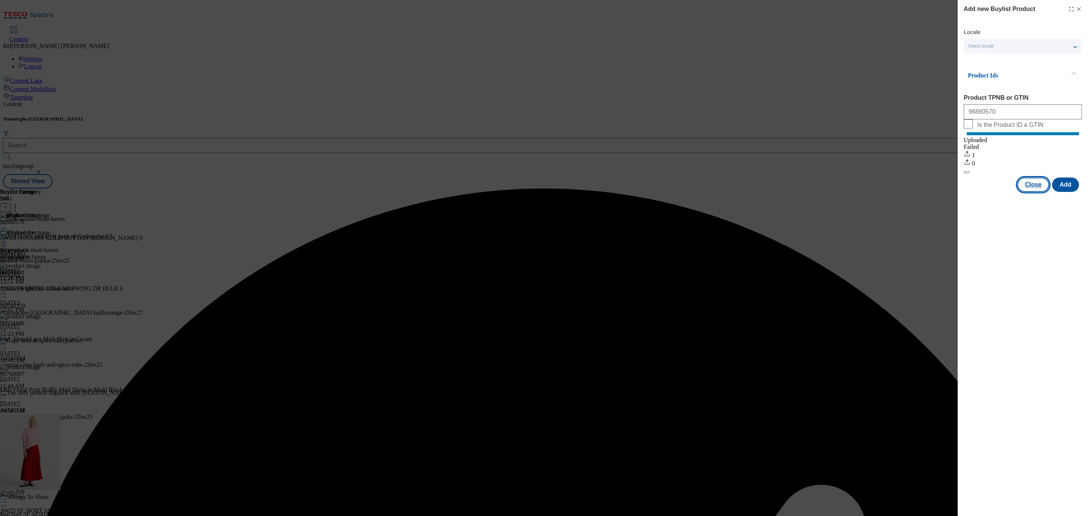
click at [1037, 192] on button "Close" at bounding box center [1034, 185] width 32 height 14
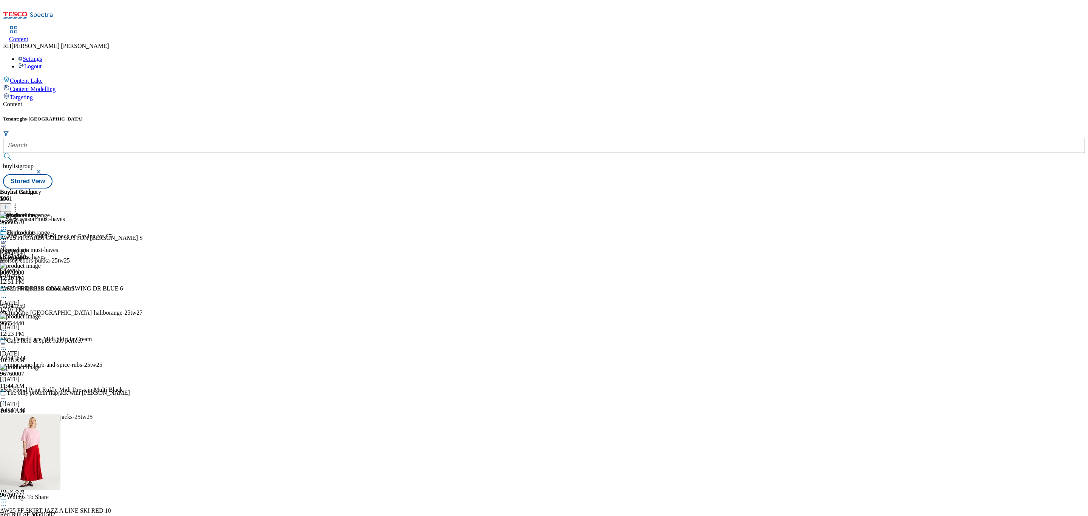
click at [19, 202] on icon at bounding box center [15, 206] width 8 height 8
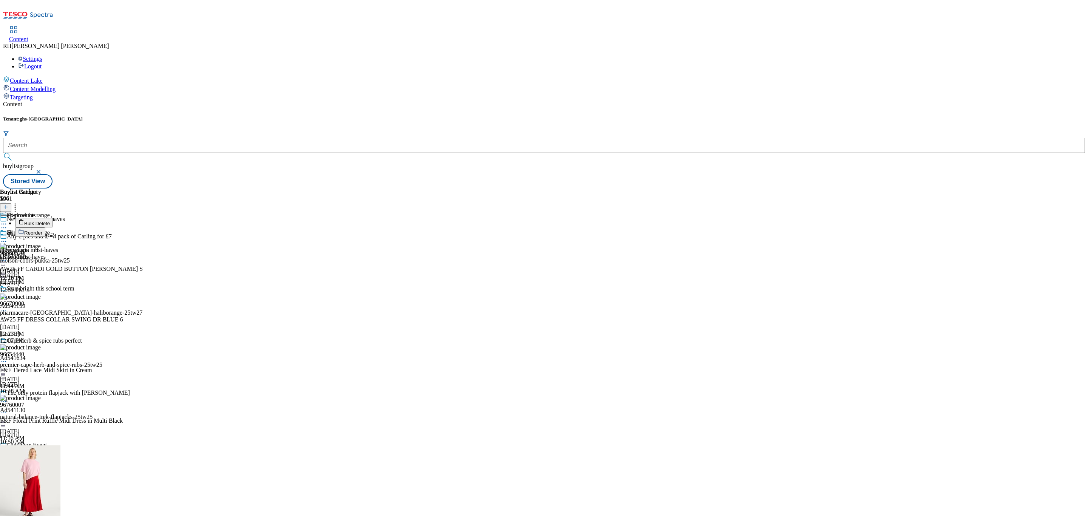
click at [694, 189] on div "Buylist Group 5941 New season must-haves Any 2 pies and a4 pack of Carling for…" at bounding box center [544, 189] width 1082 height 0
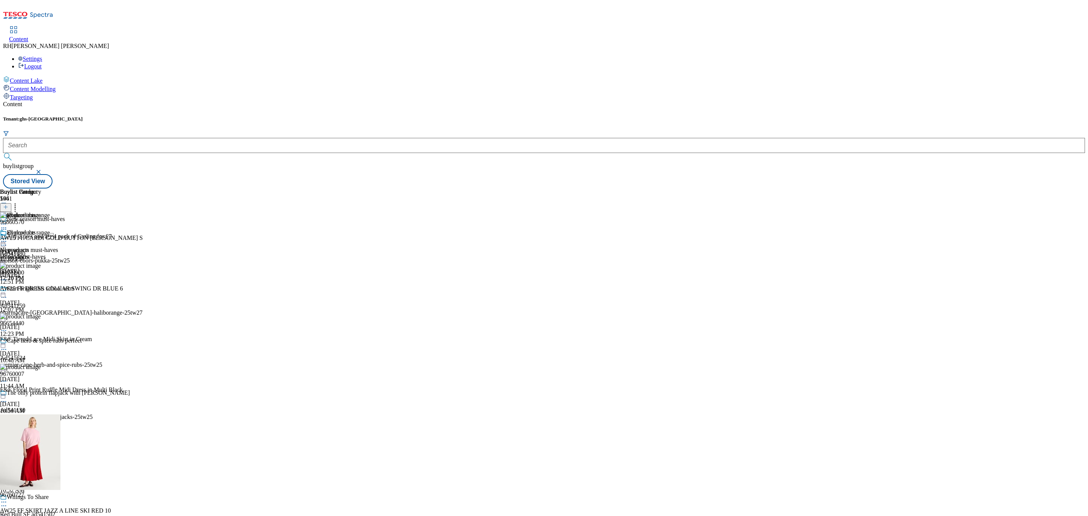
click at [8, 238] on icon at bounding box center [4, 242] width 8 height 8
click at [35, 253] on button "Edit" at bounding box center [25, 257] width 20 height 9
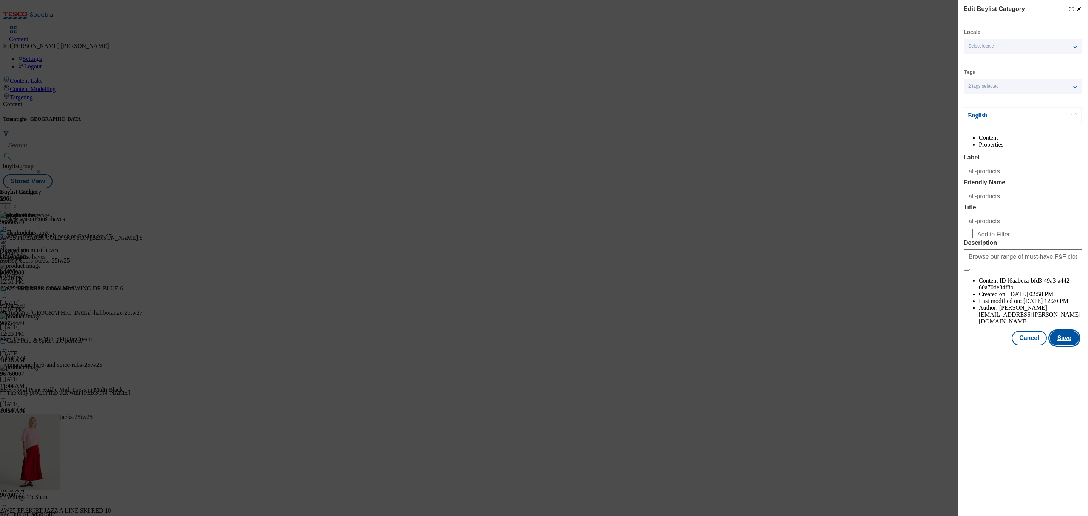
click at [1065, 345] on button "Save" at bounding box center [1064, 338] width 29 height 14
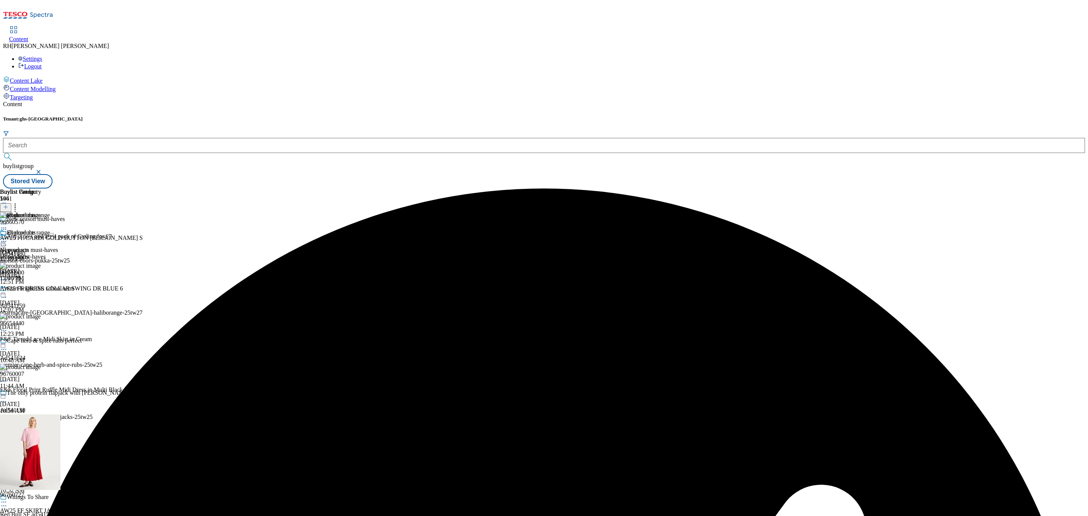
click at [8, 238] on icon at bounding box center [4, 242] width 8 height 8
click at [41, 289] on span "Preview" at bounding box center [32, 292] width 18 height 6
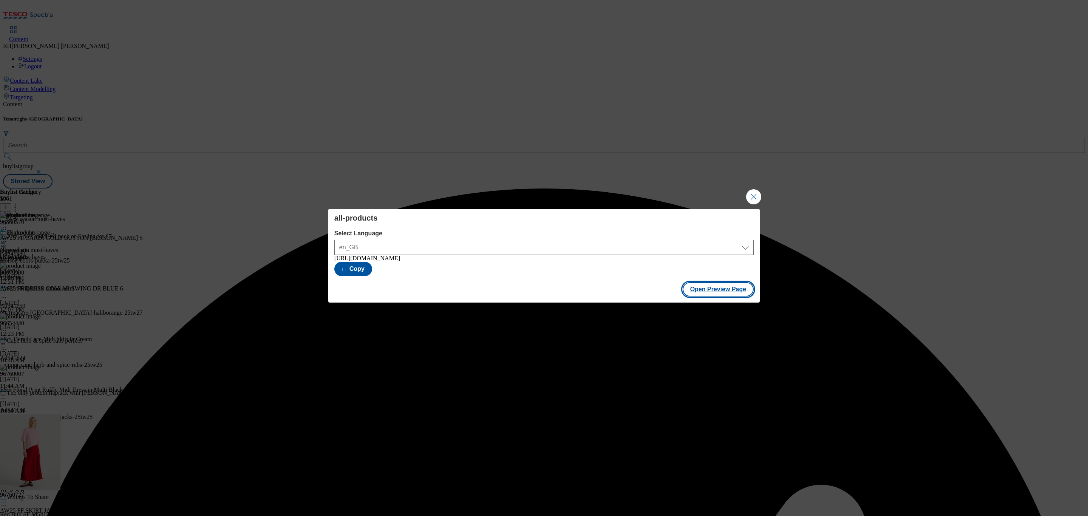
click at [722, 295] on button "Open Preview Page" at bounding box center [718, 289] width 71 height 14
click at [756, 194] on button "Close Modal" at bounding box center [753, 196] width 15 height 15
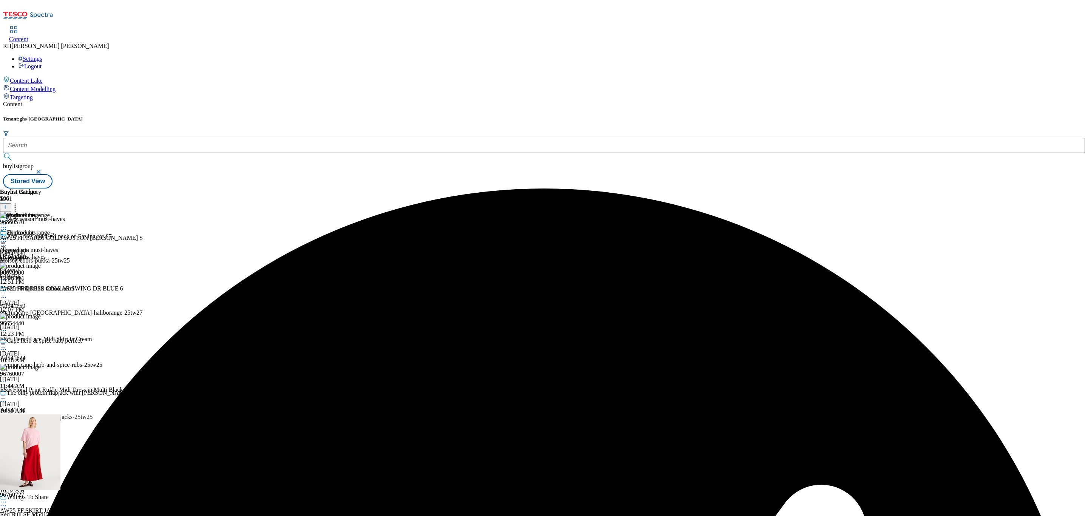
click at [8, 238] on icon at bounding box center [4, 242] width 8 height 8
click at [40, 315] on span "Publish" at bounding box center [31, 318] width 17 height 6
